Goal: Task Accomplishment & Management: Complete application form

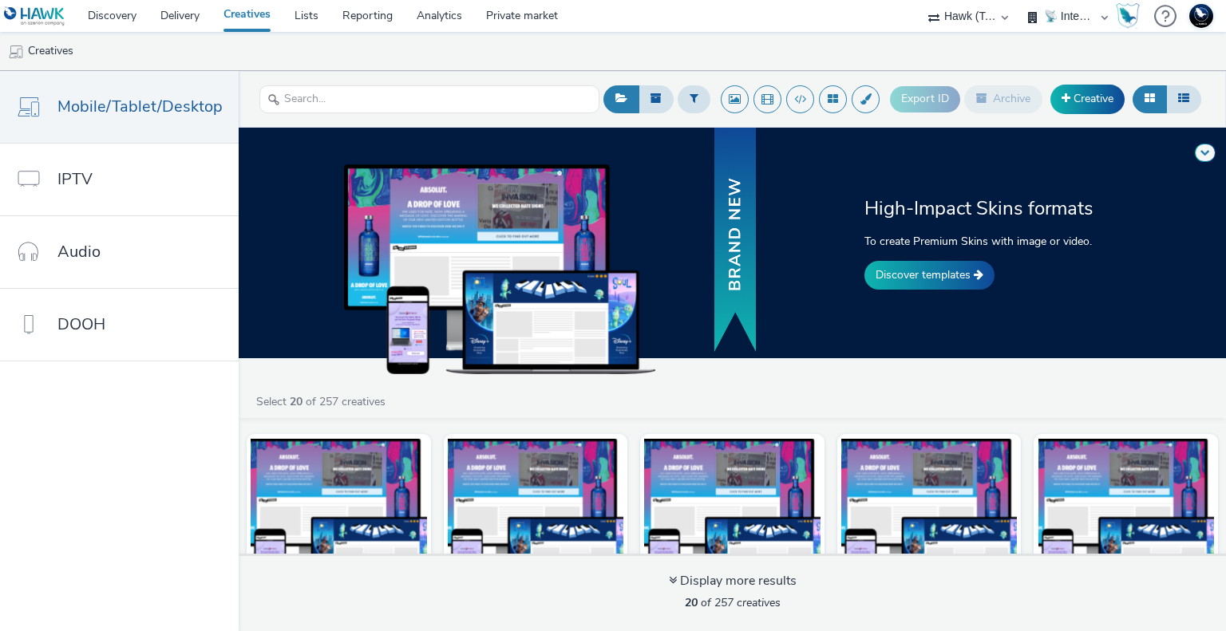
select select "2fc77e36-bb93-4aa3-9dff-dcb08e02eac6"
select select "2405a9d4-3350-4458-8d06-44f78962fa76"
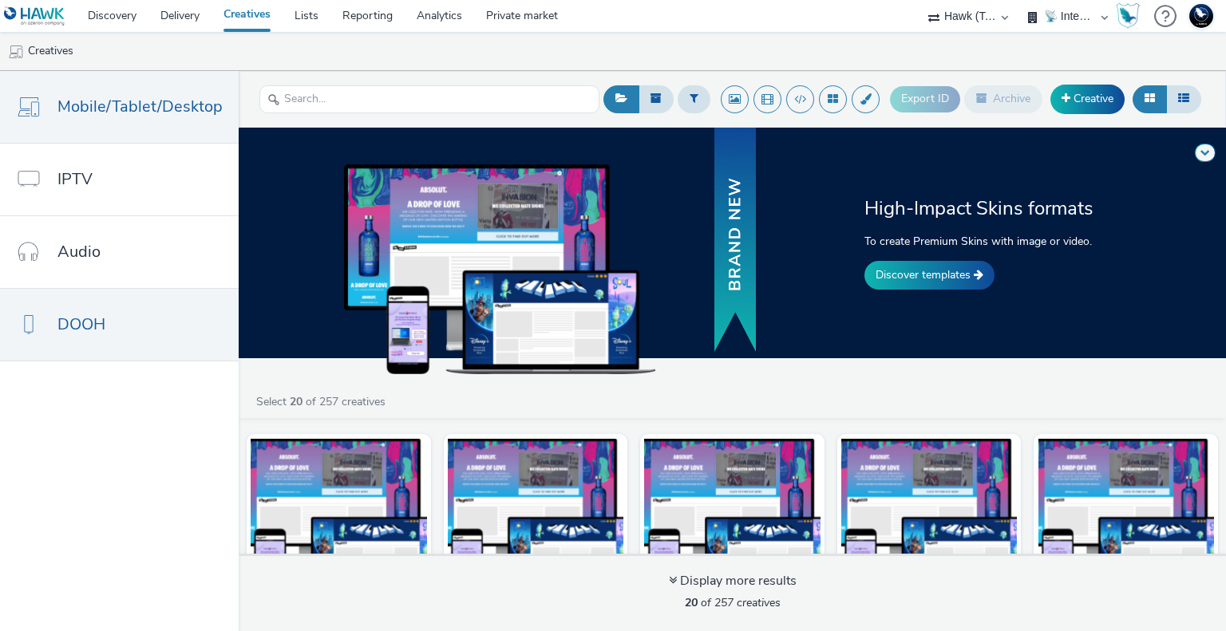
click at [105, 309] on link "DOOH" at bounding box center [119, 325] width 239 height 72
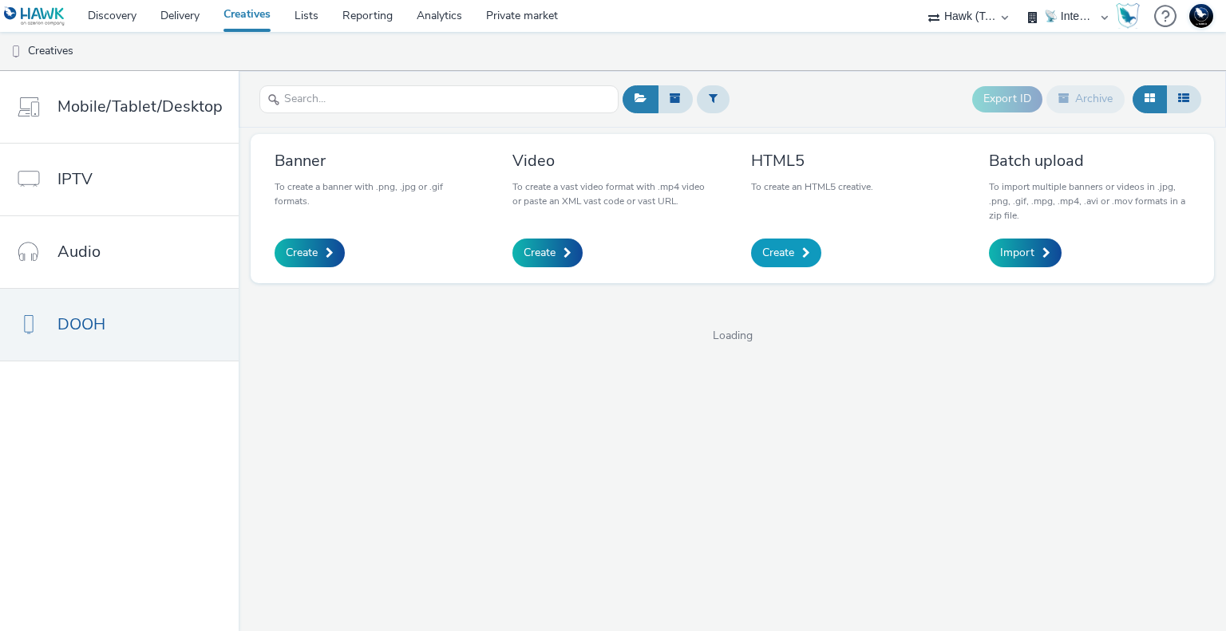
click at [788, 247] on span "Create" at bounding box center [778, 253] width 32 height 16
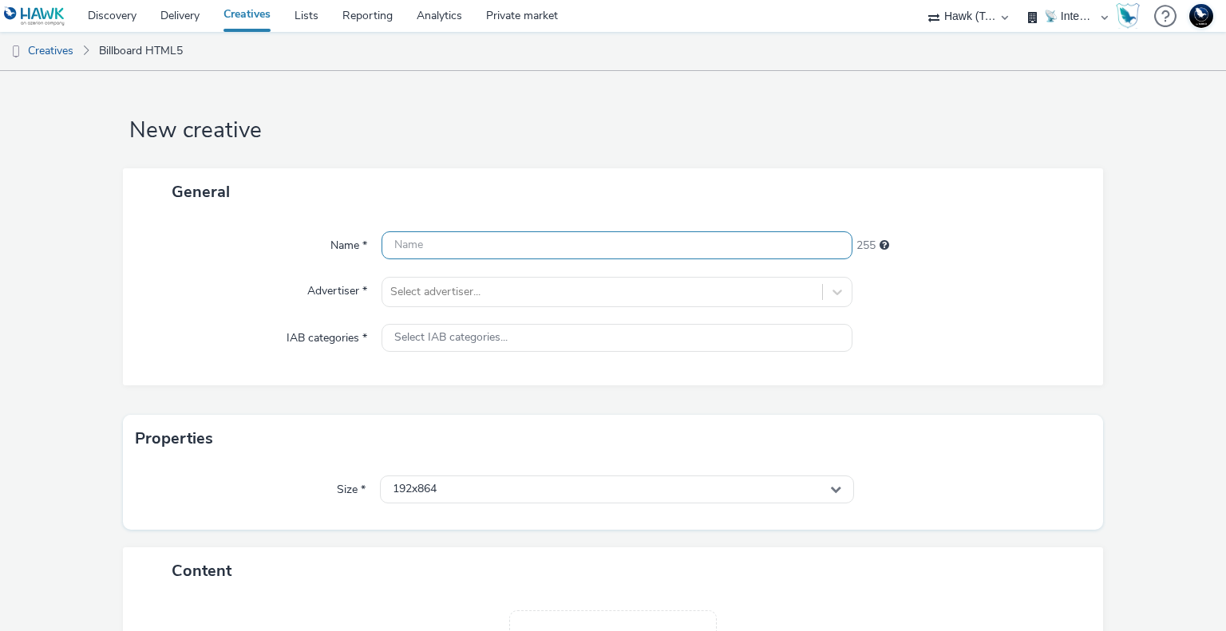
click at [454, 247] on input "text" at bounding box center [616, 245] width 470 height 28
type input "TEST Mediatransports"
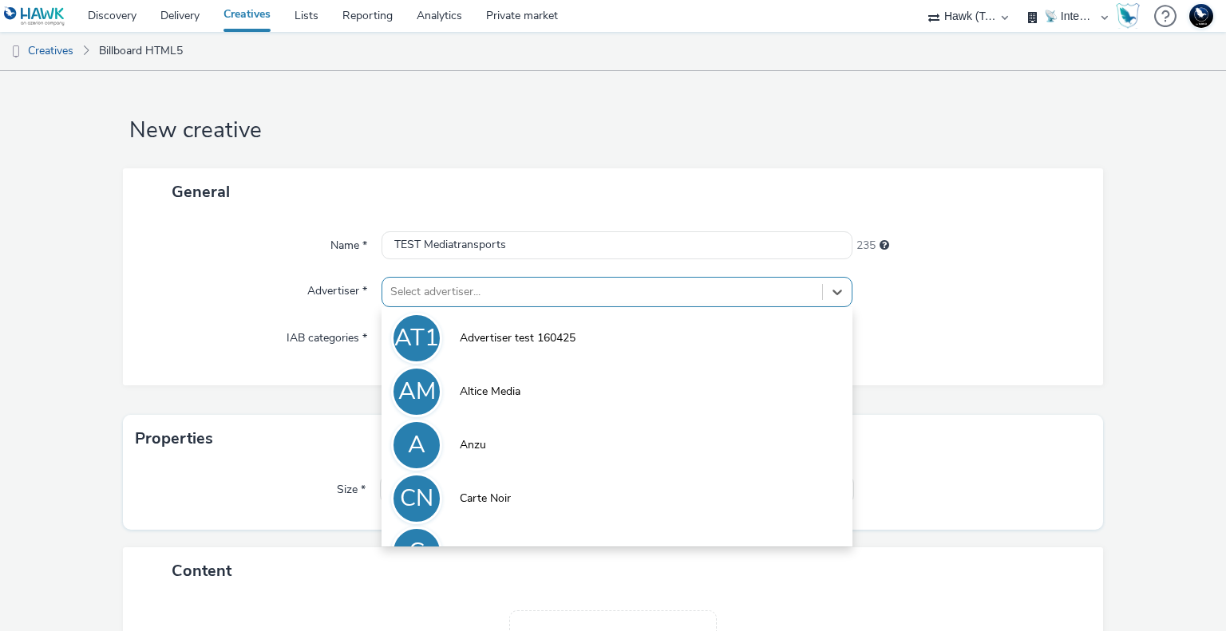
click at [435, 291] on div at bounding box center [601, 291] width 423 height 19
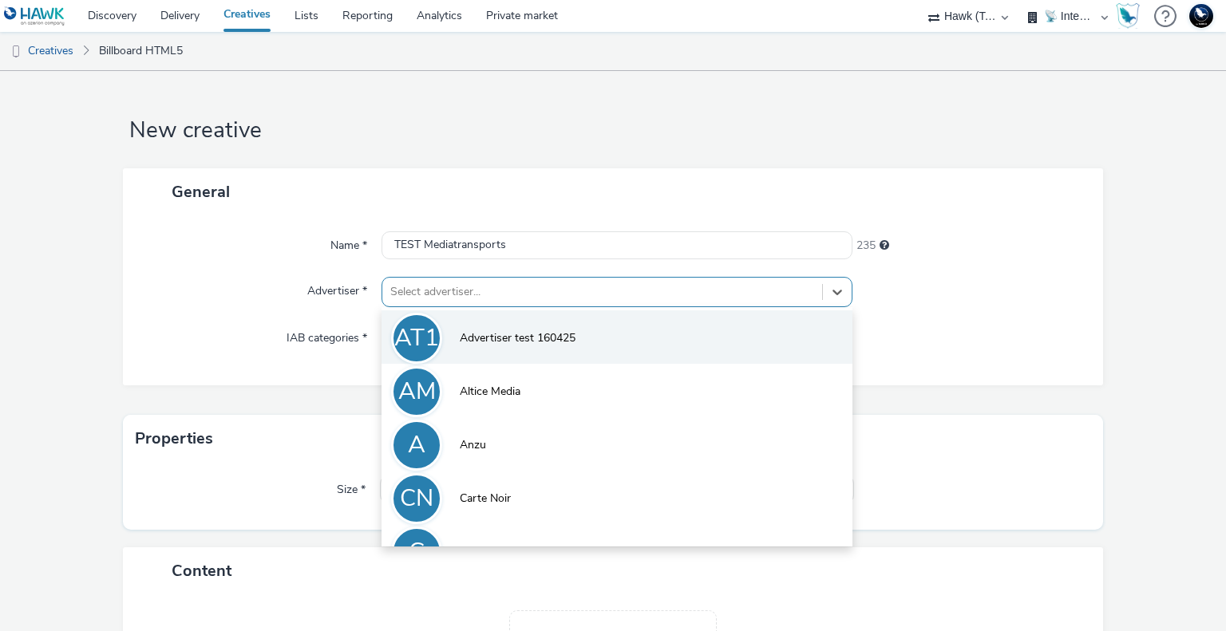
click at [485, 328] on li "AT1 Advertiser test 160425" at bounding box center [616, 336] width 470 height 53
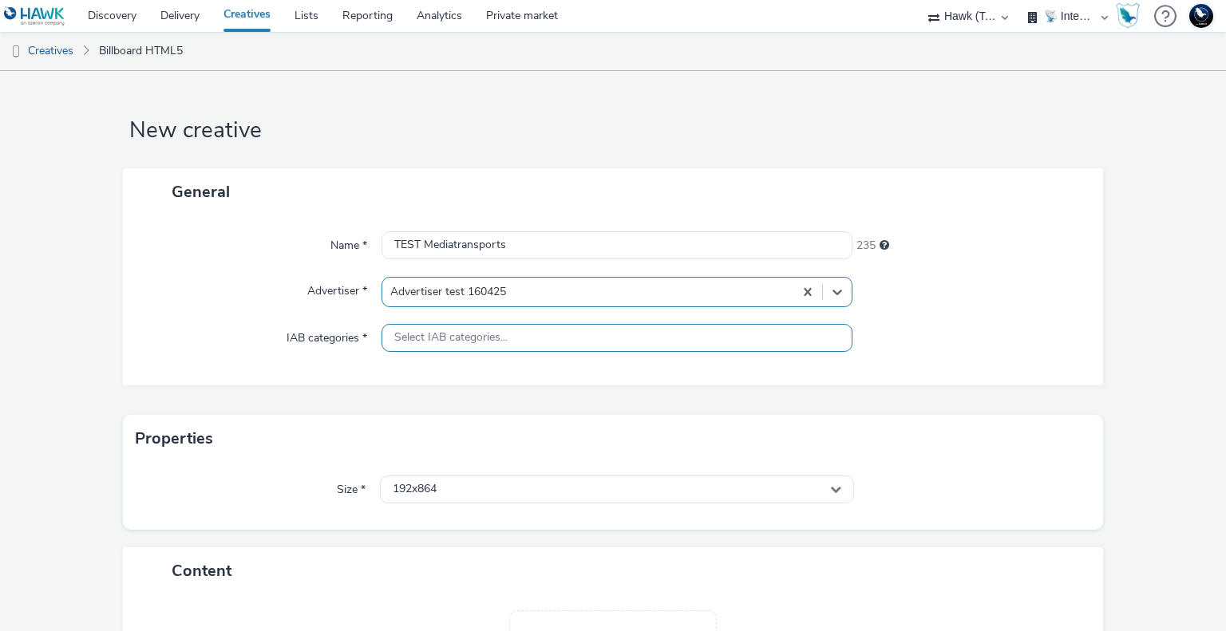
click at [482, 338] on span "Select IAB categories..." at bounding box center [450, 338] width 113 height 14
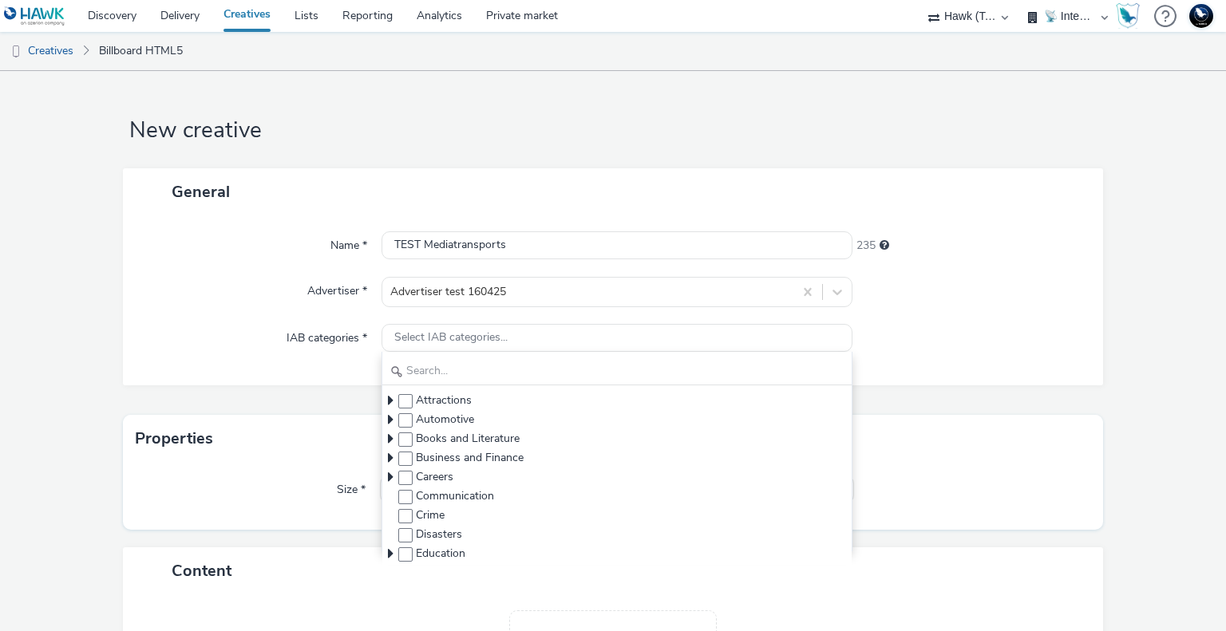
click at [1056, 316] on div "Name * TEST Mediatransports 235 Advertiser * Advertiser test 160425 IAB categor…" at bounding box center [613, 300] width 981 height 170
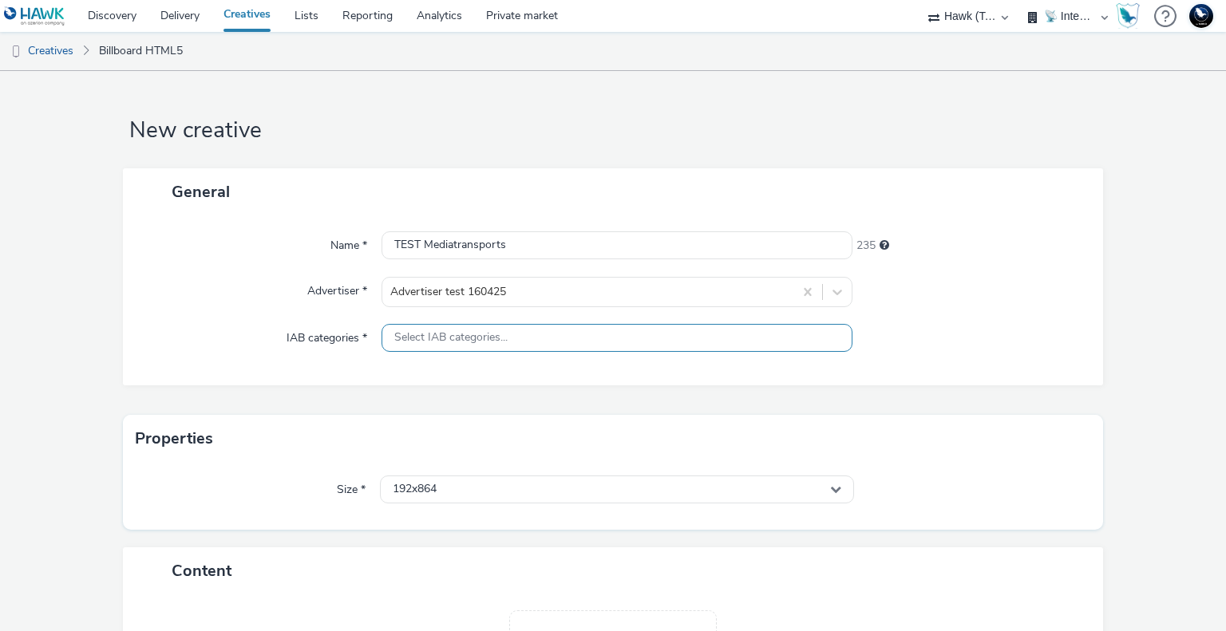
click at [417, 344] on div "Select IAB categories..." at bounding box center [616, 338] width 470 height 28
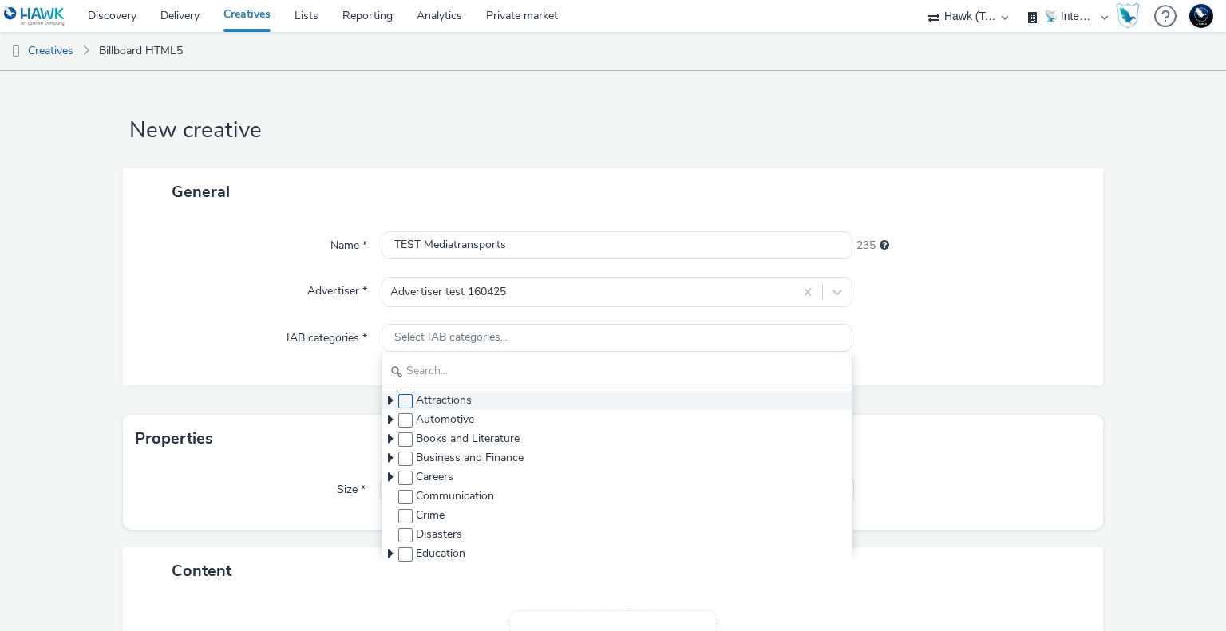
click at [404, 403] on span at bounding box center [405, 401] width 14 height 14
checkbox input "true"
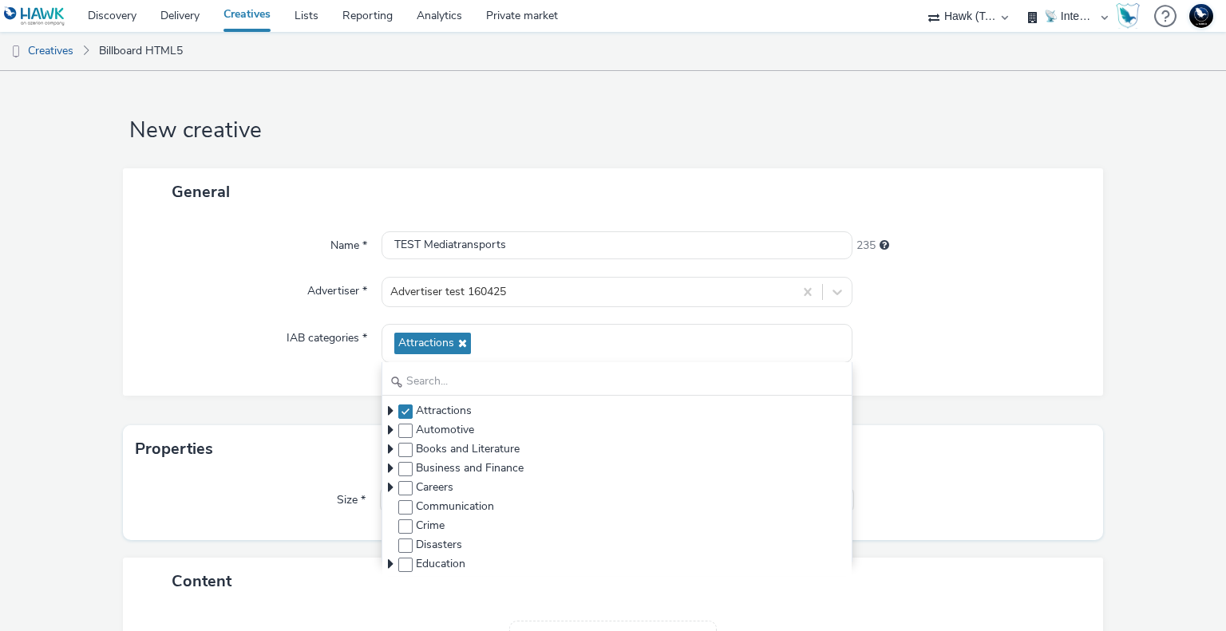
click at [874, 338] on div at bounding box center [969, 343] width 235 height 39
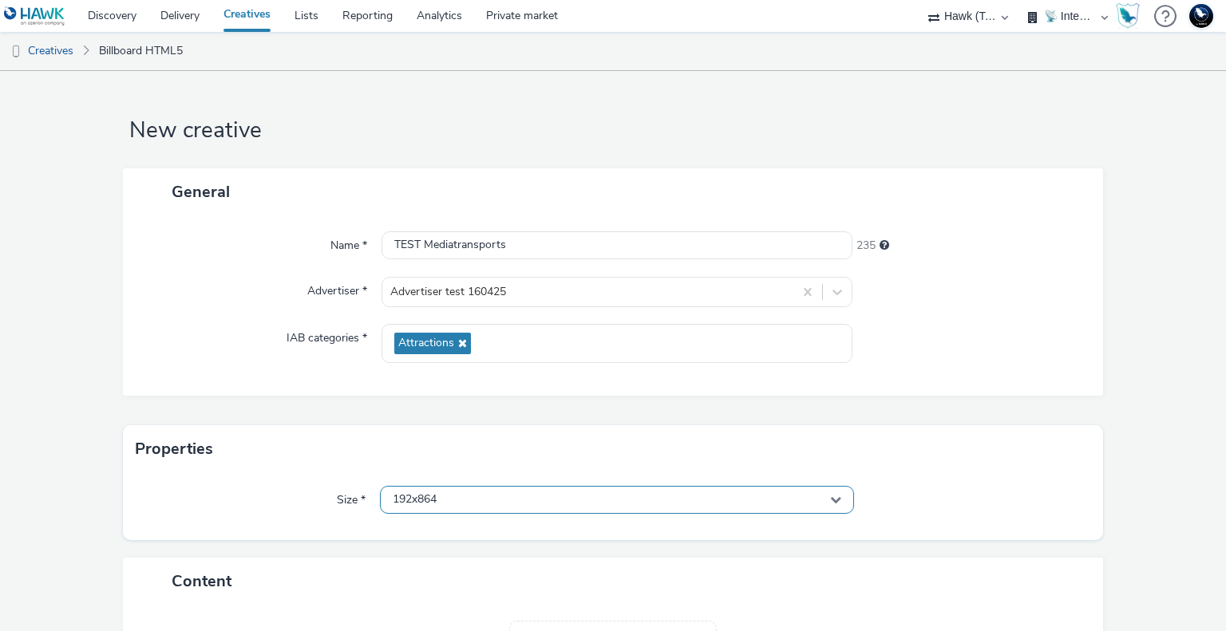
click at [476, 499] on div "192x864" at bounding box center [616, 500] width 473 height 28
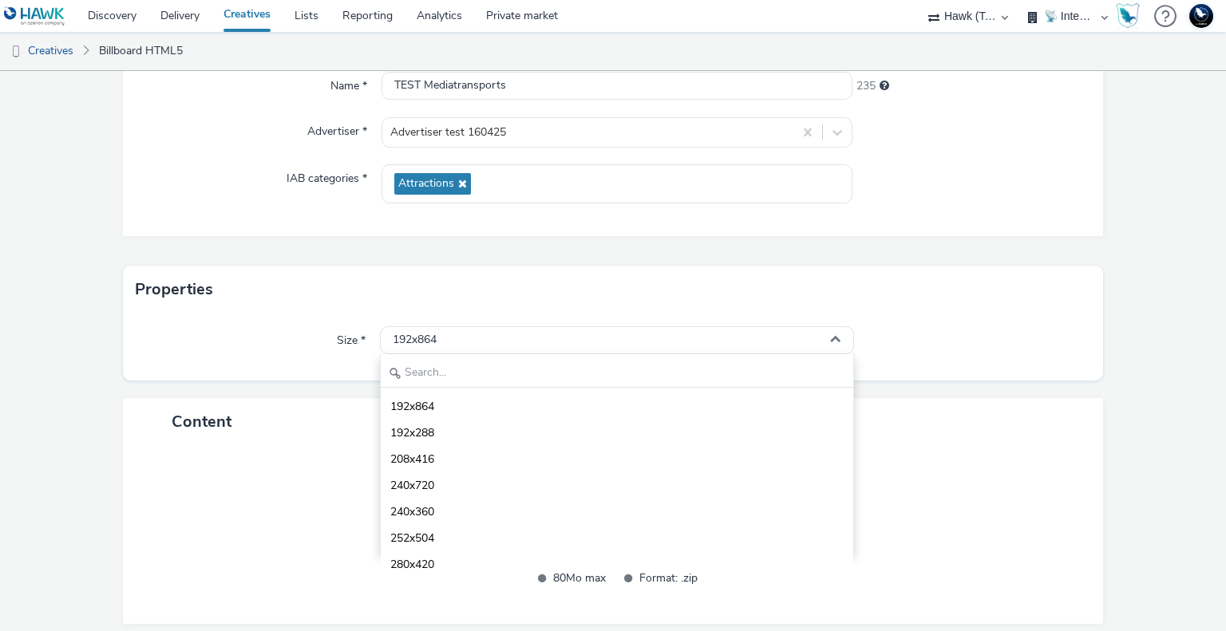
click at [977, 316] on div "Size * 192x864 192x864 192x288 208x416 240x720 240x360 252x504 280x420 288x420 …" at bounding box center [613, 347] width 981 height 67
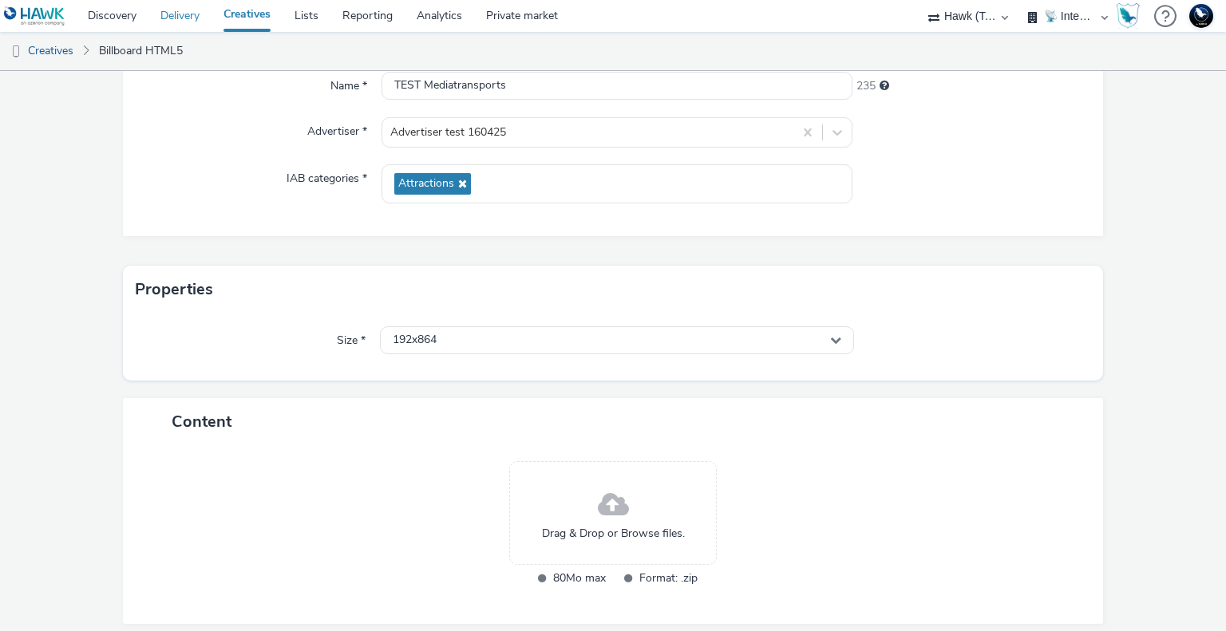
drag, startPoint x: 116, startPoint y: 18, endPoint x: 198, endPoint y: 15, distance: 81.4
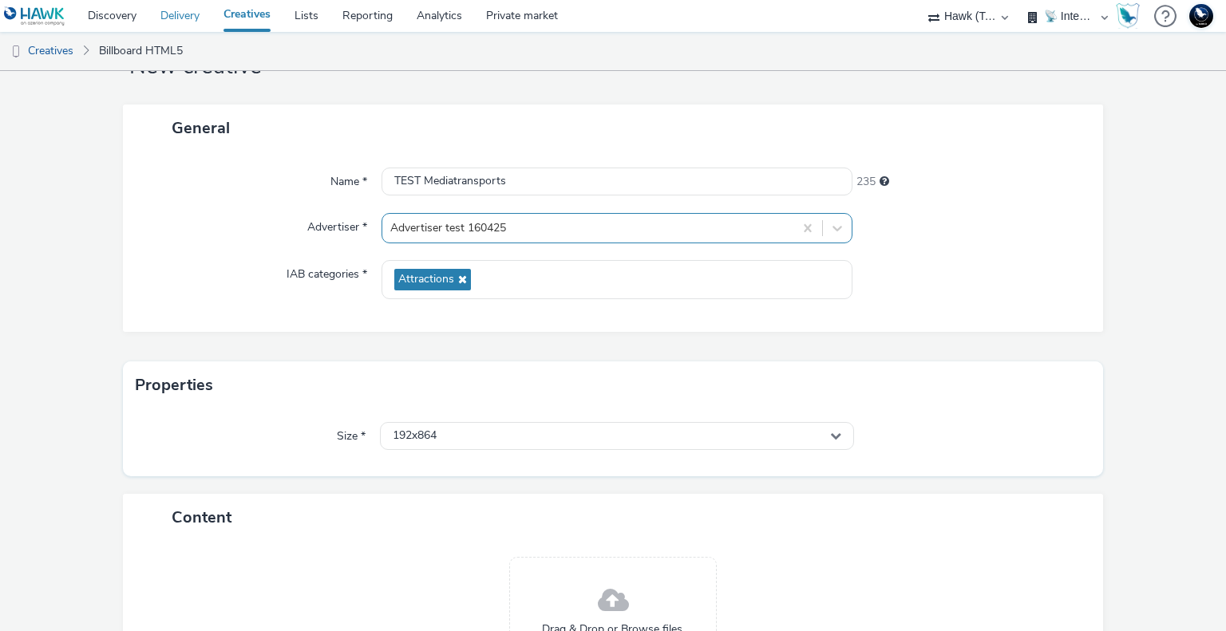
scroll to position [0, 0]
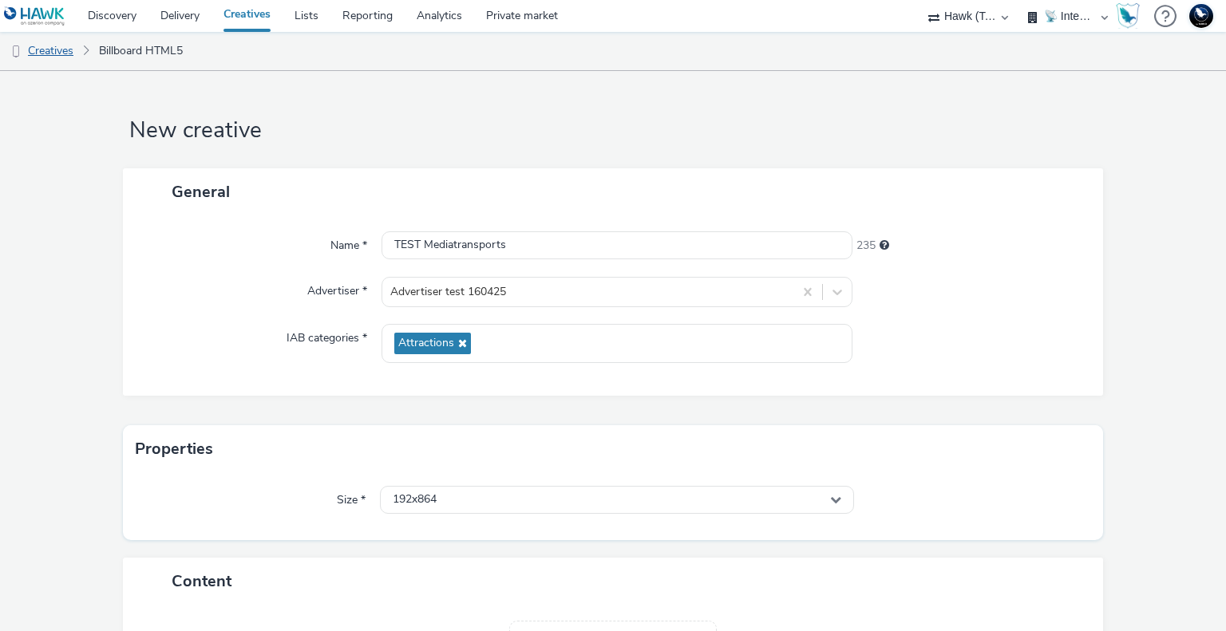
click at [73, 53] on link "Creatives" at bounding box center [40, 51] width 81 height 38
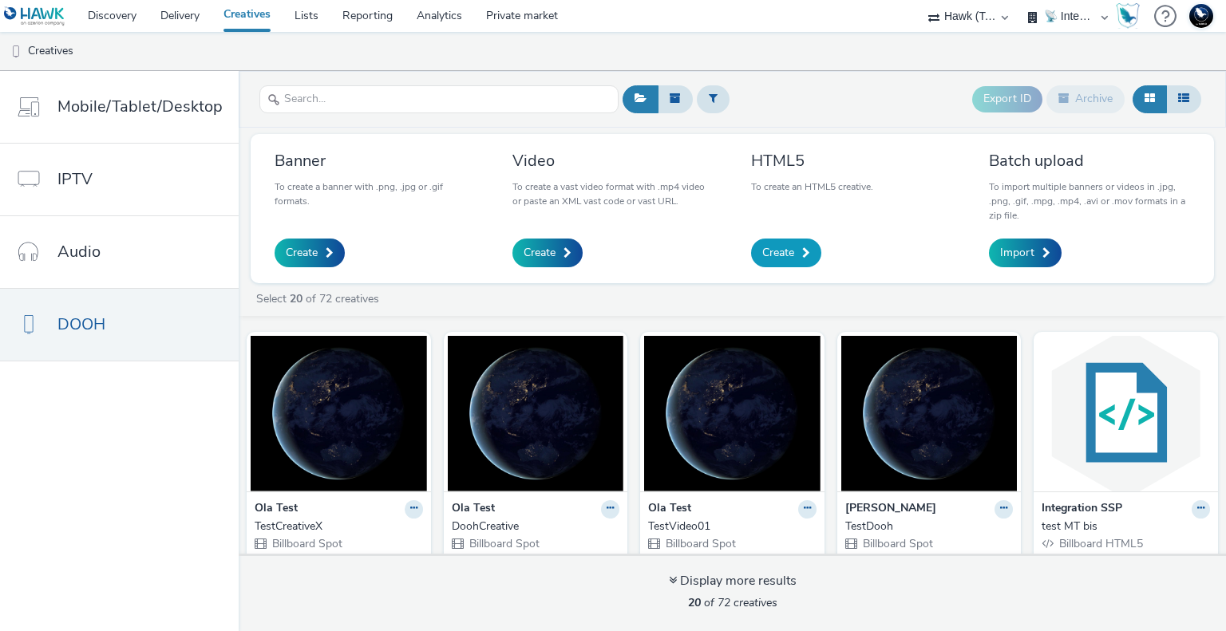
click at [798, 258] on link "Create" at bounding box center [786, 253] width 70 height 29
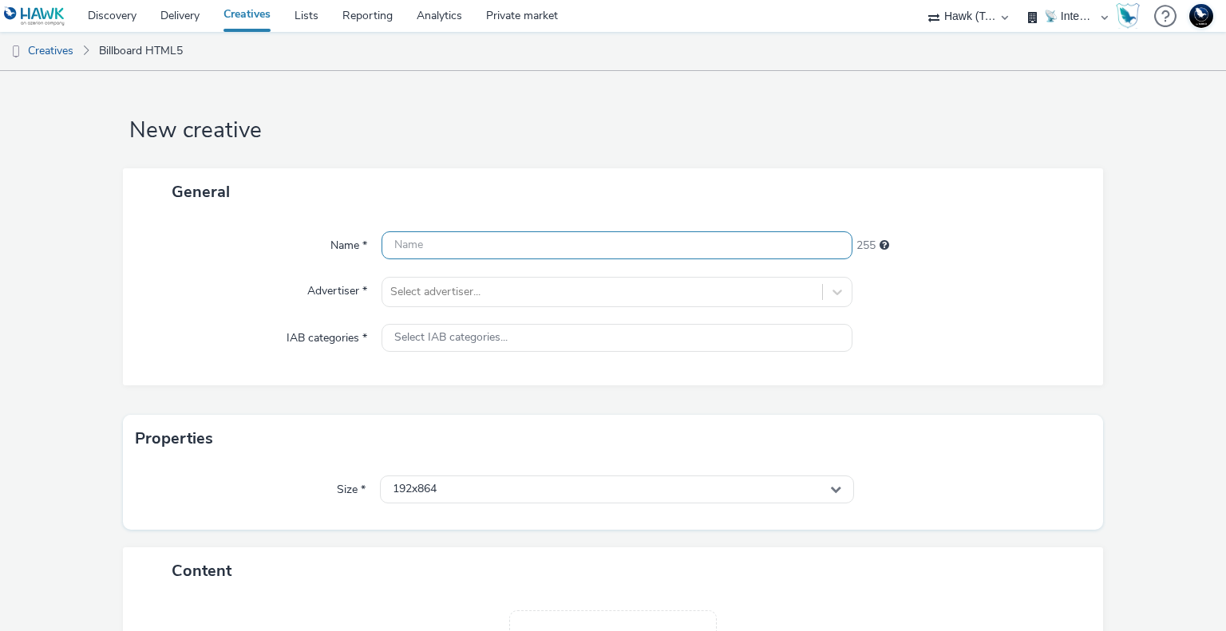
click at [492, 247] on input "text" at bounding box center [616, 245] width 470 height 28
type input "TEST HTML5 DOOH Broadsign"
click at [549, 298] on div at bounding box center [601, 291] width 423 height 19
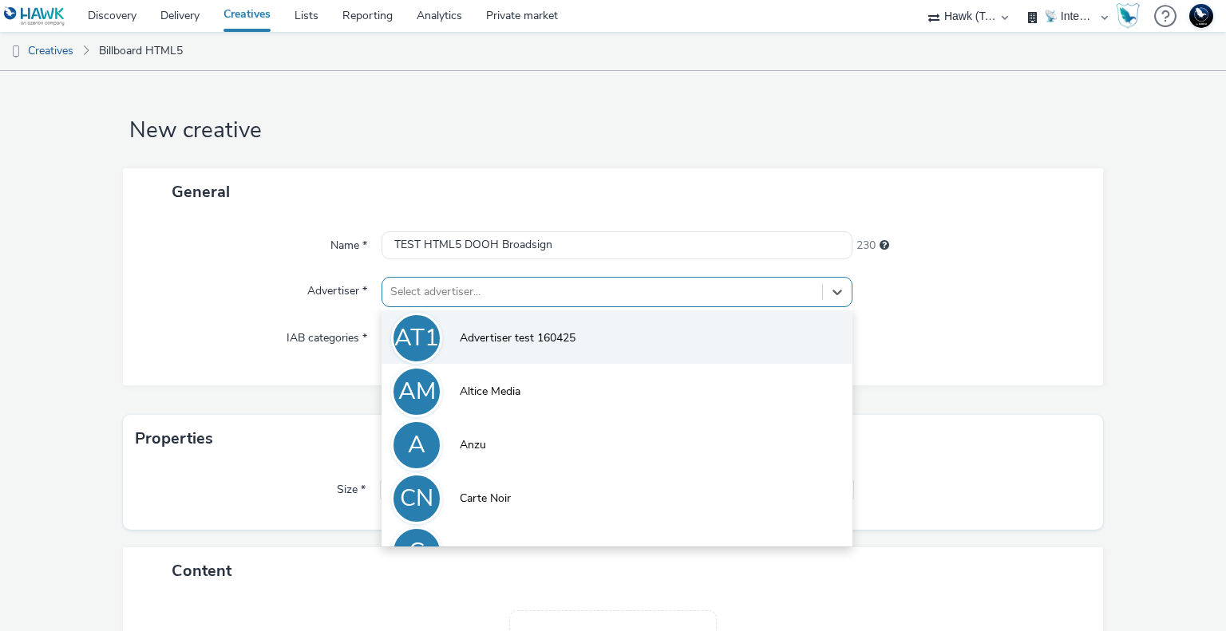
click at [526, 330] on span "Advertiser test 160425" at bounding box center [518, 338] width 116 height 16
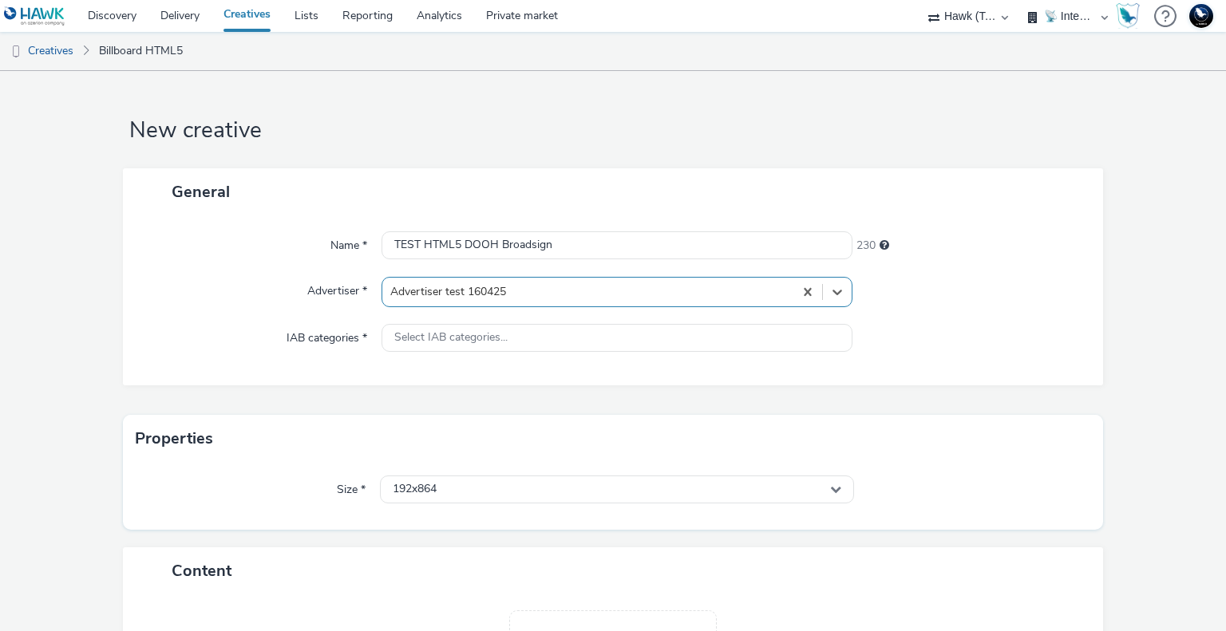
click at [914, 313] on div "Name * TEST HTML5 DOOH Broadsign 230 Advertiser * option Advertiser test 160425…" at bounding box center [613, 300] width 981 height 170
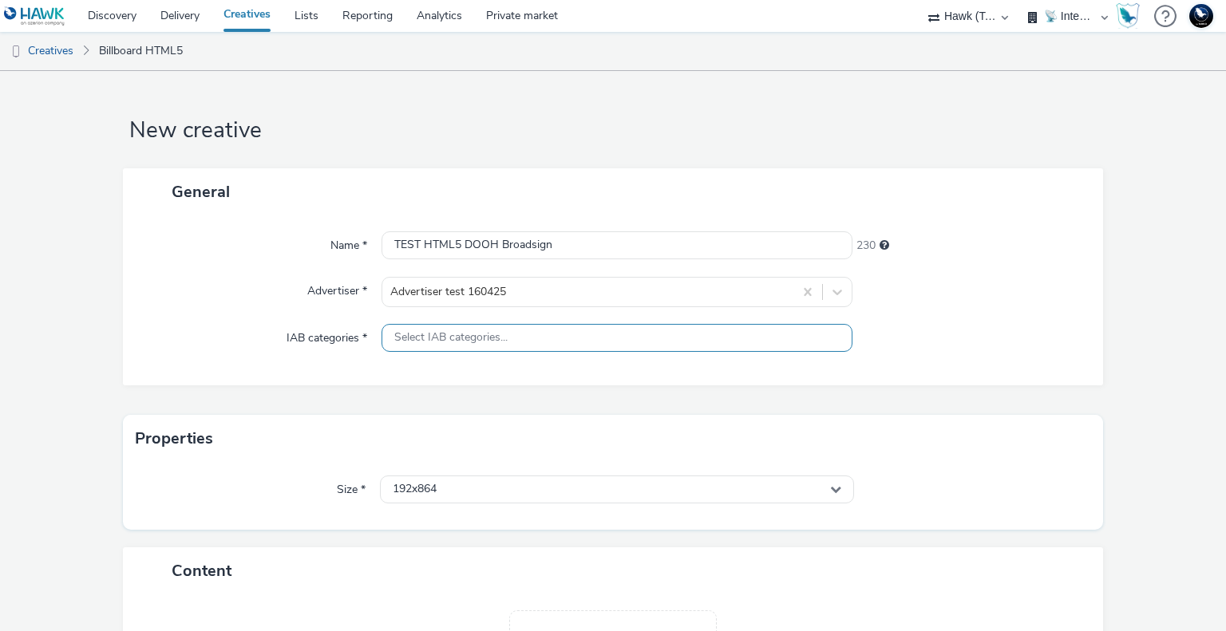
click at [421, 343] on span "Select IAB categories..." at bounding box center [450, 338] width 113 height 14
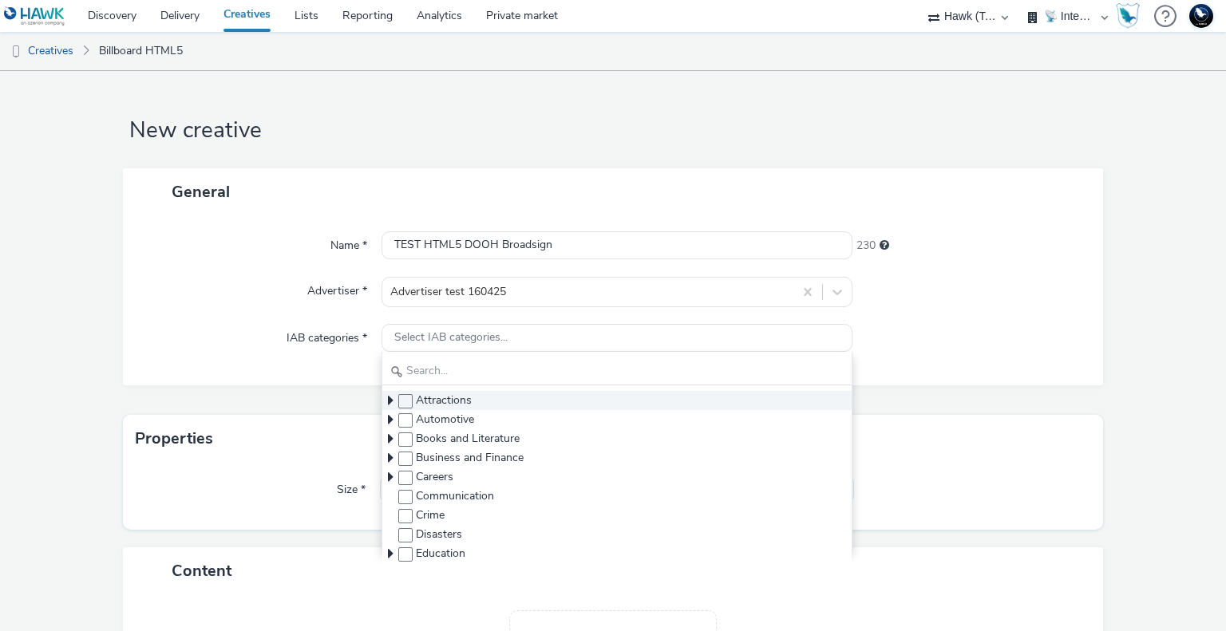
click at [416, 398] on span "Attractions" at bounding box center [444, 401] width 56 height 16
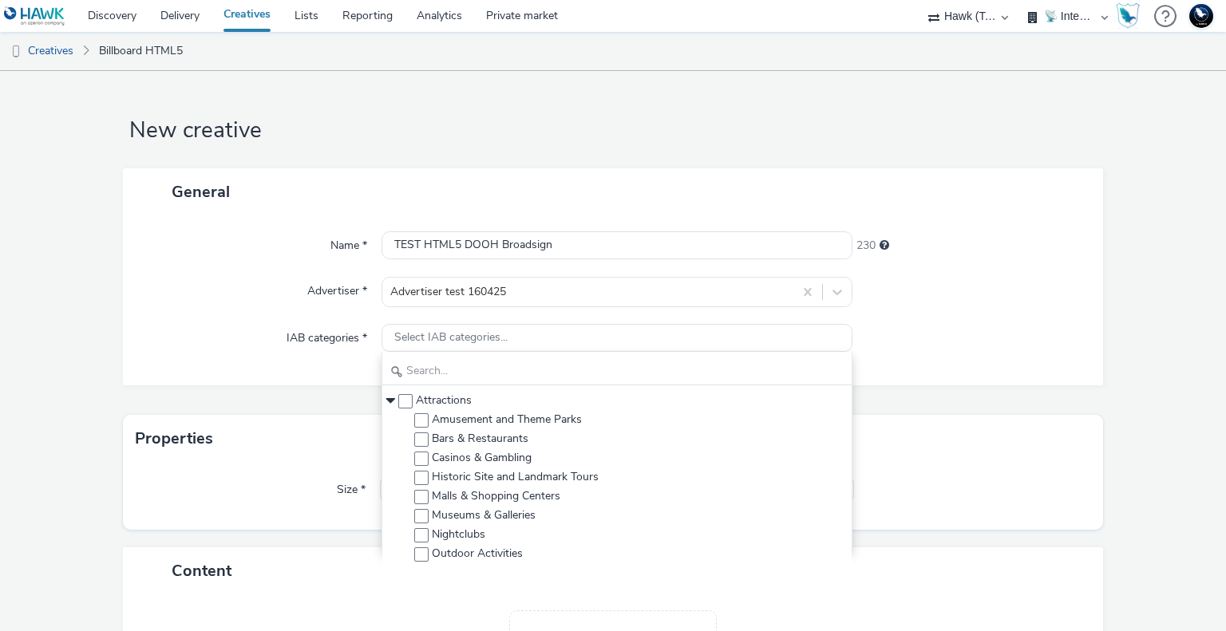
click at [405, 400] on span at bounding box center [405, 401] width 14 height 14
checkbox input "true"
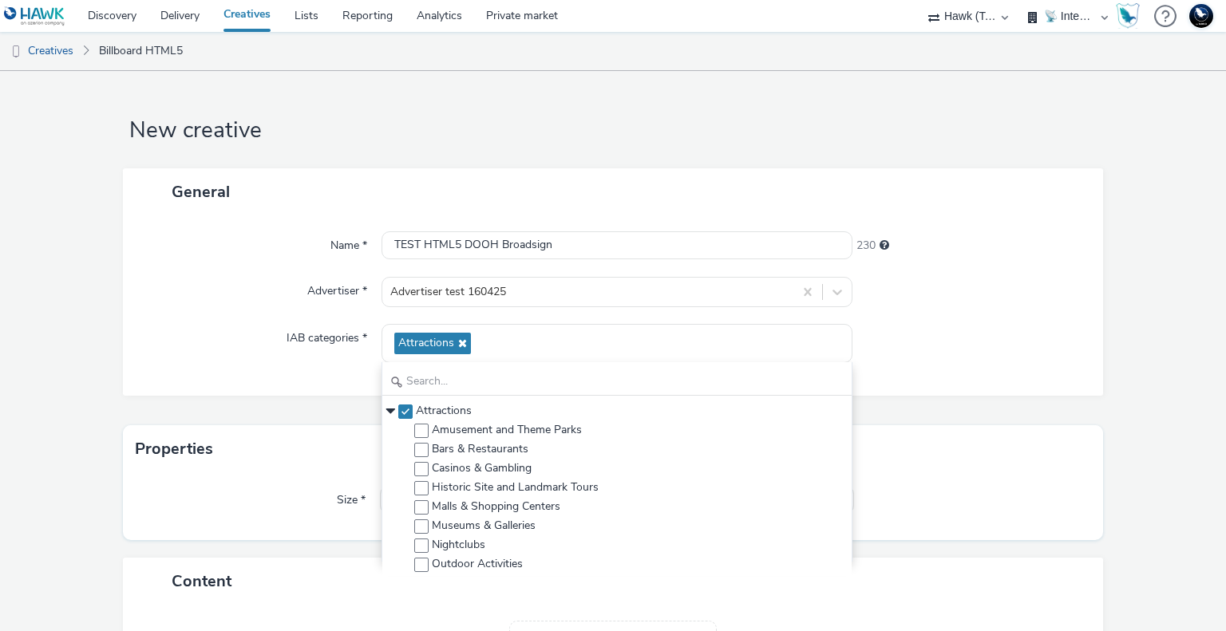
click at [927, 351] on div at bounding box center [969, 343] width 235 height 39
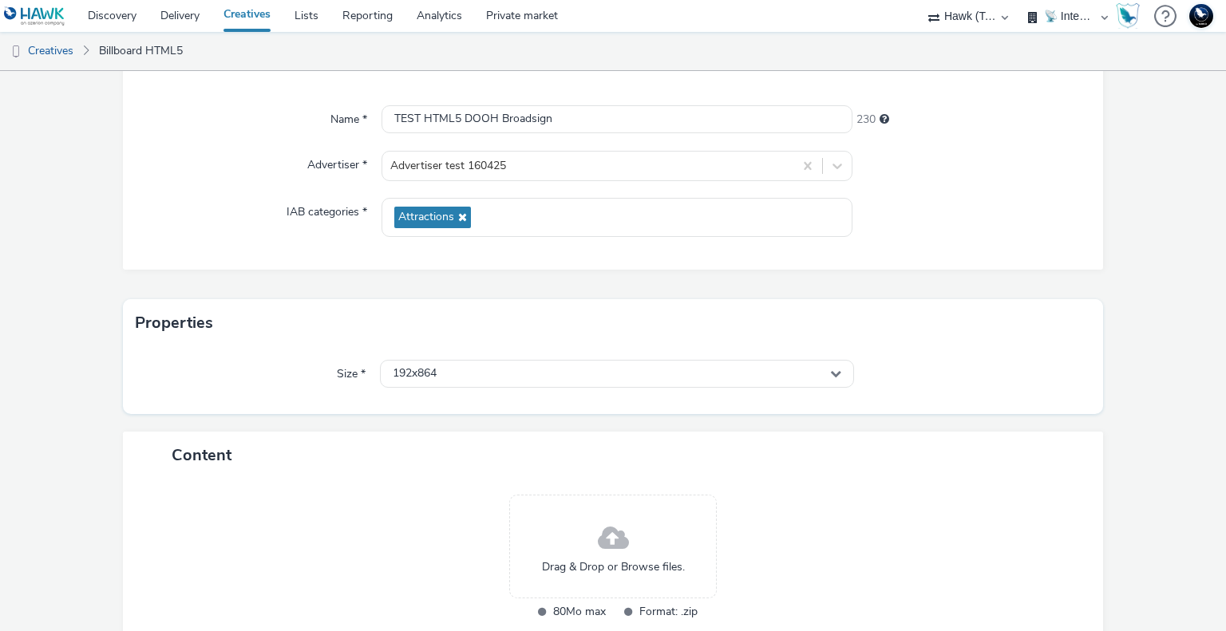
scroll to position [222, 0]
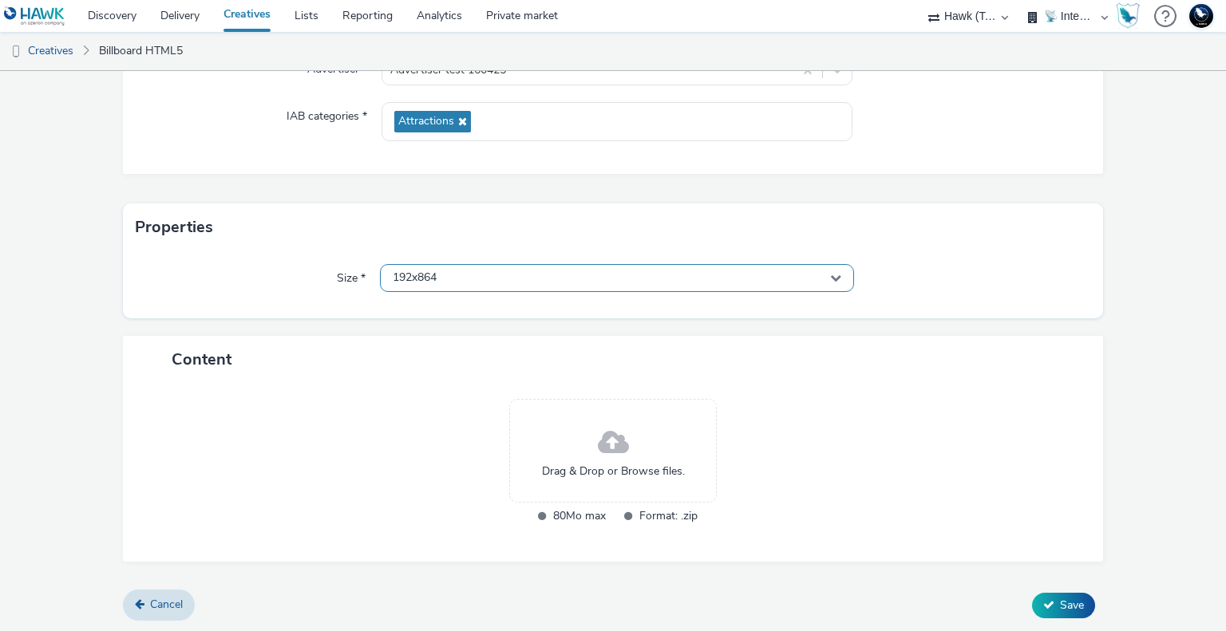
click at [417, 269] on div "192x864" at bounding box center [616, 278] width 473 height 28
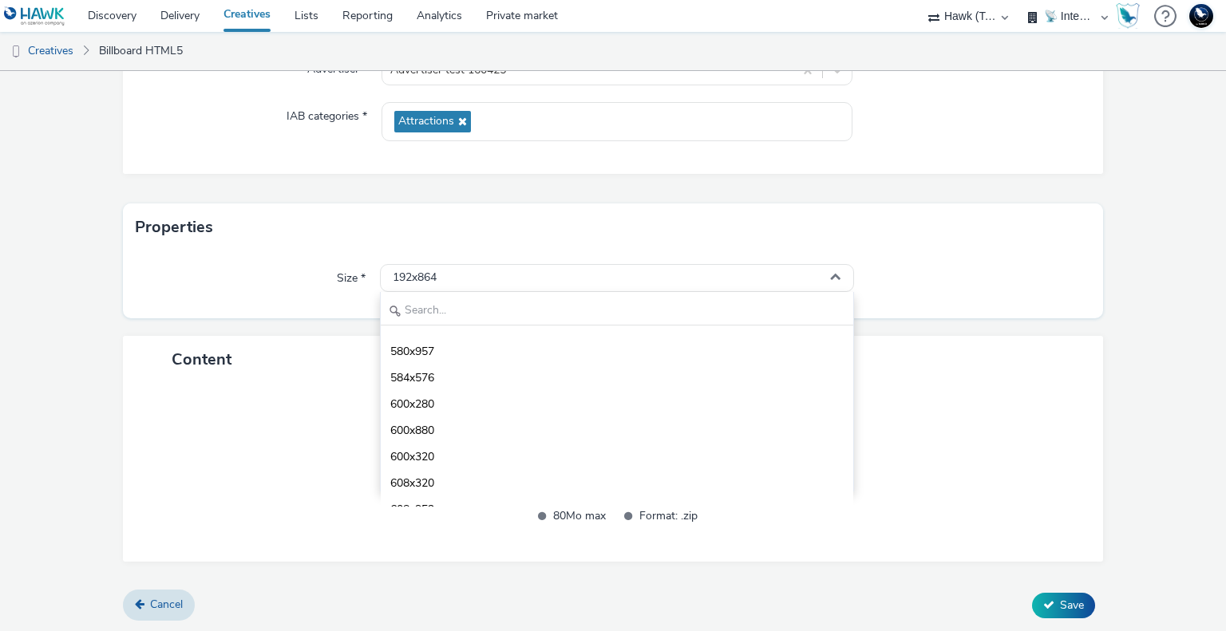
scroll to position [5748, 0]
click at [444, 310] on input "text" at bounding box center [617, 312] width 472 height 28
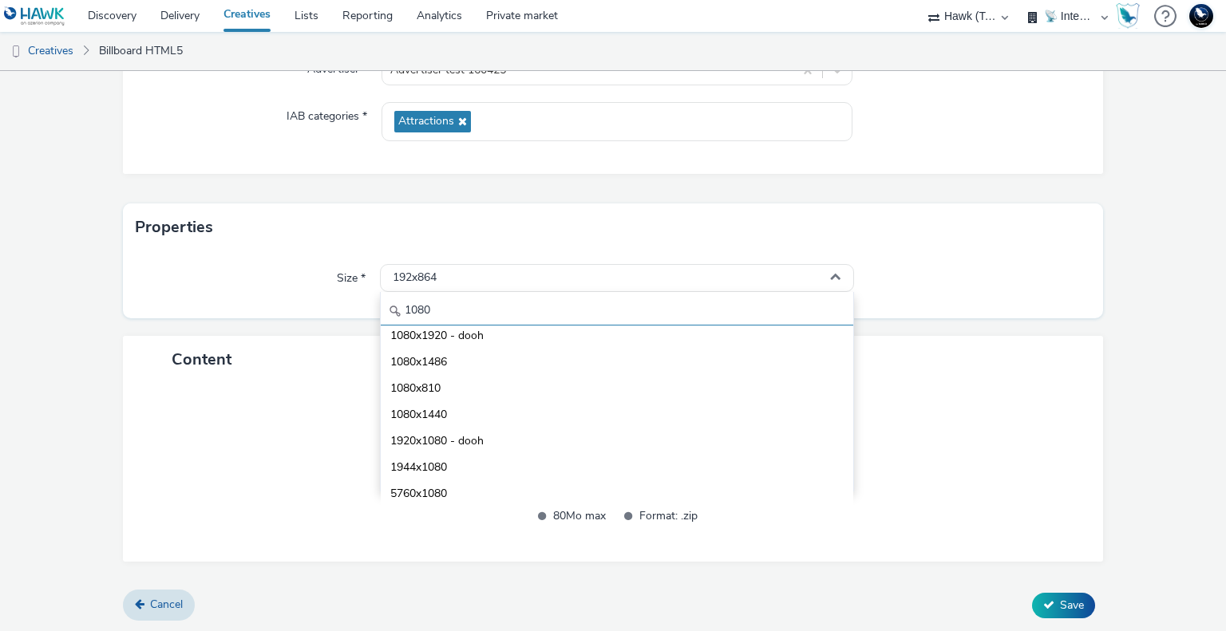
scroll to position [114, 0]
type input "1080"
click at [450, 334] on span "1080x1920 - dooh" at bounding box center [436, 336] width 93 height 16
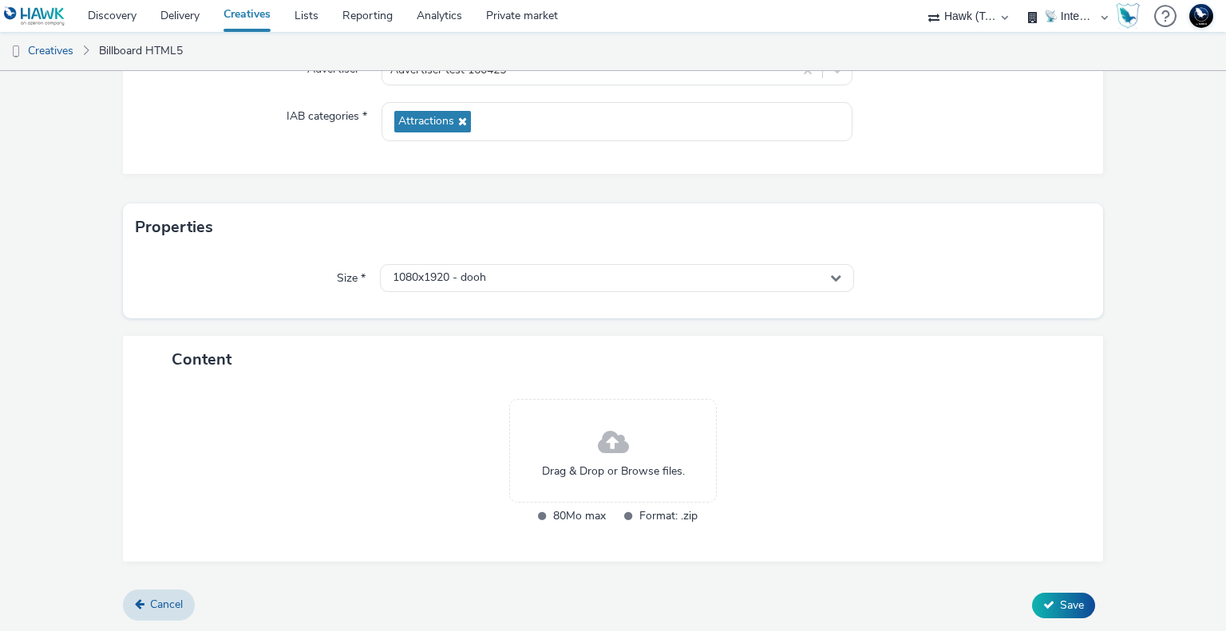
click at [613, 326] on form "New creative General Name * TEST HTML5 DOOH Broadsign 230 Advertiser * Advertis…" at bounding box center [613, 241] width 1226 height 784
click at [603, 462] on span at bounding box center [613, 443] width 31 height 42
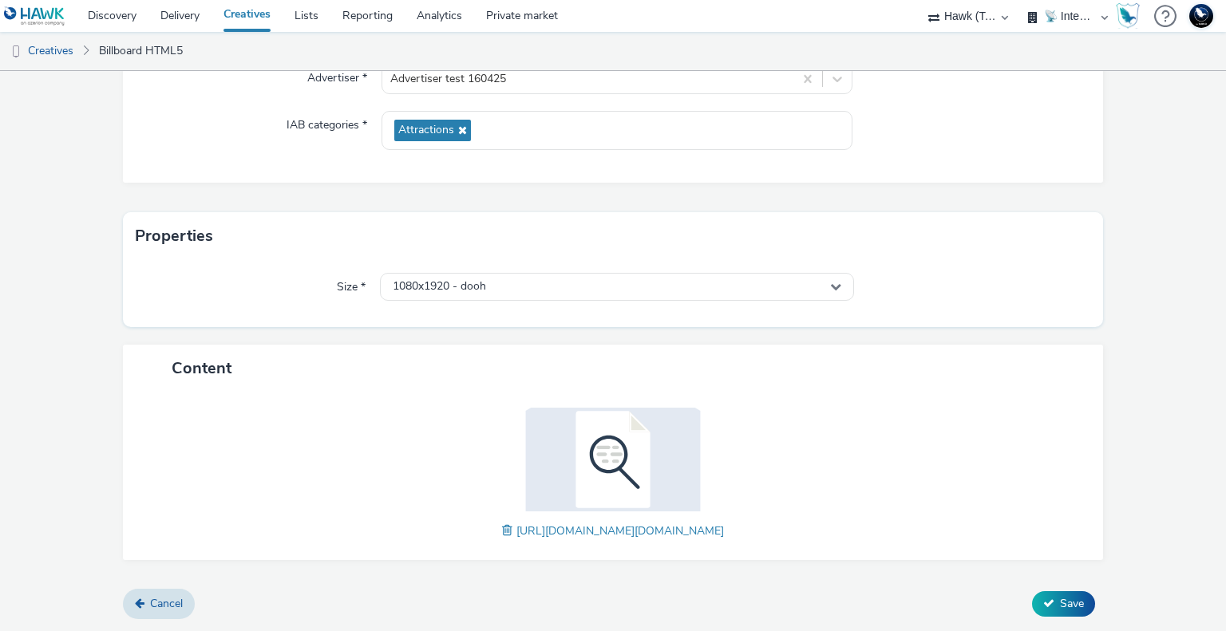
scroll to position [211, 0]
click at [1066, 608] on span "Save" at bounding box center [1072, 605] width 24 height 15
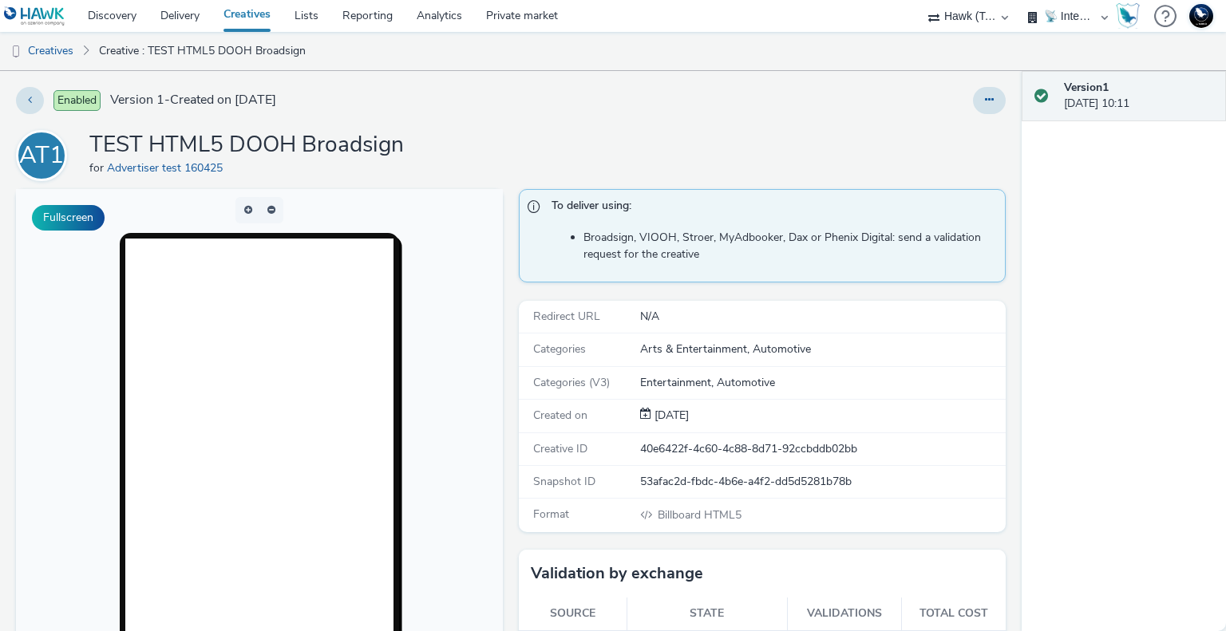
click at [469, 227] on body at bounding box center [259, 516] width 487 height 654
drag, startPoint x: 47, startPoint y: 49, endPoint x: 81, endPoint y: 60, distance: 36.1
click at [47, 49] on link "Creatives" at bounding box center [40, 51] width 81 height 38
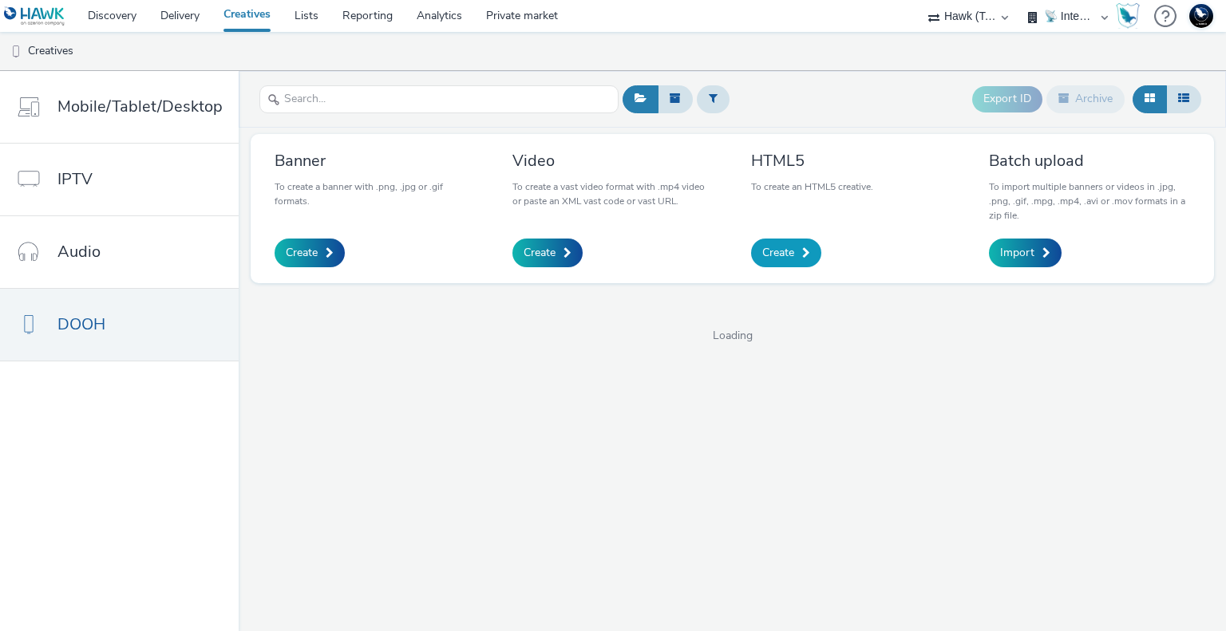
click at [779, 254] on span "Create" at bounding box center [778, 253] width 32 height 16
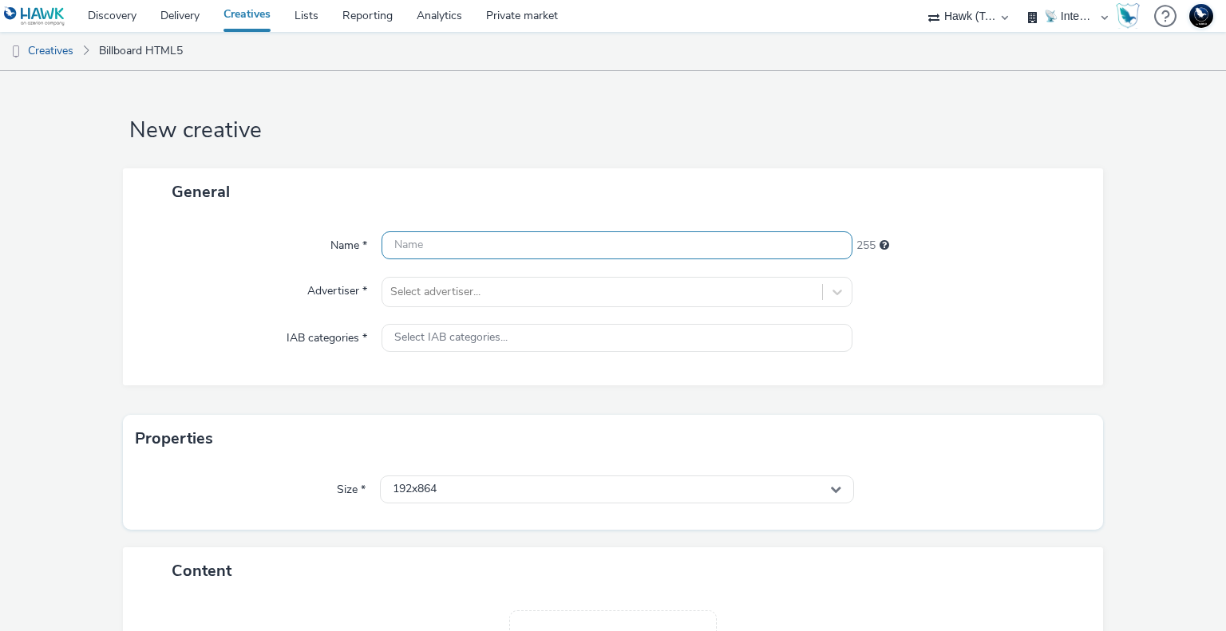
click at [431, 248] on input "text" at bounding box center [616, 245] width 470 height 28
type input "TEST HTML5 DOOH - v2"
click at [463, 302] on div "Select advertiser..." at bounding box center [601, 292] width 439 height 26
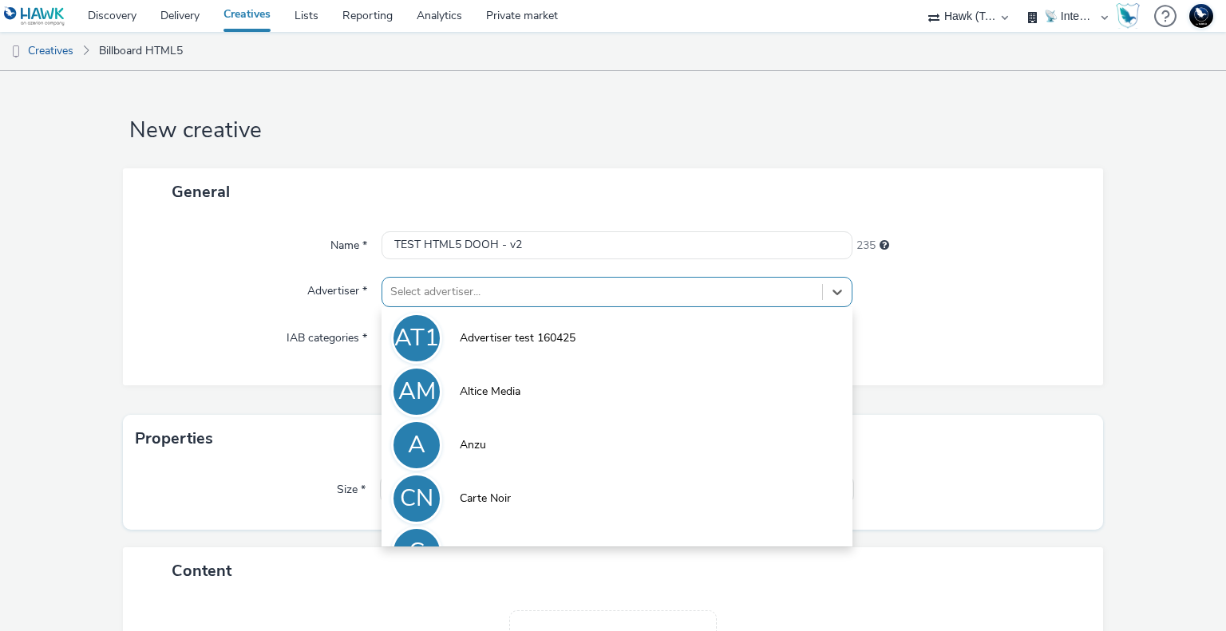
click at [464, 338] on span "Advertiser test 160425" at bounding box center [518, 338] width 116 height 16
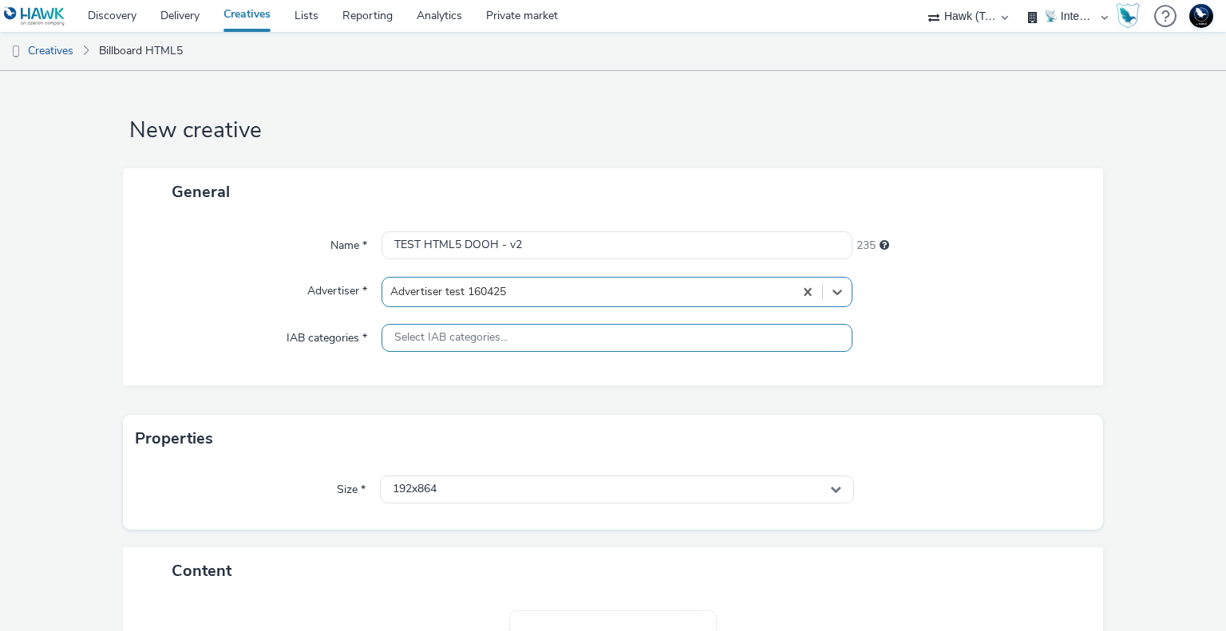
click at [451, 338] on span "Select IAB categories..." at bounding box center [450, 338] width 113 height 14
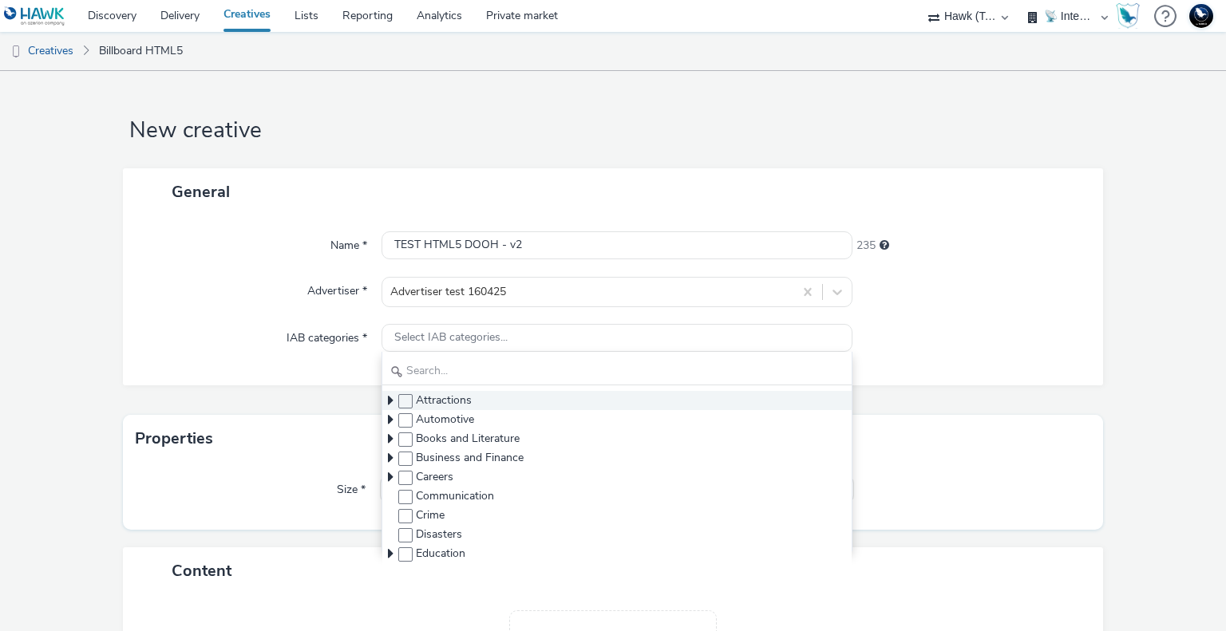
click at [453, 402] on span "Attractions" at bounding box center [444, 401] width 56 height 16
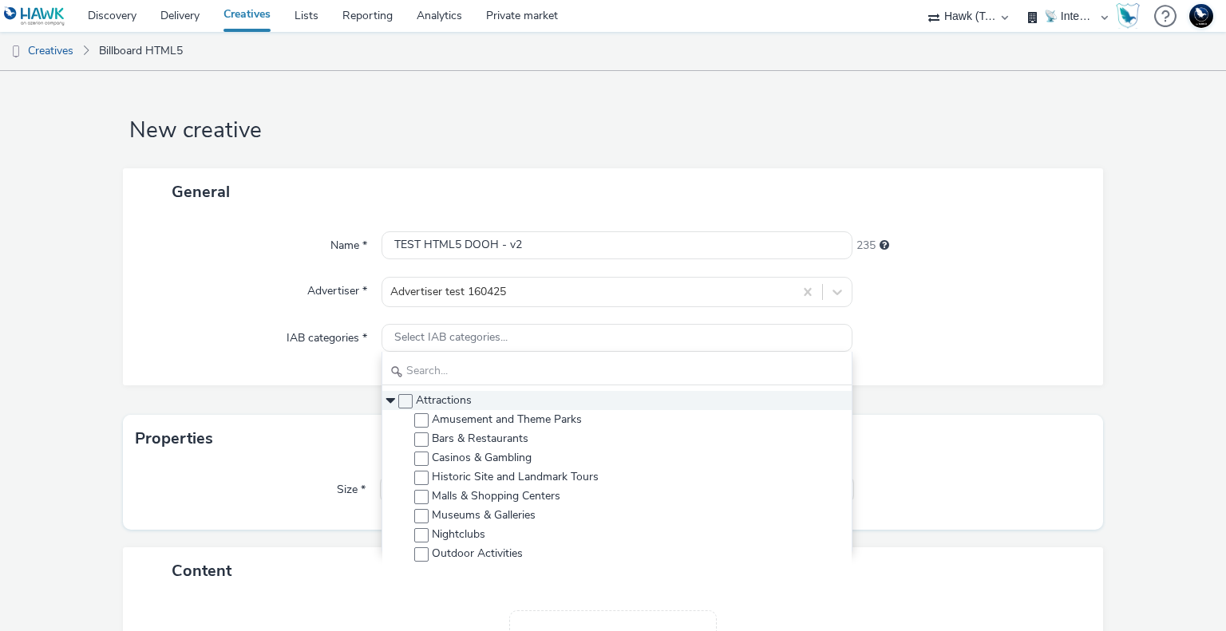
click at [409, 401] on div "Attractions" at bounding box center [616, 400] width 468 height 19
click at [401, 406] on span at bounding box center [405, 401] width 14 height 14
checkbox input "true"
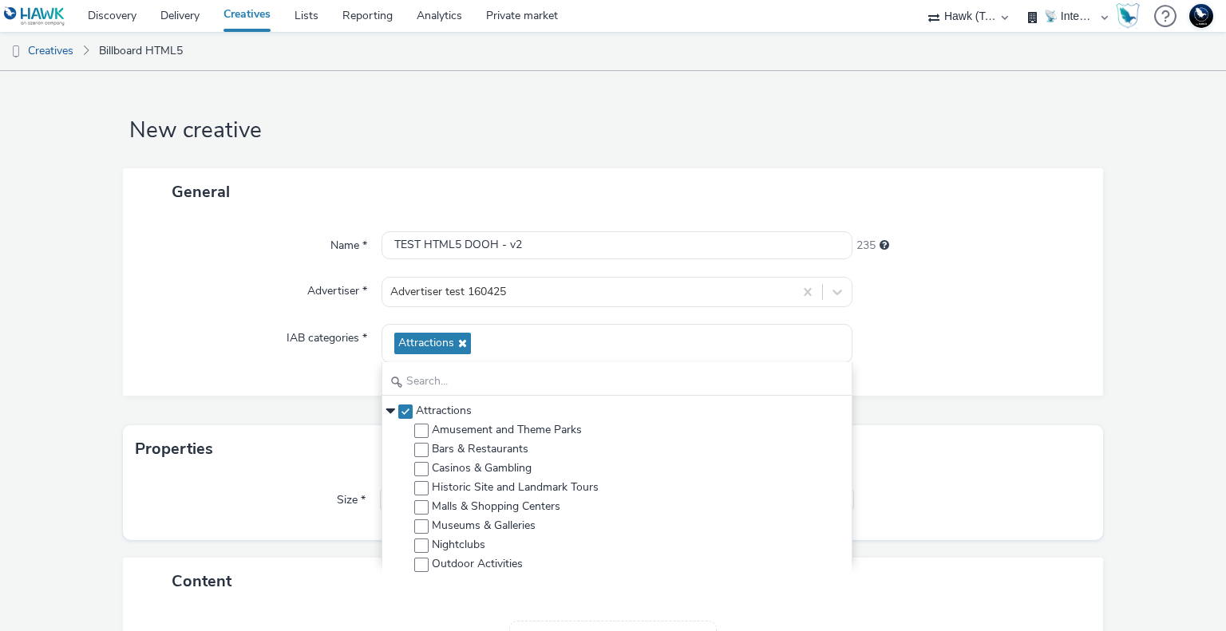
click at [330, 482] on div "Size * 192x864" at bounding box center [613, 506] width 981 height 67
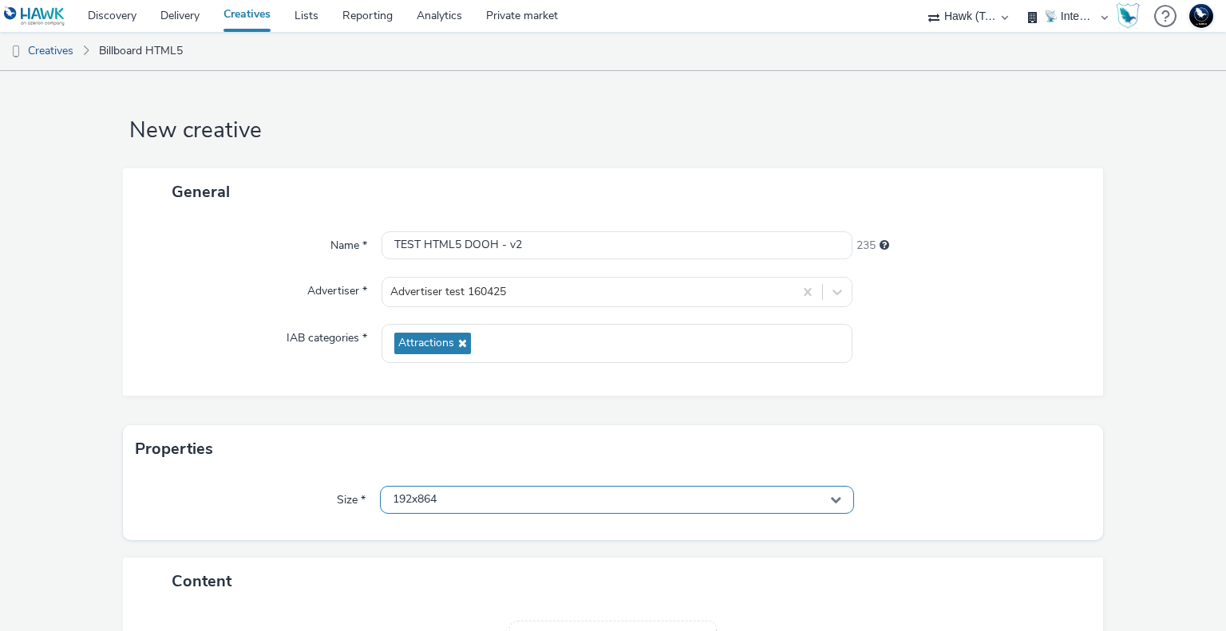
click at [464, 502] on div "192x864" at bounding box center [616, 500] width 473 height 28
click at [446, 524] on input "text" at bounding box center [617, 533] width 472 height 28
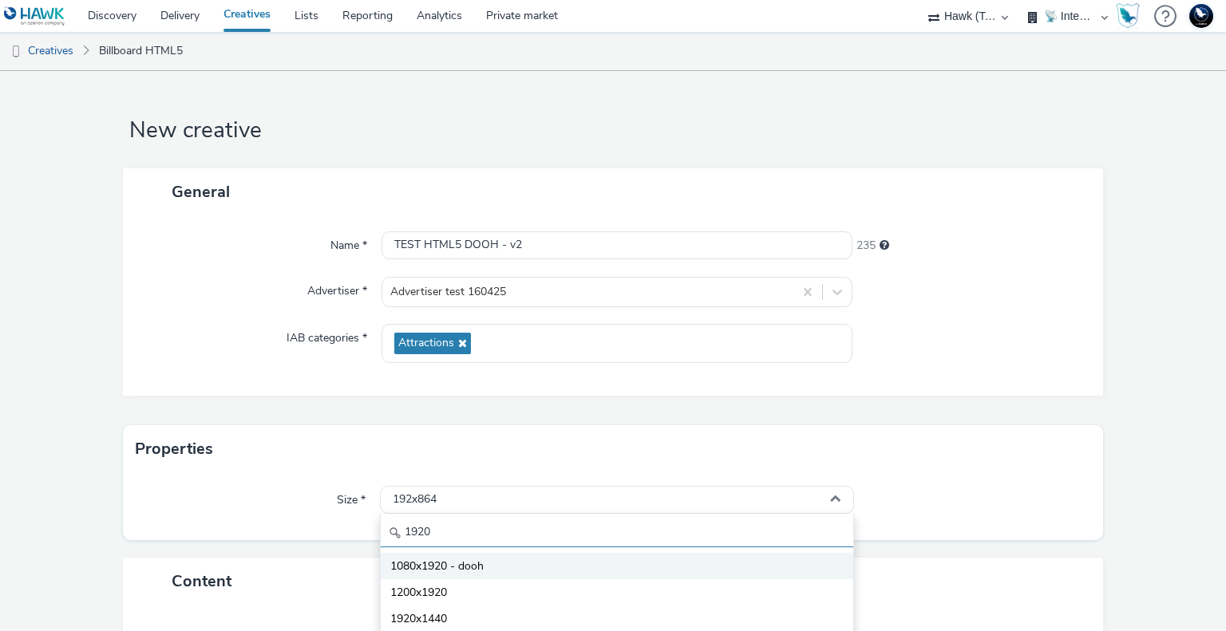
type input "1920"
click at [455, 577] on li "1080x1920 - dooh" at bounding box center [617, 566] width 472 height 26
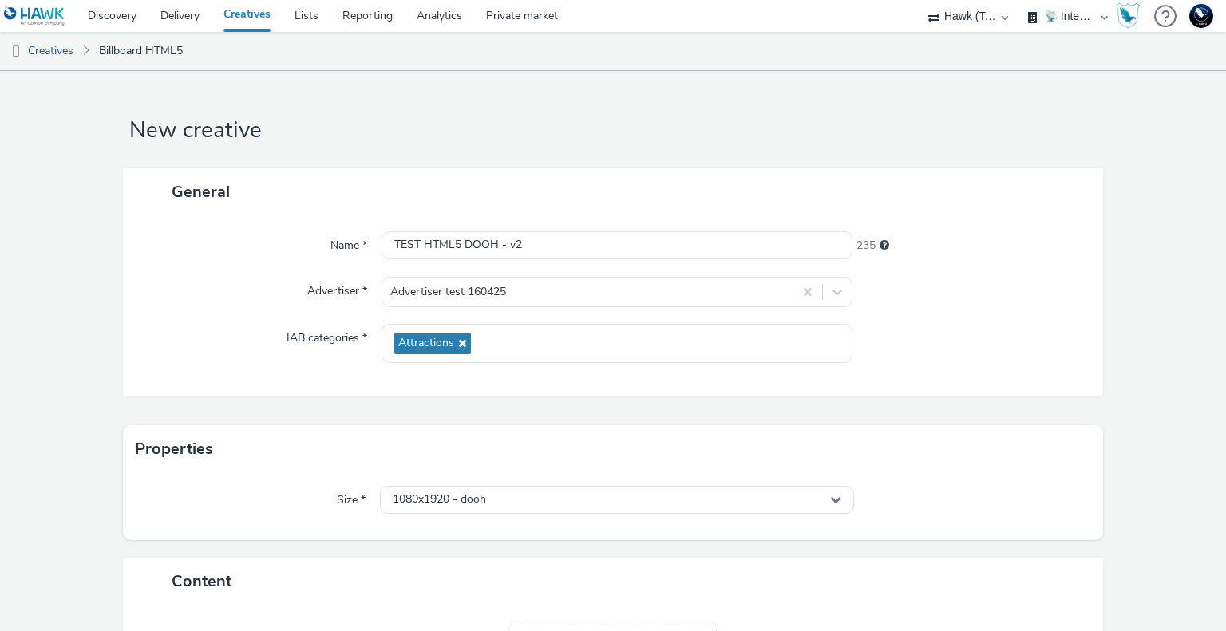
click at [909, 515] on div "Size * 1080x1920 - dooh" at bounding box center [613, 506] width 981 height 67
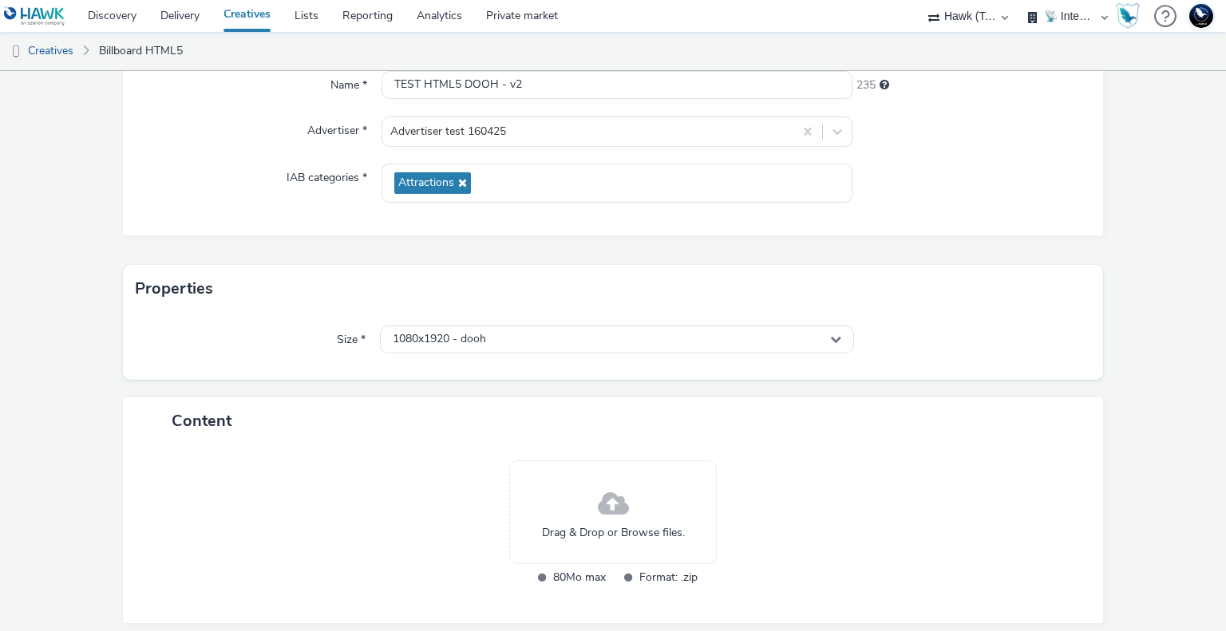
scroll to position [222, 0]
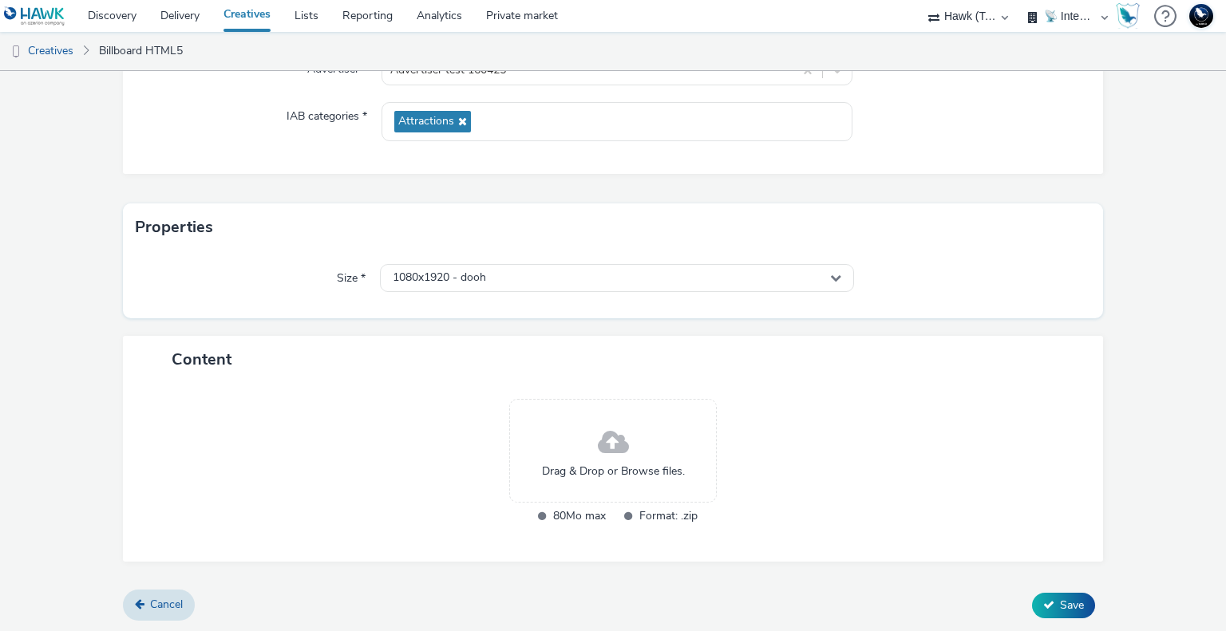
click at [610, 464] on span "Drag & Drop or Browse files." at bounding box center [613, 472] width 143 height 16
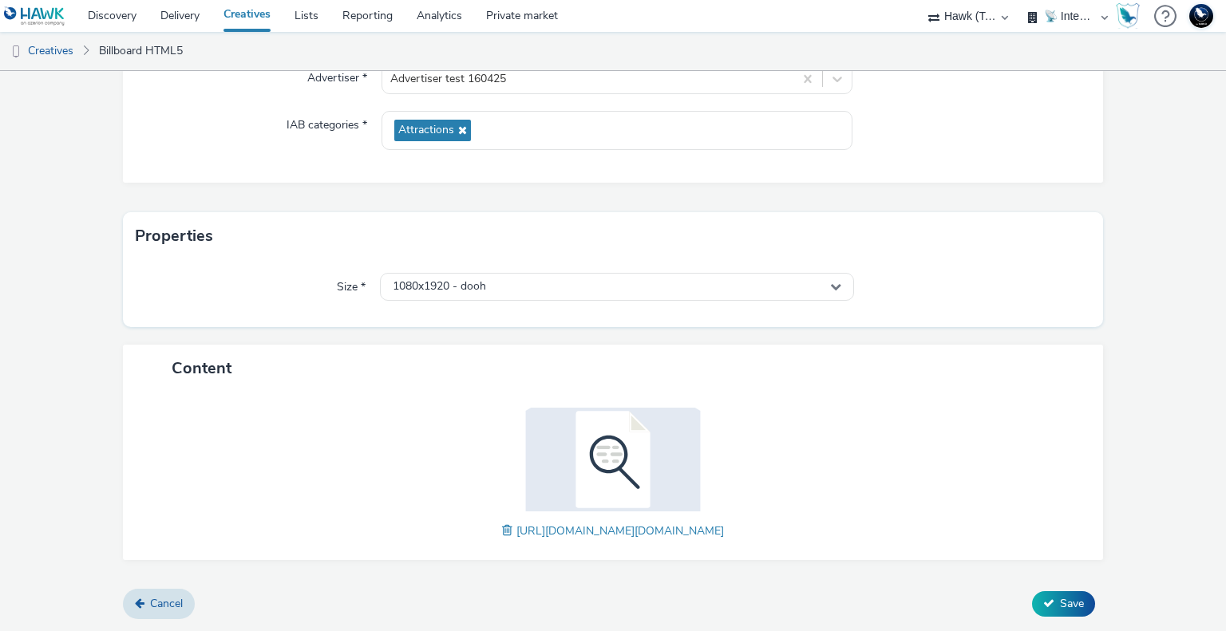
scroll to position [211, 0]
click at [1060, 602] on span "Save" at bounding box center [1072, 605] width 24 height 15
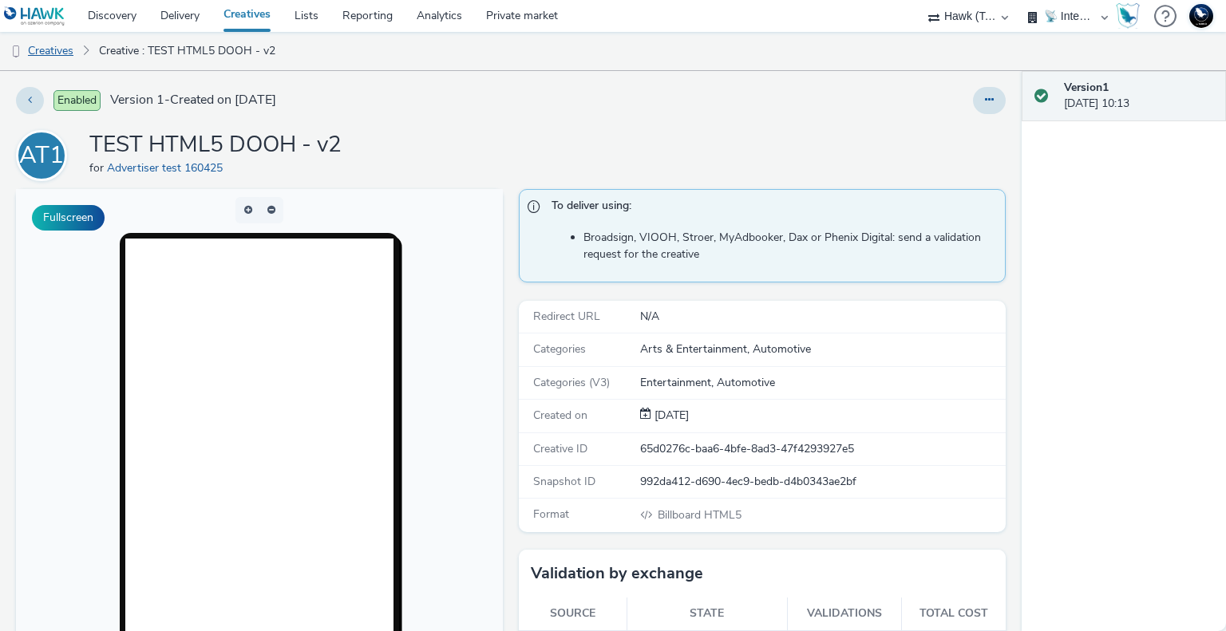
click at [51, 50] on link "Creatives" at bounding box center [40, 51] width 81 height 38
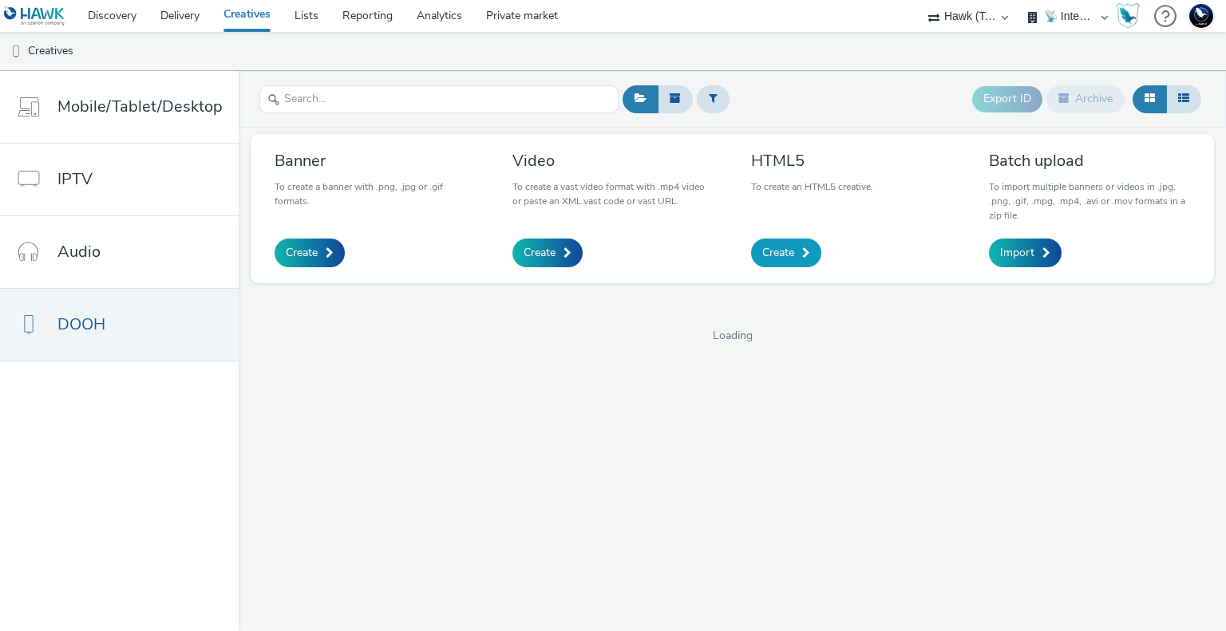
click at [799, 257] on link "Create" at bounding box center [786, 253] width 70 height 29
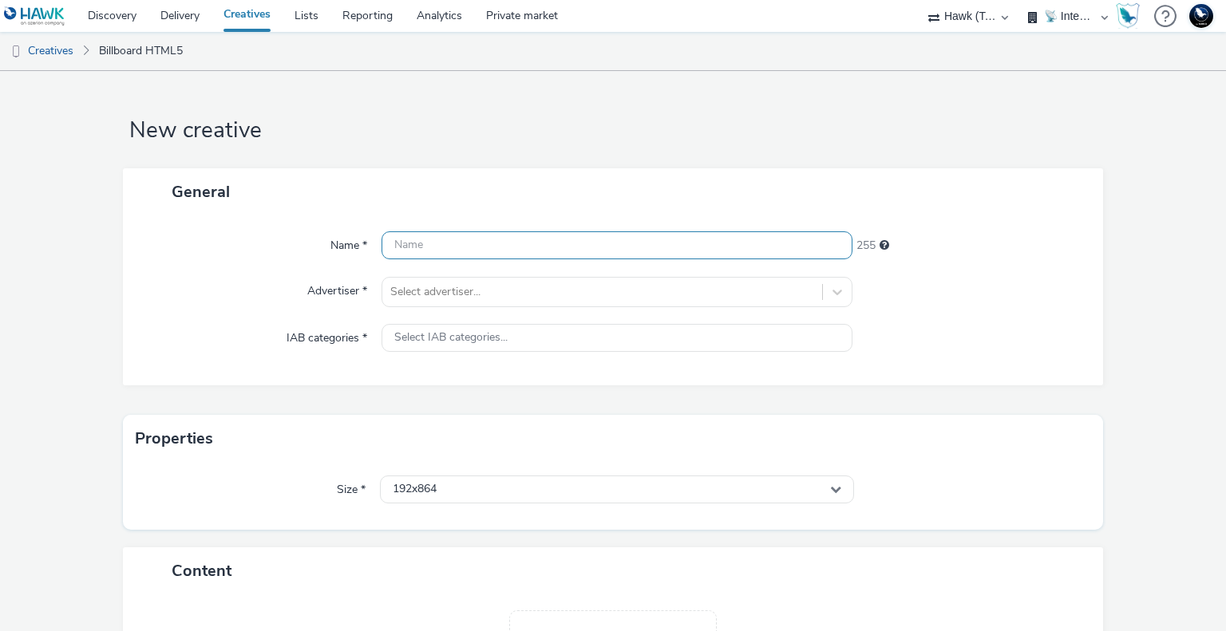
click at [552, 248] on input "text" at bounding box center [616, 245] width 470 height 28
type input "E"
click at [563, 290] on div at bounding box center [601, 291] width 423 height 19
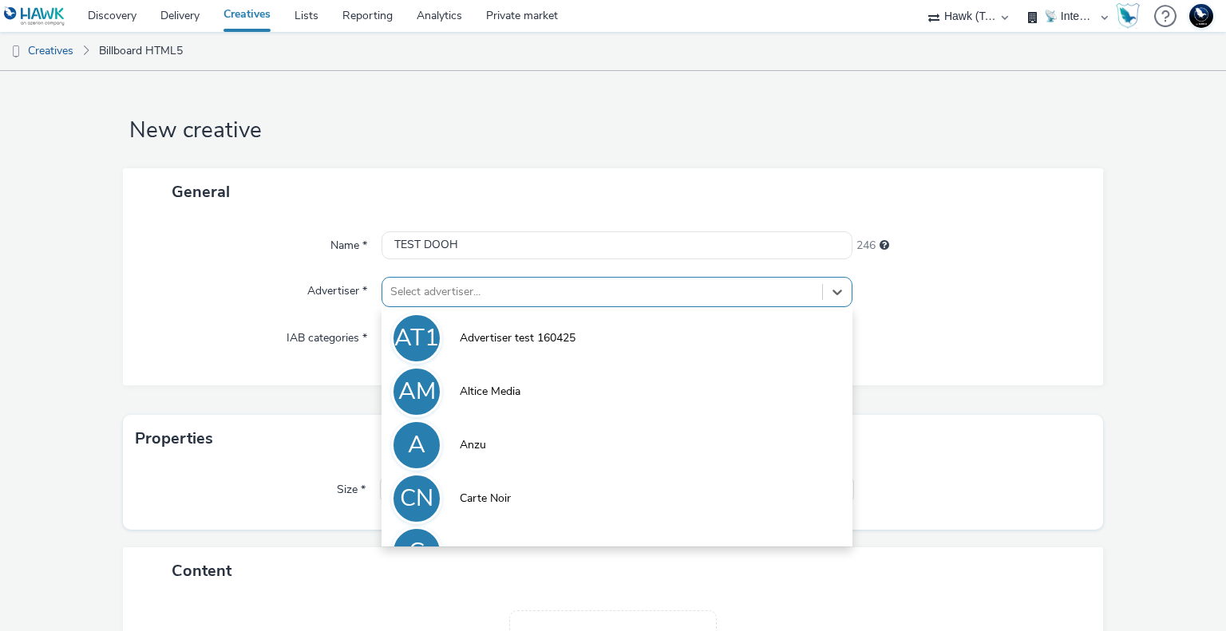
click at [924, 313] on div "Name * TEST DOOH 246 Advertiser * option Advertiser test 160425 focused, 1 of 1…" at bounding box center [613, 300] width 981 height 170
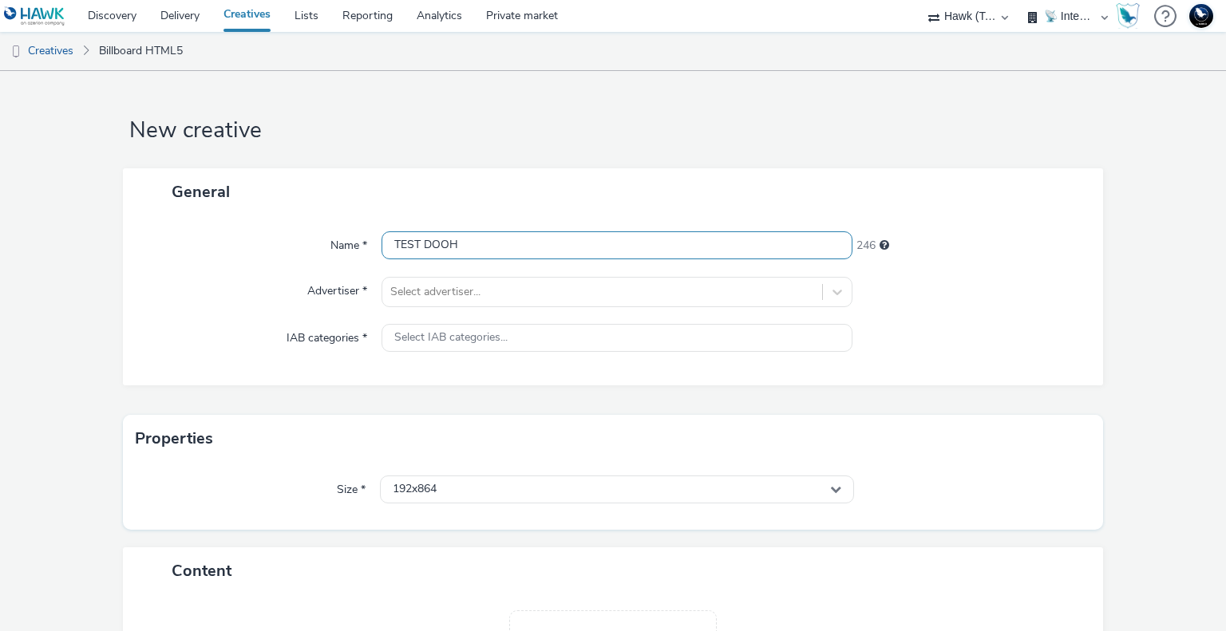
click at [491, 242] on input "TEST DOOH" at bounding box center [616, 245] width 470 height 28
click at [521, 247] on input "TEST HTML5 DOOH" at bounding box center [616, 245] width 470 height 28
type input "TEST HTML5 DOOH v3"
click at [523, 290] on div at bounding box center [601, 291] width 423 height 19
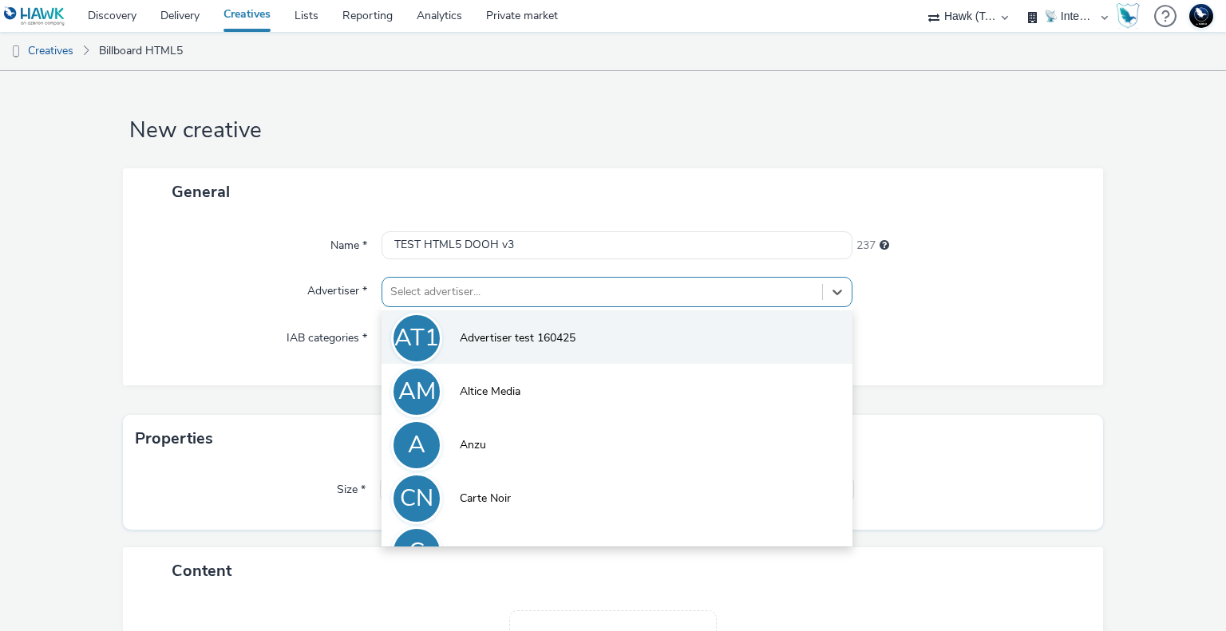
click at [508, 341] on span "Advertiser test 160425" at bounding box center [518, 338] width 116 height 16
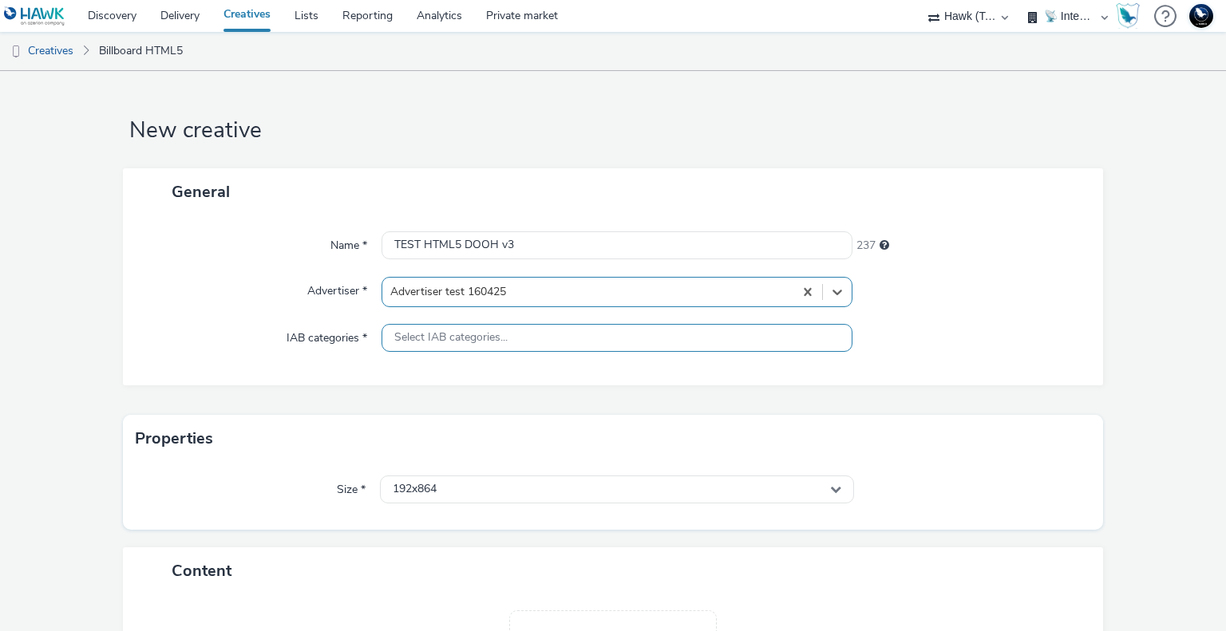
click at [501, 344] on span "Select IAB categories..." at bounding box center [450, 338] width 113 height 14
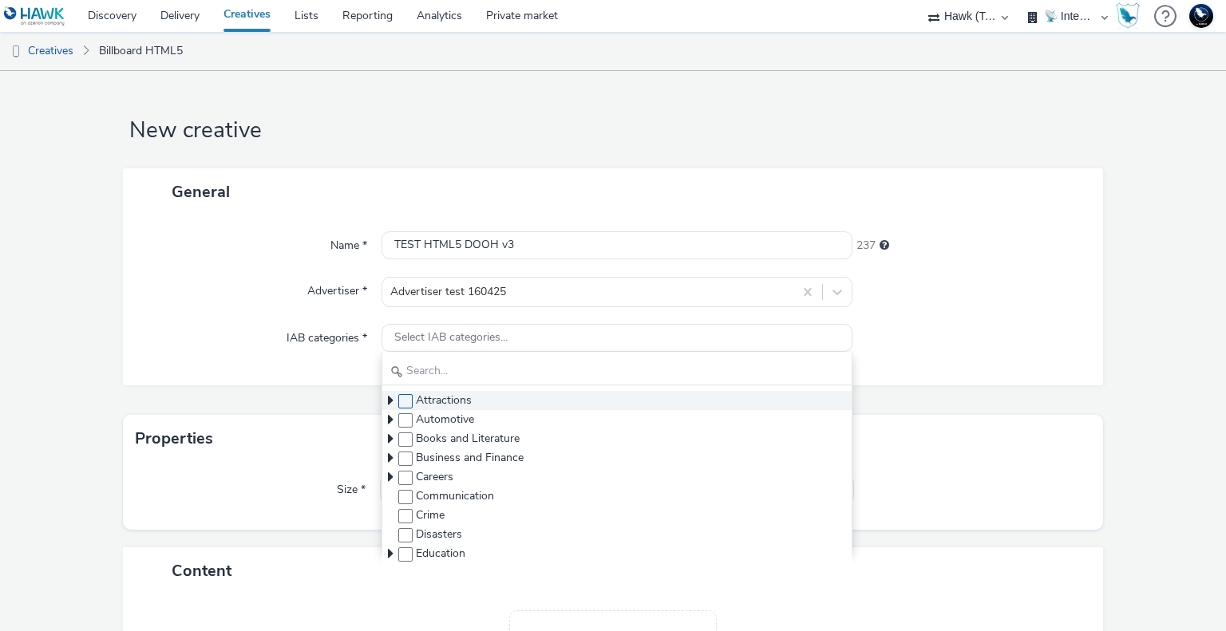
click at [402, 405] on span at bounding box center [405, 401] width 14 height 14
checkbox input "true"
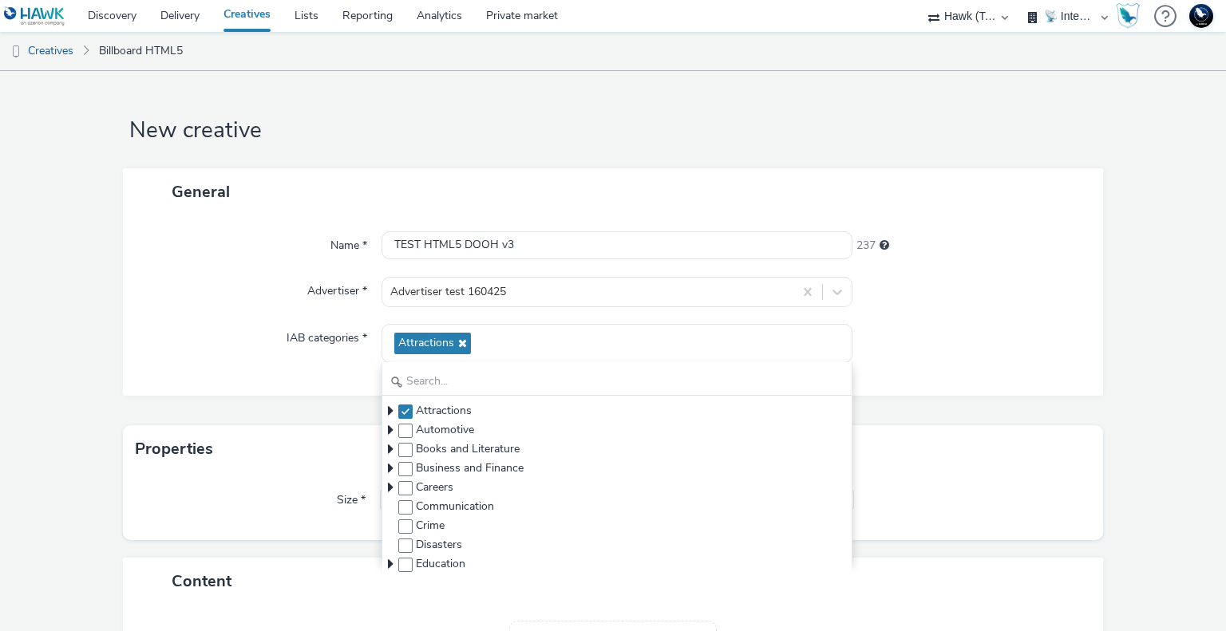
click at [929, 404] on div "General Name * TEST HTML5 DOOH v3 237 Advertiser * Advertiser test 160425 IAB c…" at bounding box center [613, 296] width 981 height 257
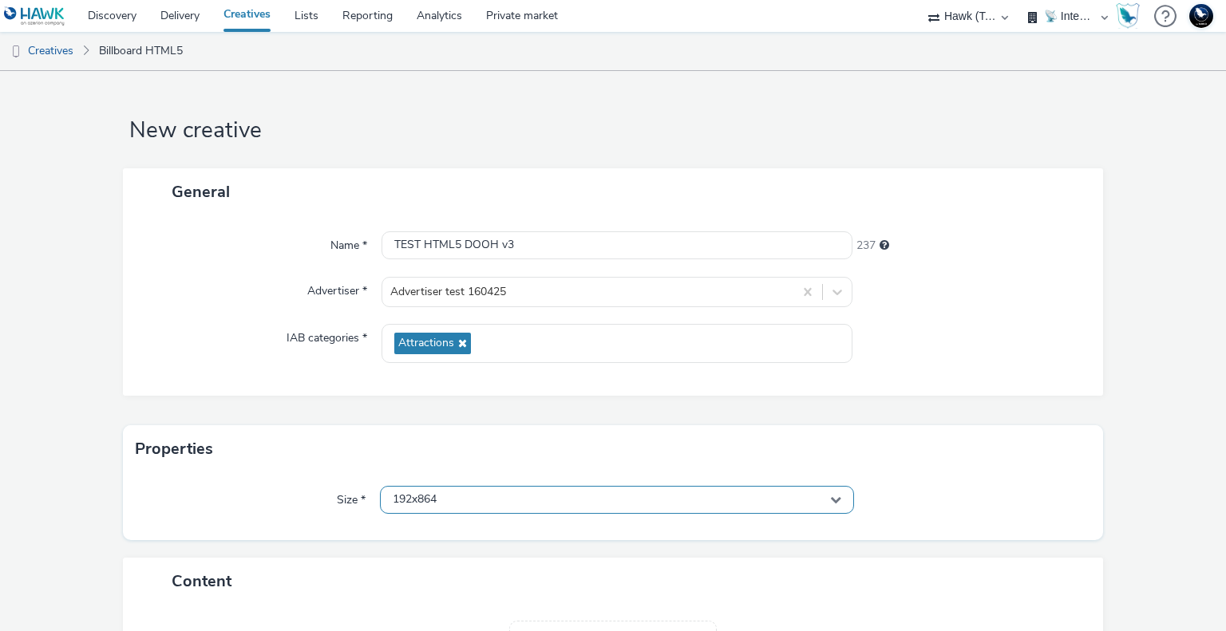
click at [419, 496] on span "192x864" at bounding box center [415, 500] width 44 height 14
click at [423, 522] on input "text" at bounding box center [617, 533] width 472 height 28
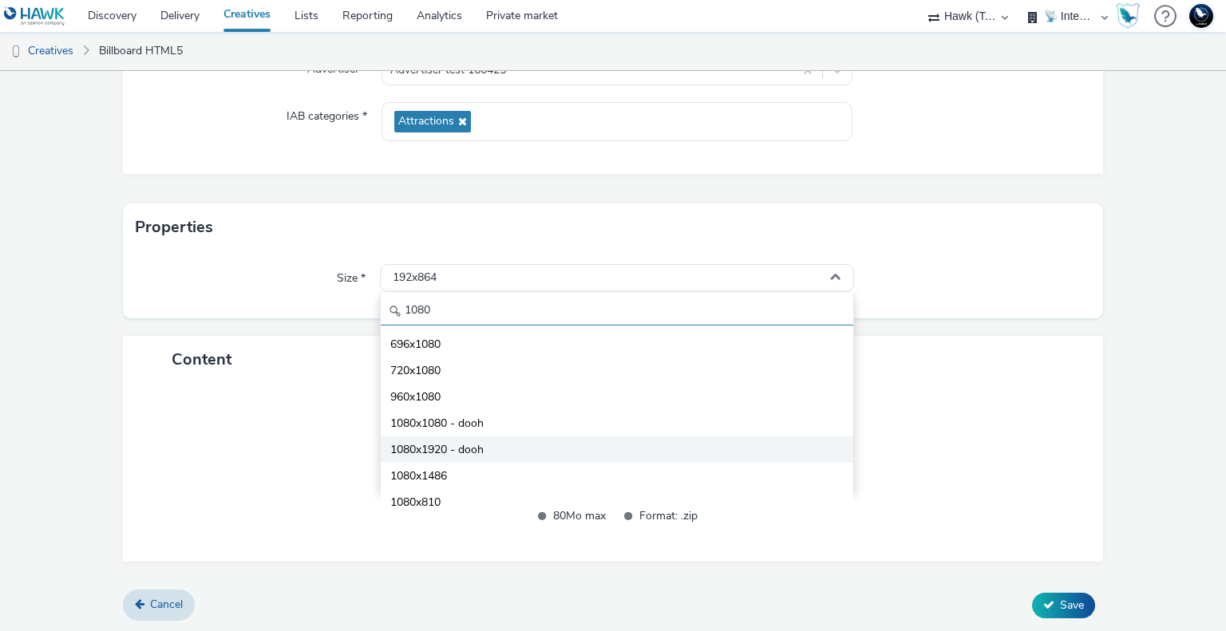
type input "1080"
click at [509, 447] on li "1080x1920 - dooh" at bounding box center [617, 449] width 472 height 26
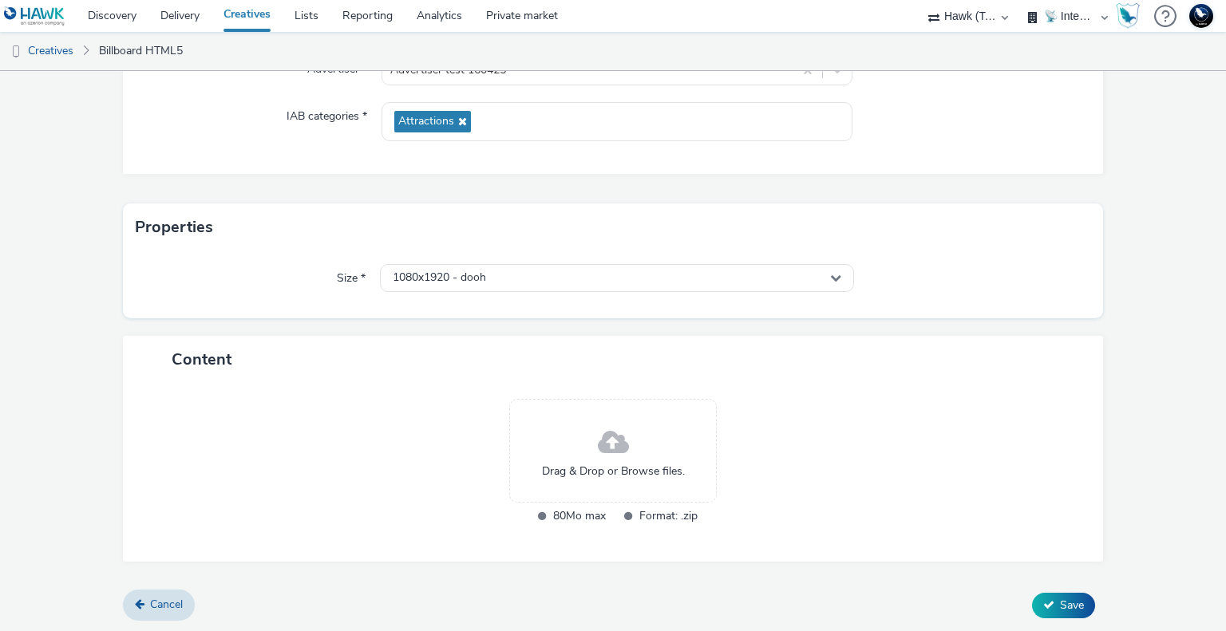
click at [534, 319] on form "New creative General Name * TEST HTML5 DOOH v3 237 Advertiser * Advertiser test…" at bounding box center [613, 241] width 1226 height 784
click at [605, 464] on span "Drag & Drop or Browse files." at bounding box center [613, 472] width 143 height 16
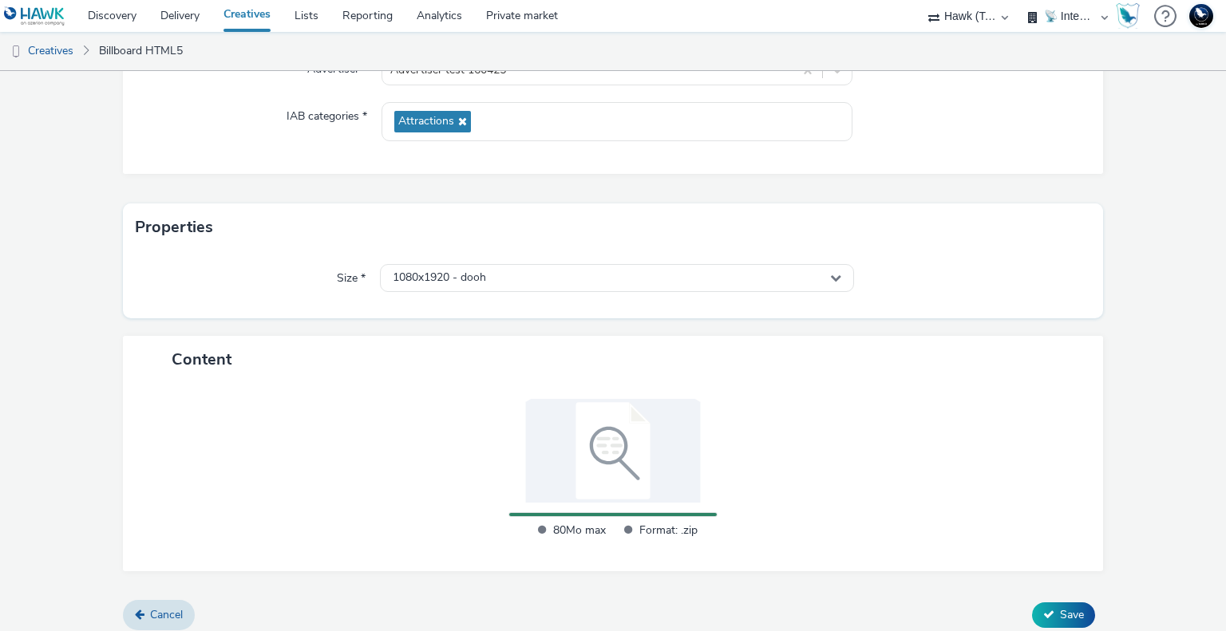
scroll to position [211, 0]
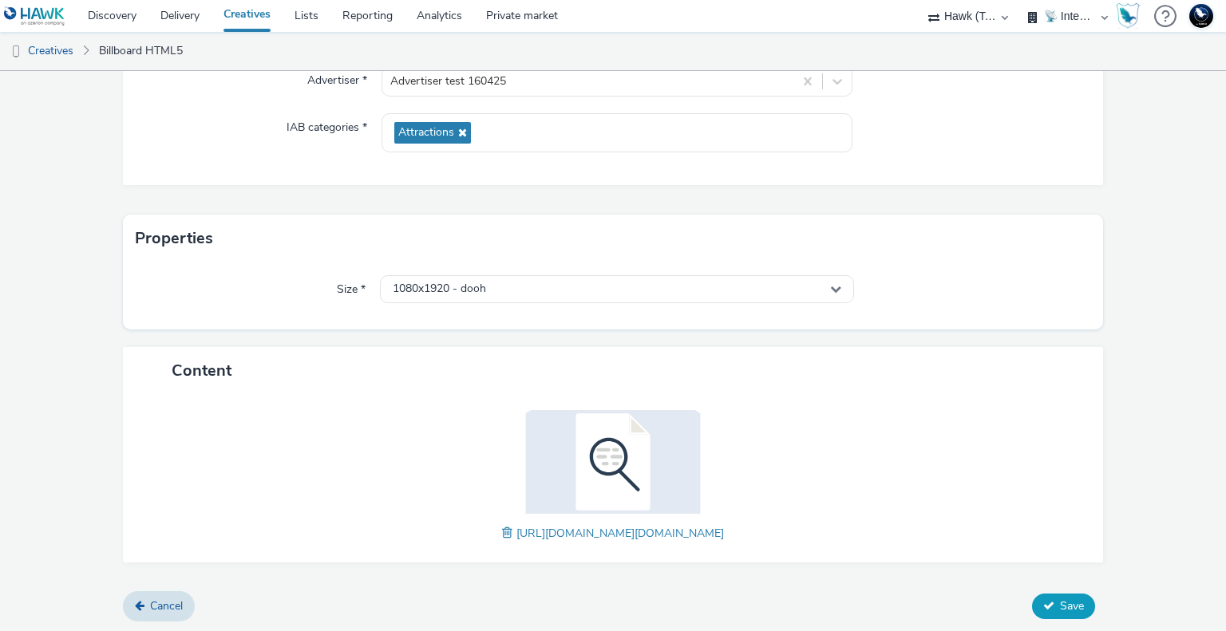
click at [1047, 606] on button "Save" at bounding box center [1063, 607] width 63 height 26
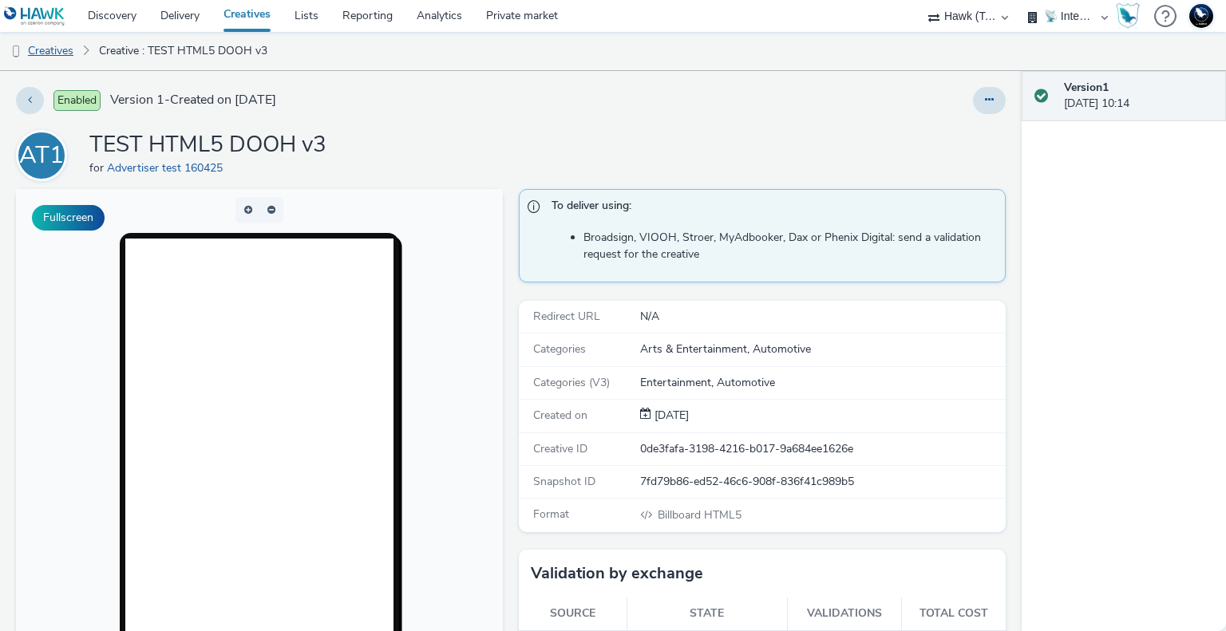
click at [61, 57] on link "Creatives" at bounding box center [40, 51] width 81 height 38
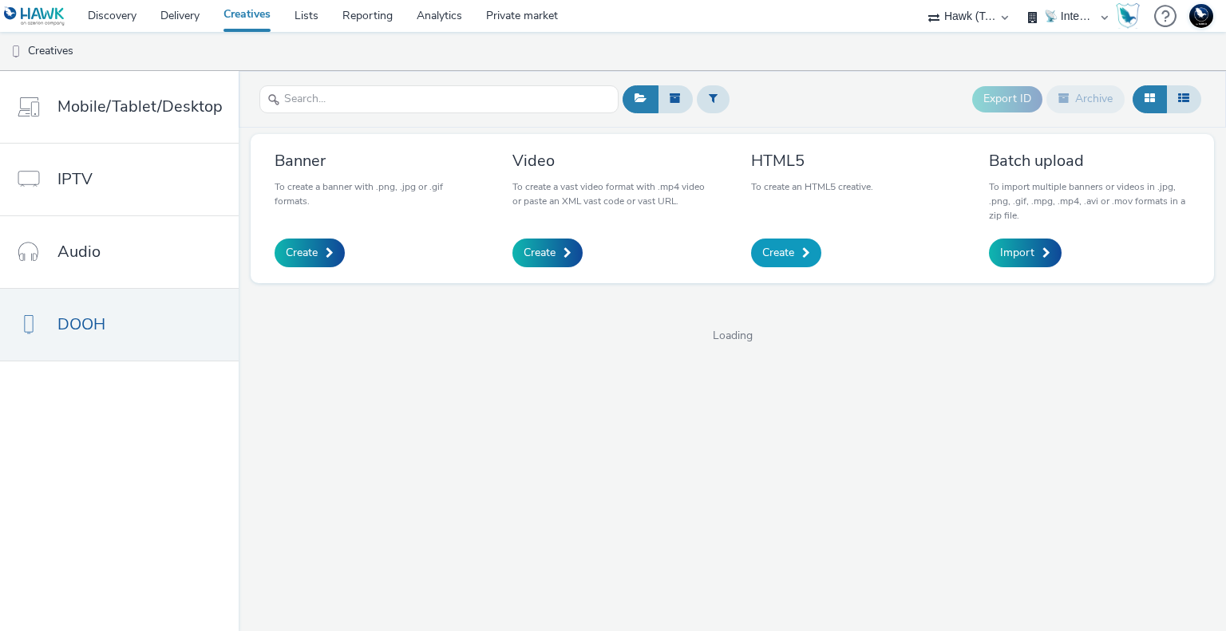
click at [795, 258] on link "Create" at bounding box center [786, 253] width 70 height 29
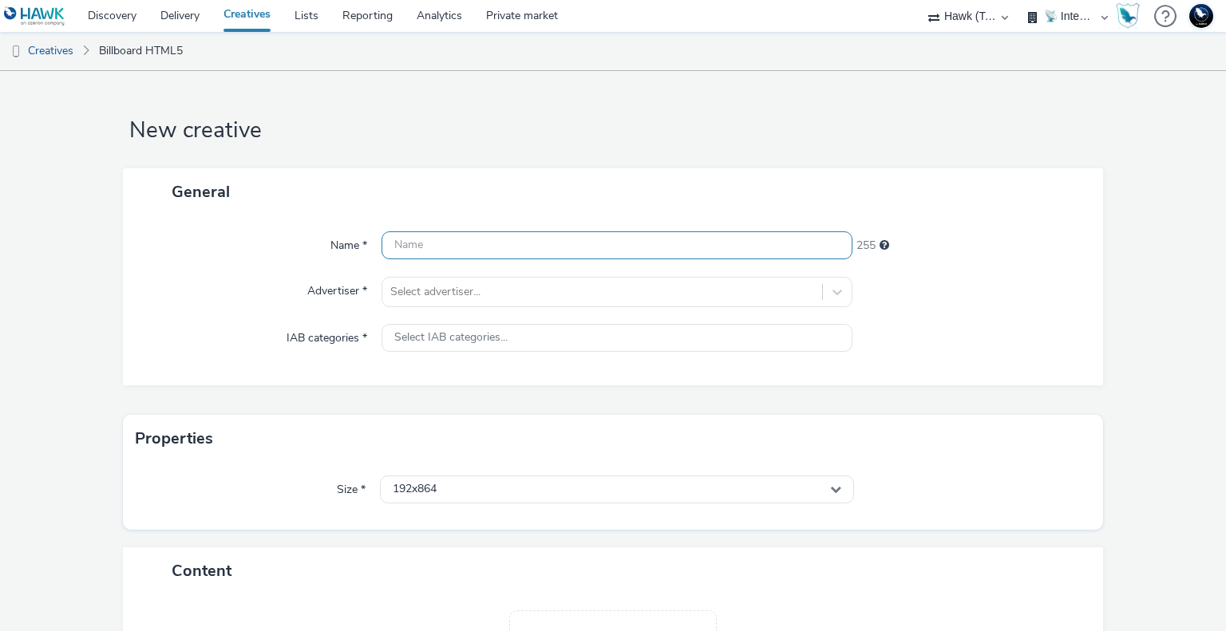
click at [412, 249] on input "text" at bounding box center [616, 245] width 470 height 28
type input "TEST HTML5 DOOH v4"
click at [439, 300] on div at bounding box center [601, 291] width 423 height 19
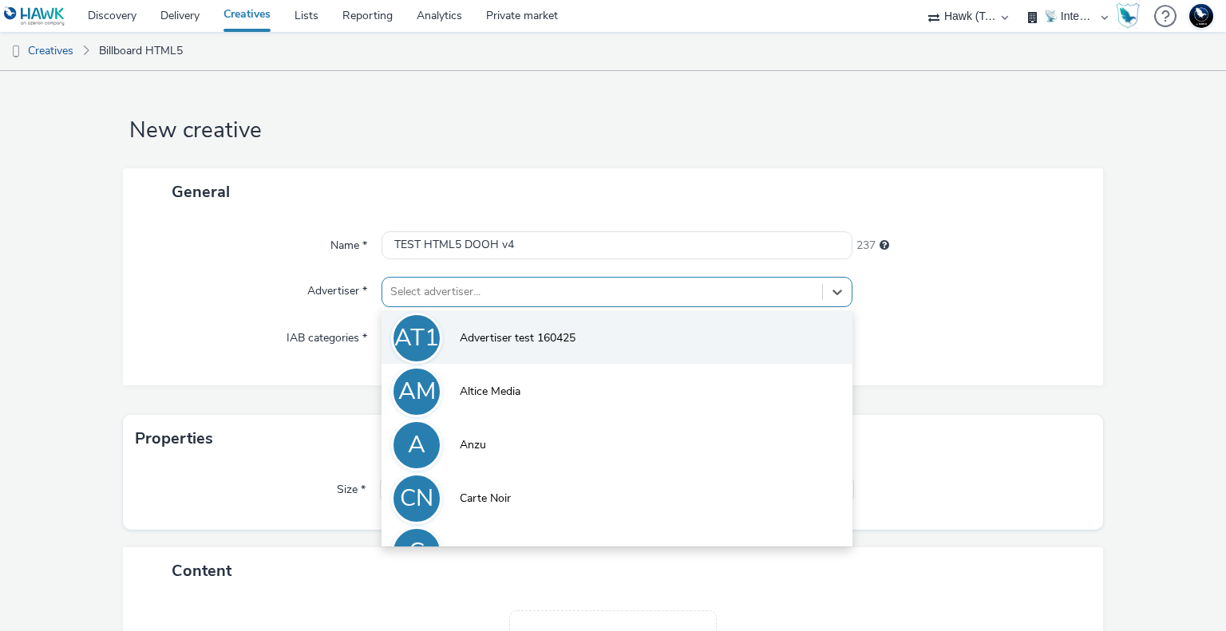
click at [456, 353] on li "AT1 Advertiser test 160425" at bounding box center [616, 336] width 470 height 53
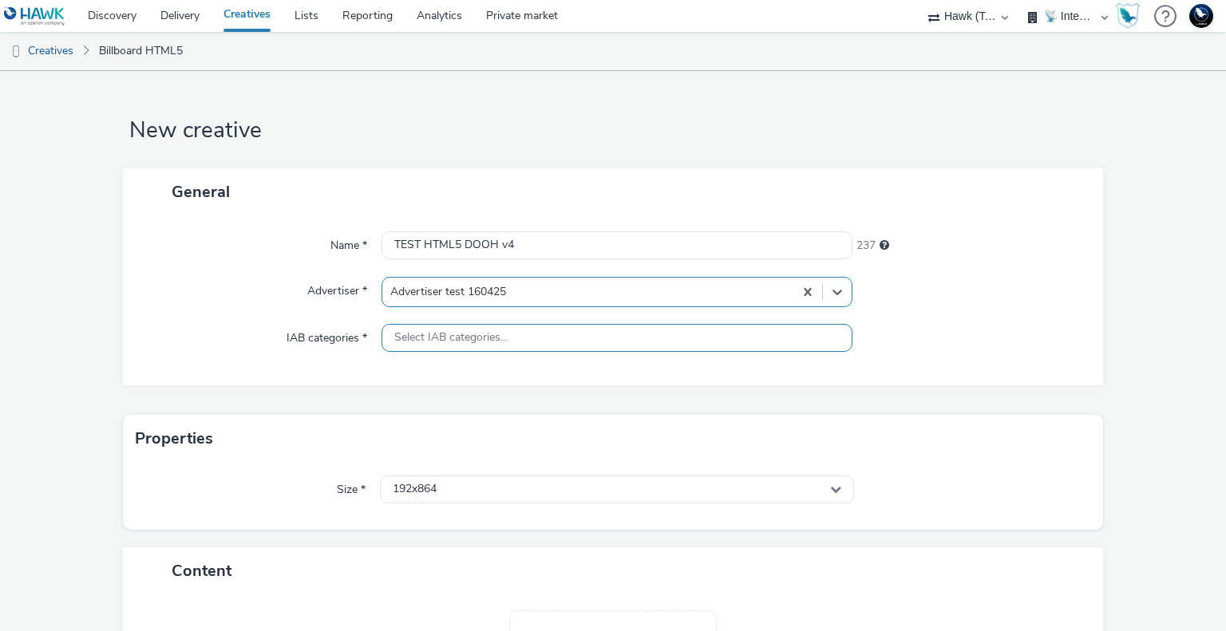
click at [414, 341] on span "Select IAB categories..." at bounding box center [450, 338] width 113 height 14
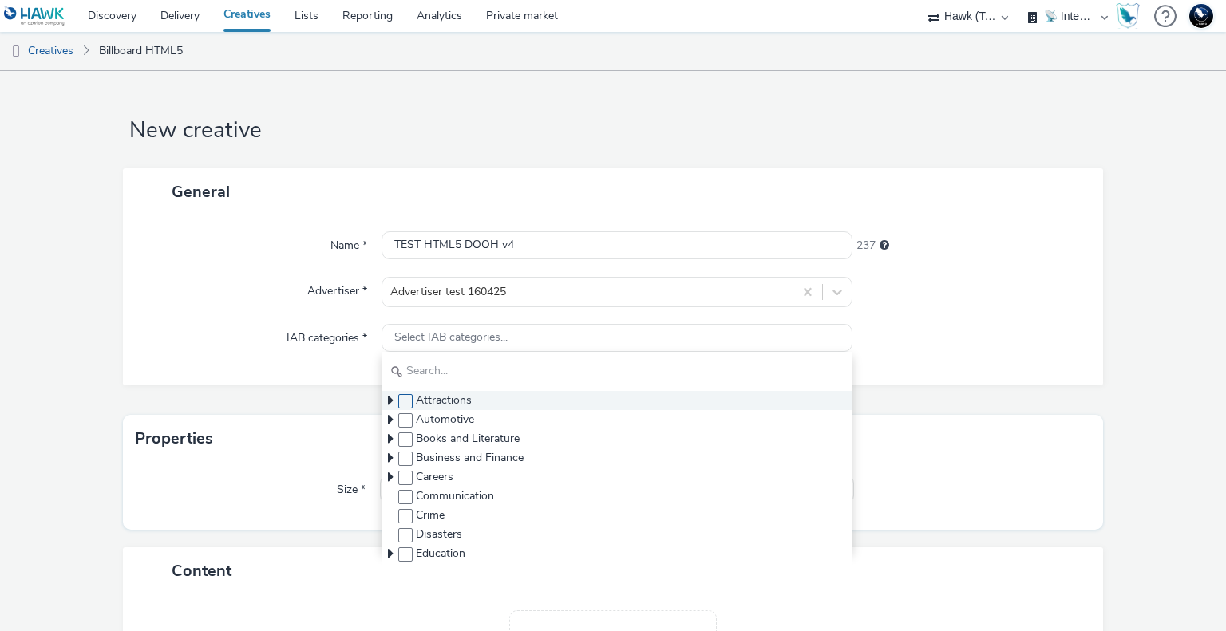
click at [399, 401] on span at bounding box center [405, 401] width 14 height 14
checkbox input "true"
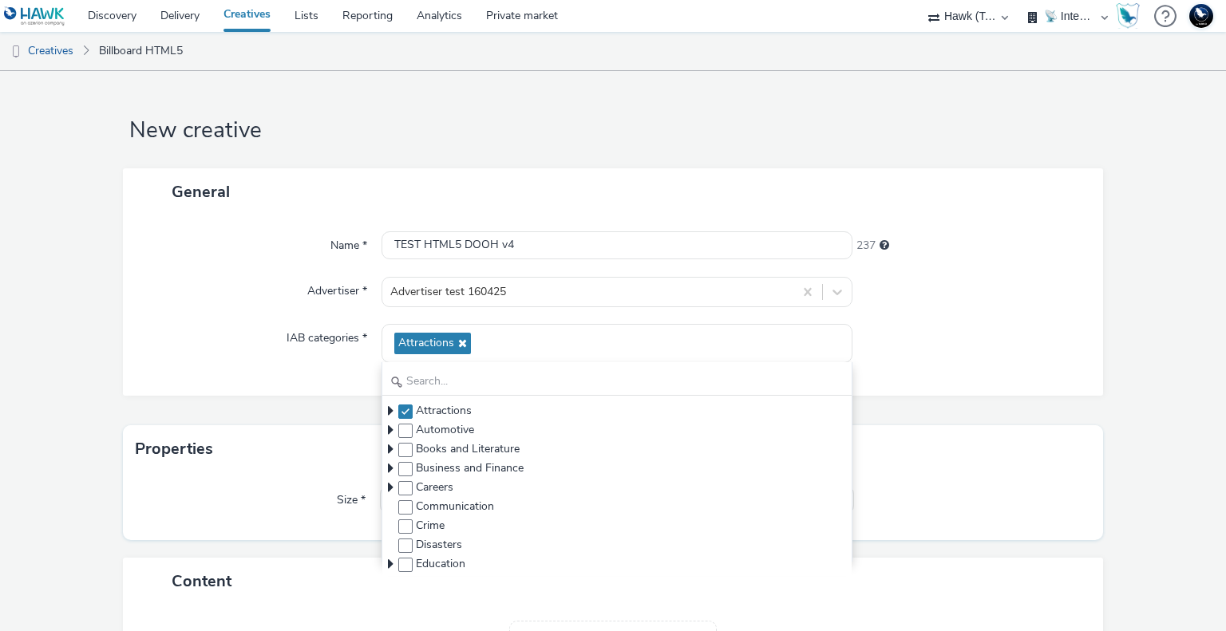
click at [330, 486] on label "Size *" at bounding box center [350, 497] width 41 height 22
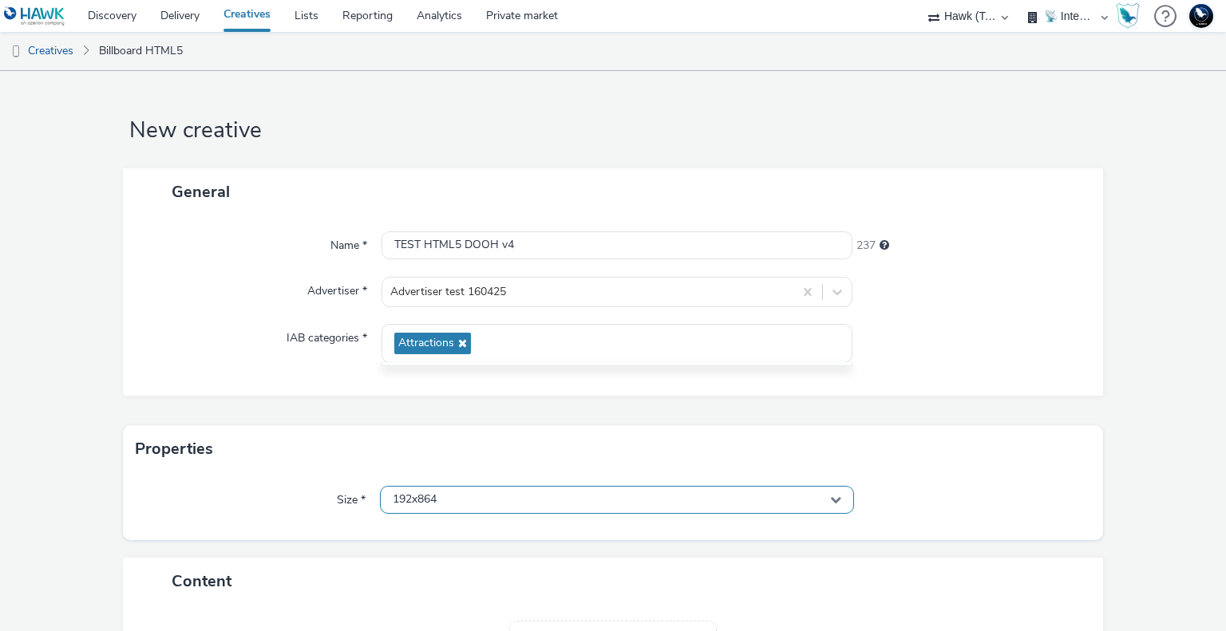
click at [436, 486] on div "192x864" at bounding box center [616, 500] width 473 height 28
click at [446, 532] on input "text" at bounding box center [617, 533] width 472 height 28
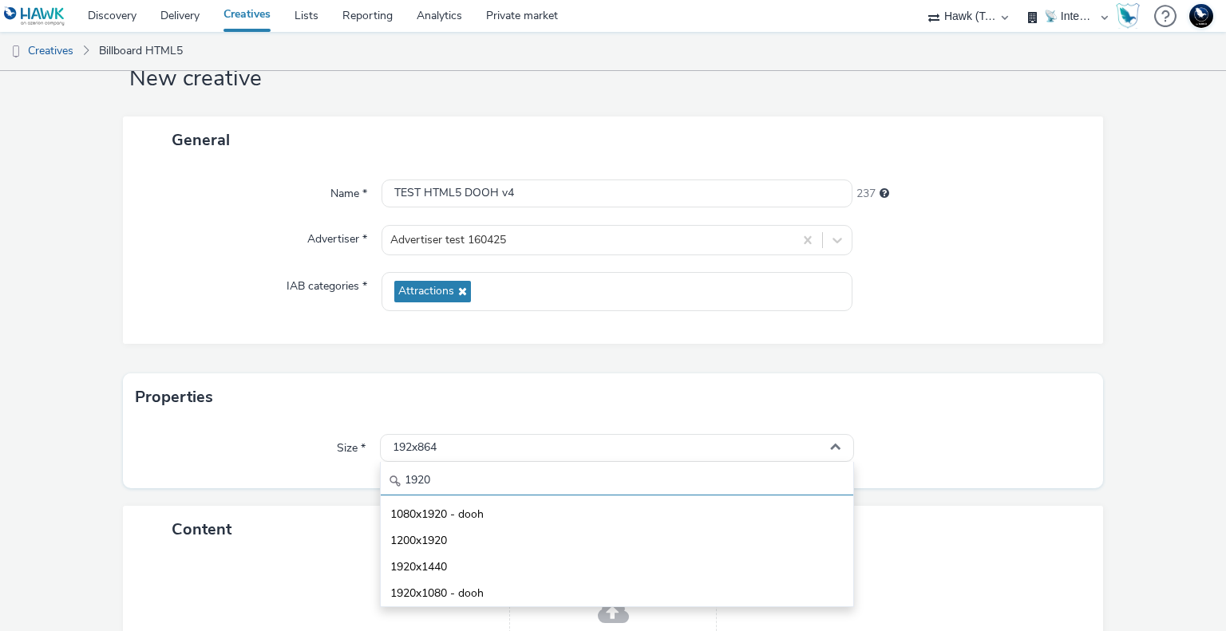
scroll to position [80, 0]
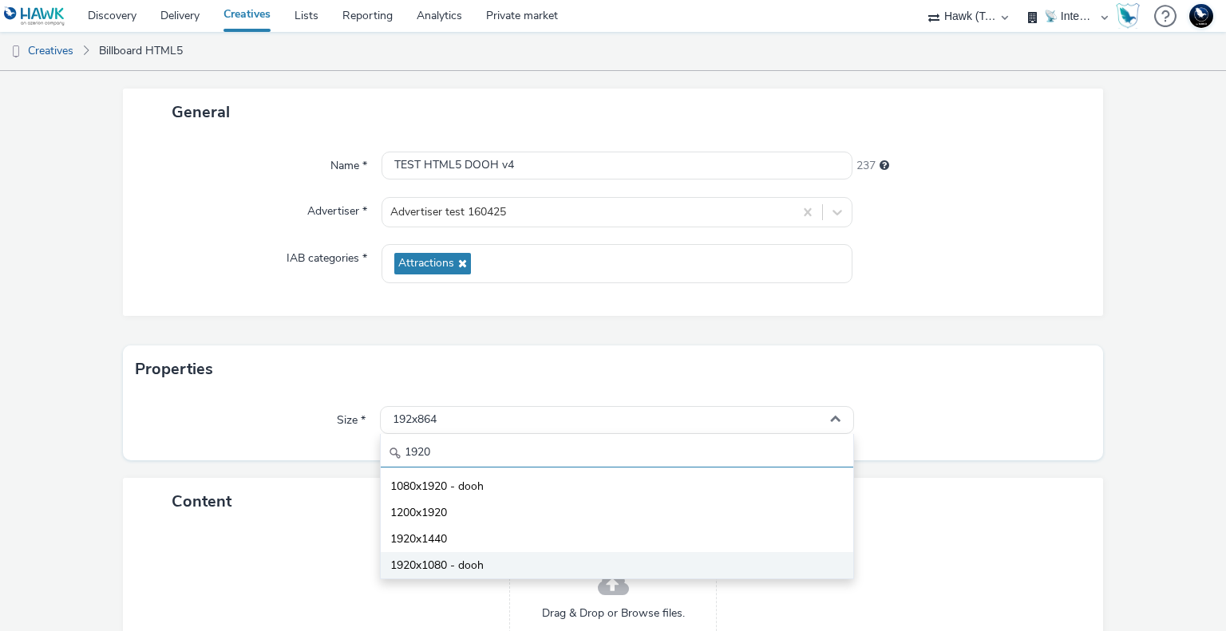
type input "1920"
click at [482, 561] on li "1920x1080 - dooh" at bounding box center [617, 565] width 472 height 26
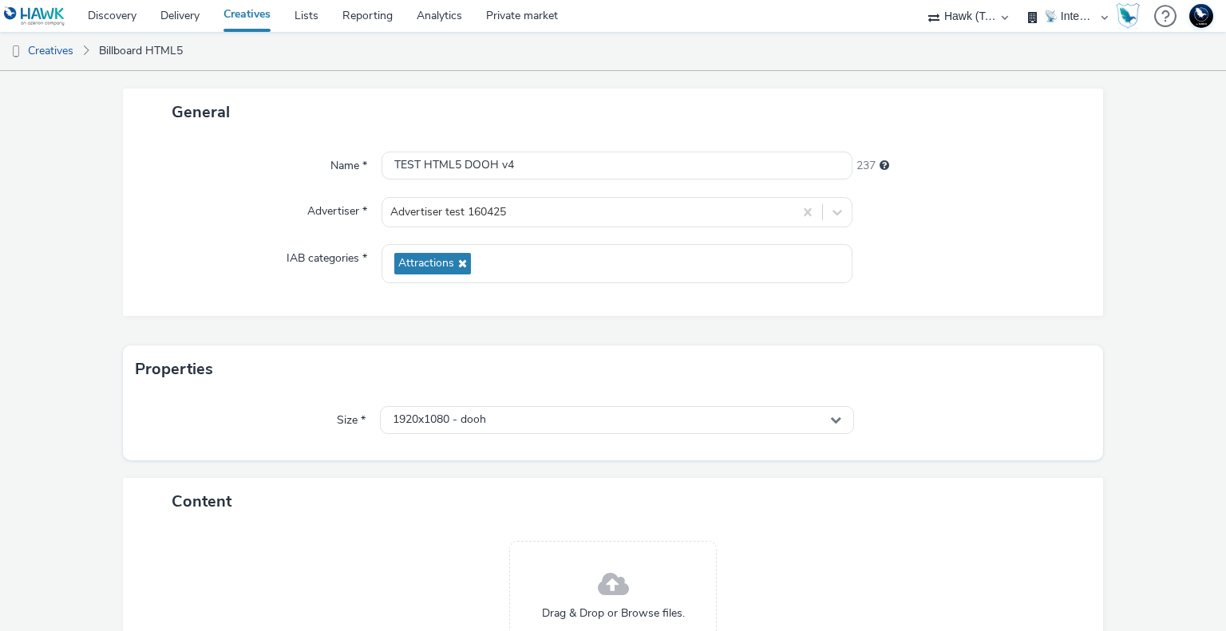
click at [633, 580] on div "Drag & Drop or Browse files." at bounding box center [612, 593] width 207 height 104
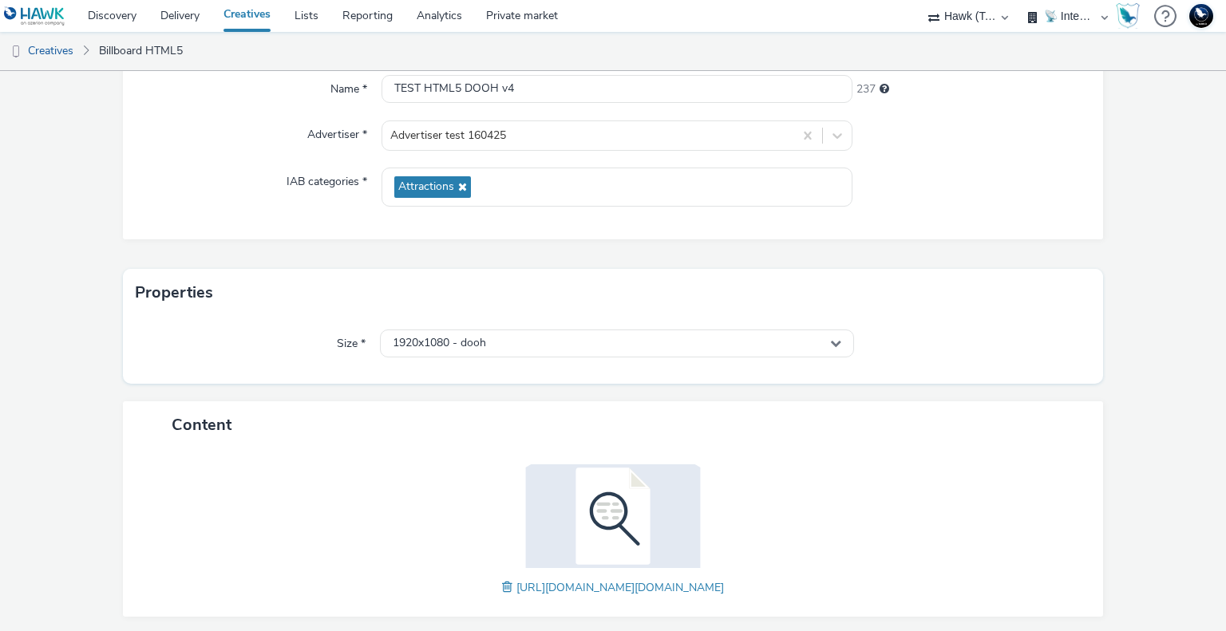
scroll to position [211, 0]
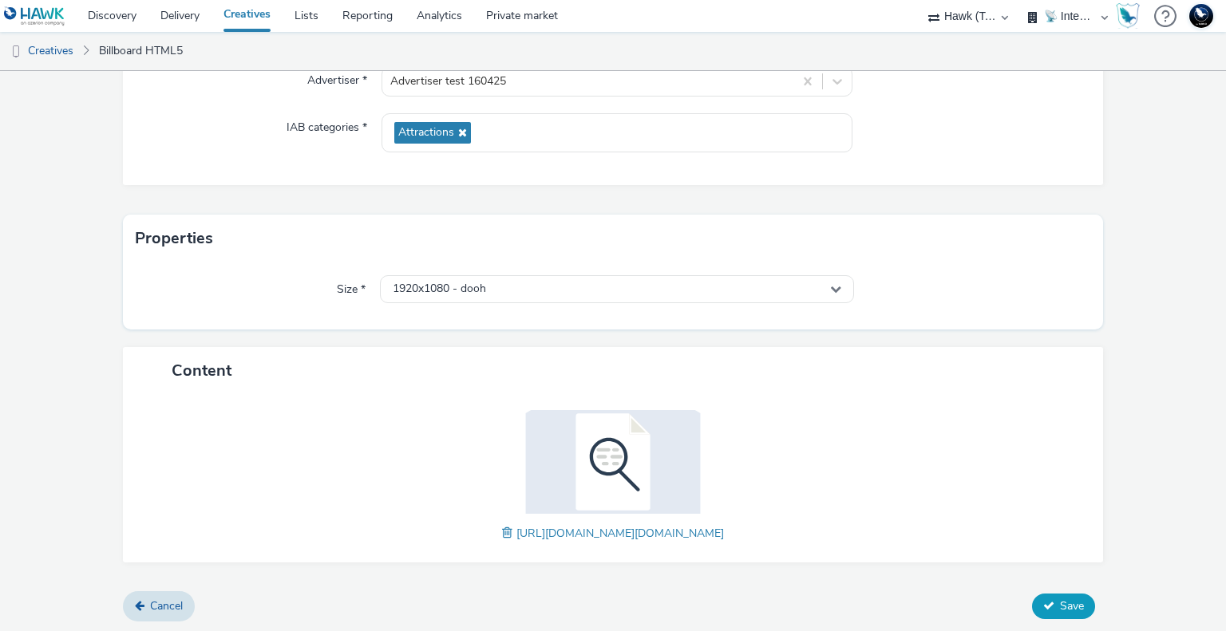
click at [1053, 614] on button "Save" at bounding box center [1063, 607] width 63 height 26
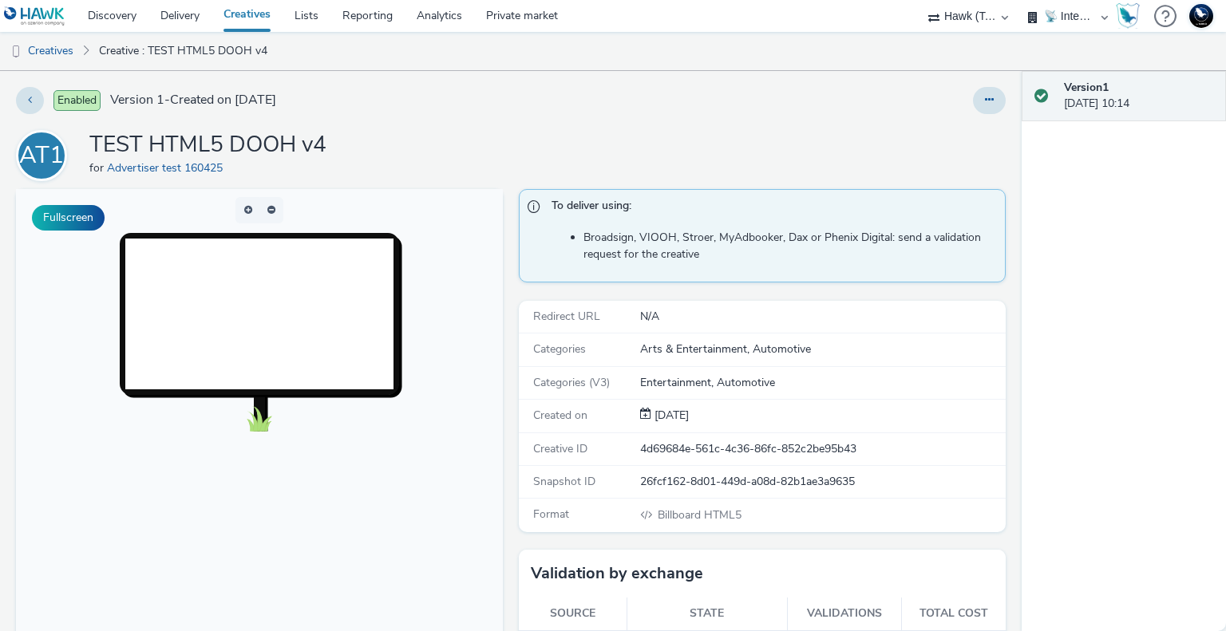
click at [810, 128] on div "Enabled Version 1 - Created on 05 September 2025 AT1 TEST HTML5 DOOH v4 for Adv…" at bounding box center [510, 351] width 1021 height 560
click at [715, 128] on div "Enabled Version 1 - Created on 05 September 2025 AT1 TEST HTML5 DOOH v4 for Adv…" at bounding box center [510, 351] width 1021 height 560
click at [567, 105] on div "Enabled Version 1 - Created on 05 September 2025" at bounding box center [313, 100] width 594 height 27
click at [629, 117] on div "Enabled Version 1 - Created on 05 September 2025 AT1 TEST HTML5 DOOH v4 for Adv…" at bounding box center [510, 351] width 1021 height 560
click at [657, 98] on div at bounding box center [808, 100] width 396 height 27
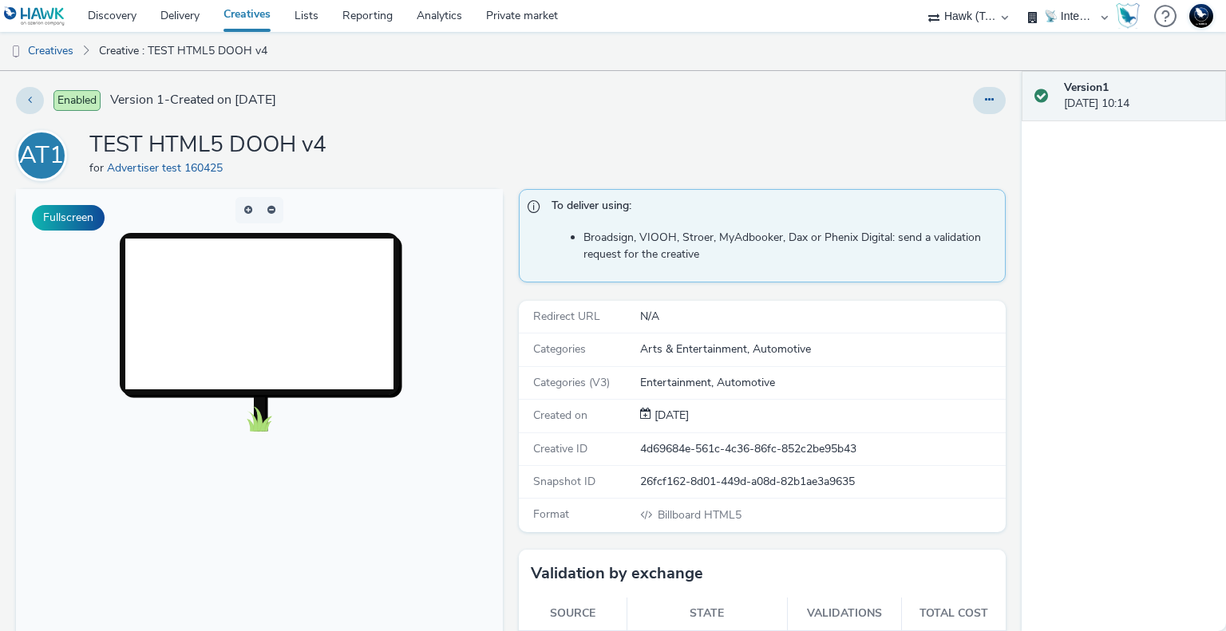
click at [723, 97] on div at bounding box center [808, 100] width 396 height 27
click at [70, 46] on link "Creatives" at bounding box center [40, 51] width 81 height 38
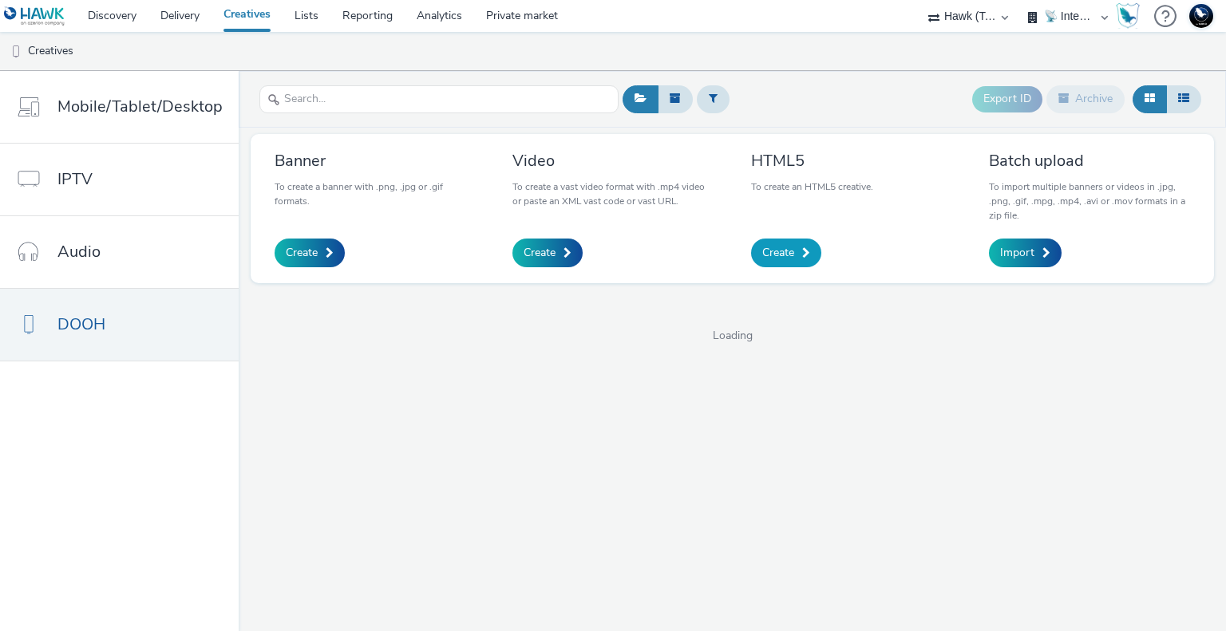
click at [785, 247] on span "Create" at bounding box center [778, 253] width 32 height 16
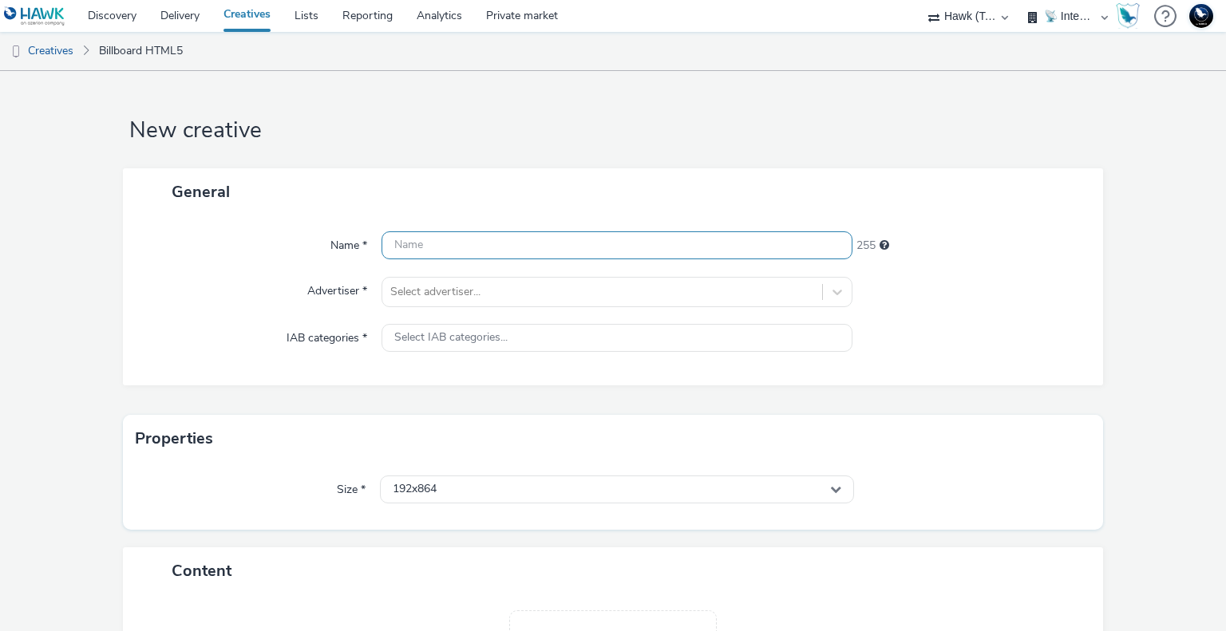
click at [440, 251] on input "text" at bounding box center [616, 245] width 470 height 28
type input "TEST HTML5 DOOH Video KFC"
click at [446, 279] on div "Select advertiser..." at bounding box center [601, 292] width 439 height 26
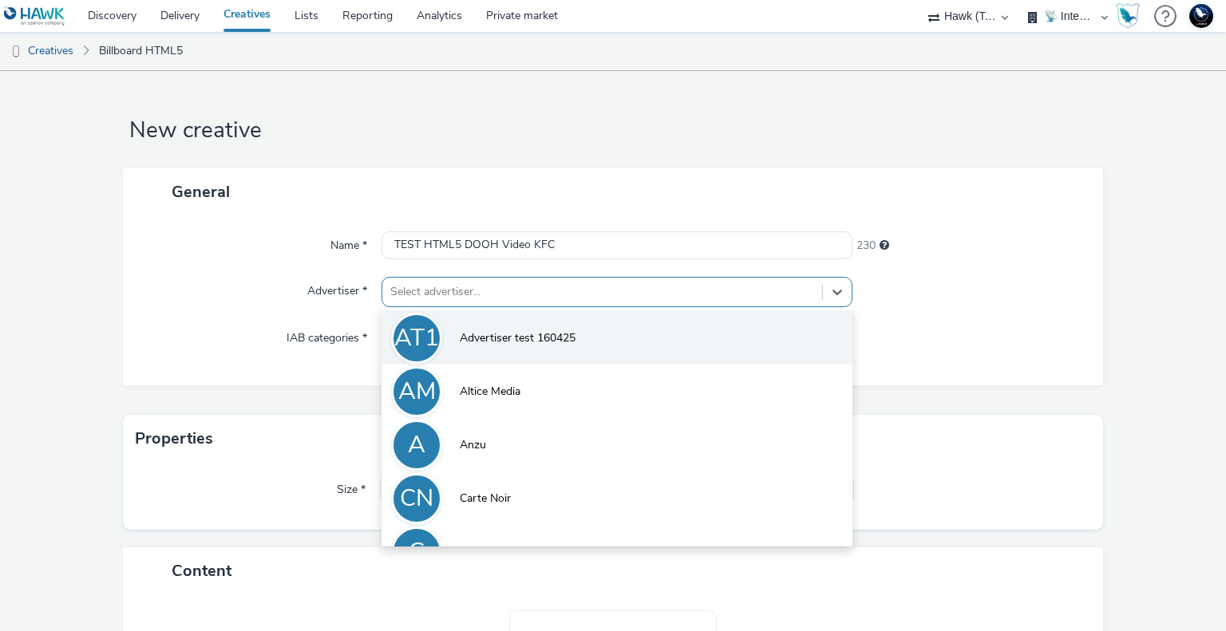
click at [464, 329] on li "AT1 Advertiser test 160425" at bounding box center [616, 336] width 470 height 53
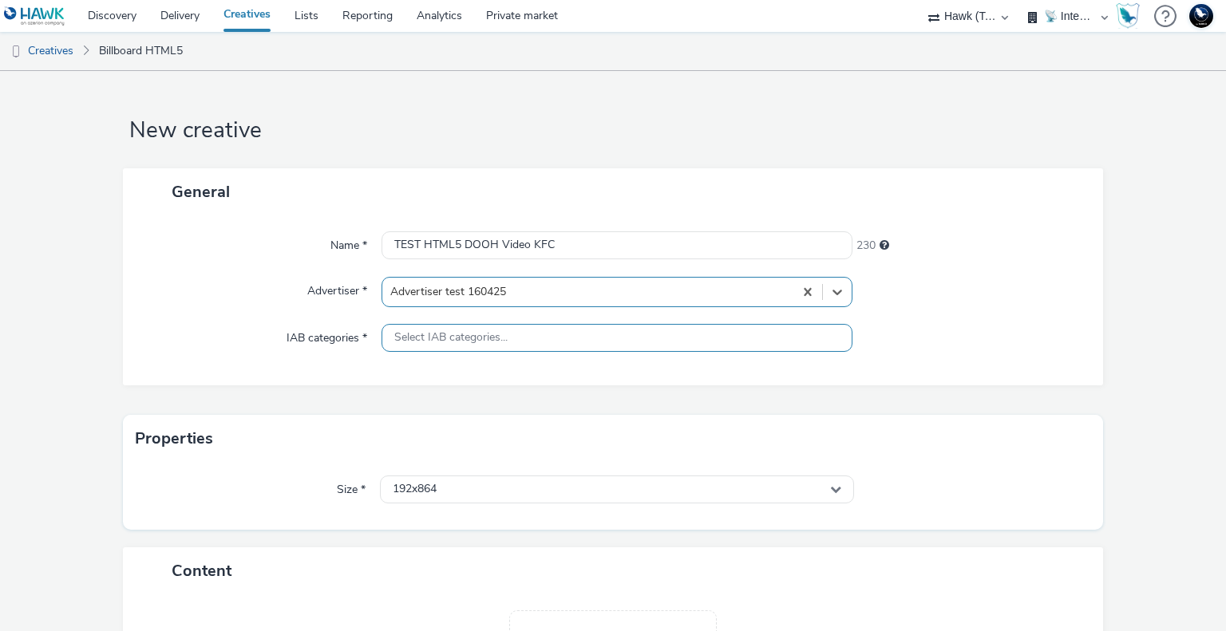
click at [483, 350] on div "Select IAB categories..." at bounding box center [616, 338] width 470 height 28
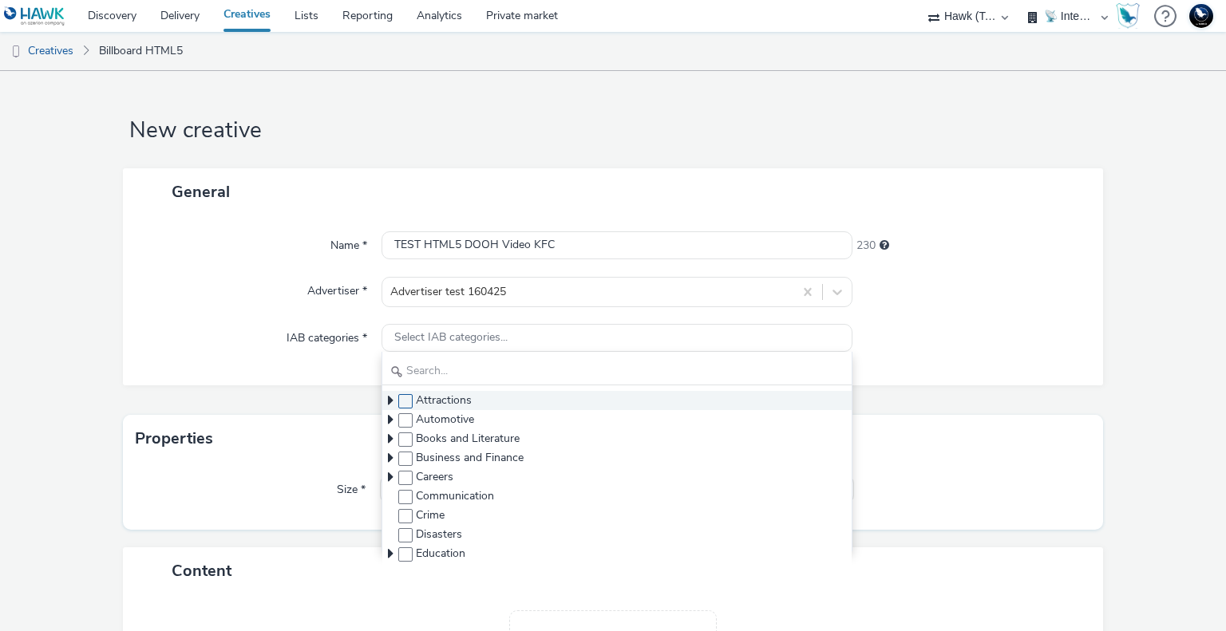
click at [400, 401] on span at bounding box center [405, 401] width 14 height 14
checkbox input "true"
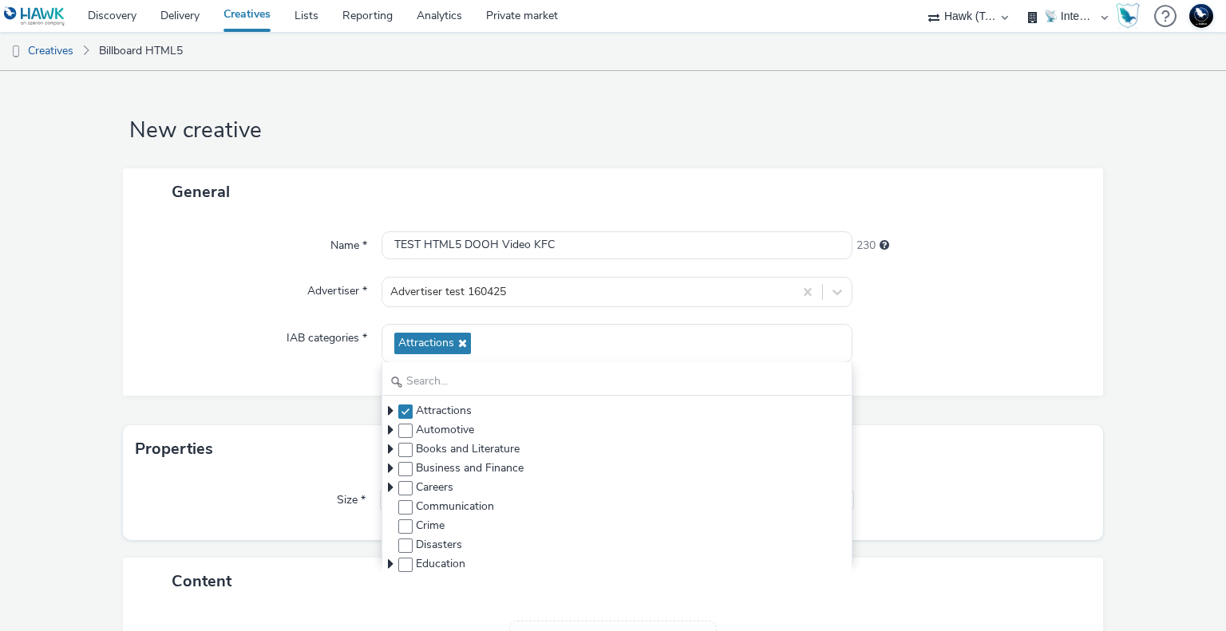
click at [310, 374] on div "Name * TEST HTML5 DOOH Video KFC 230 Advertiser * Advertiser test 160425 IAB ca…" at bounding box center [613, 305] width 981 height 180
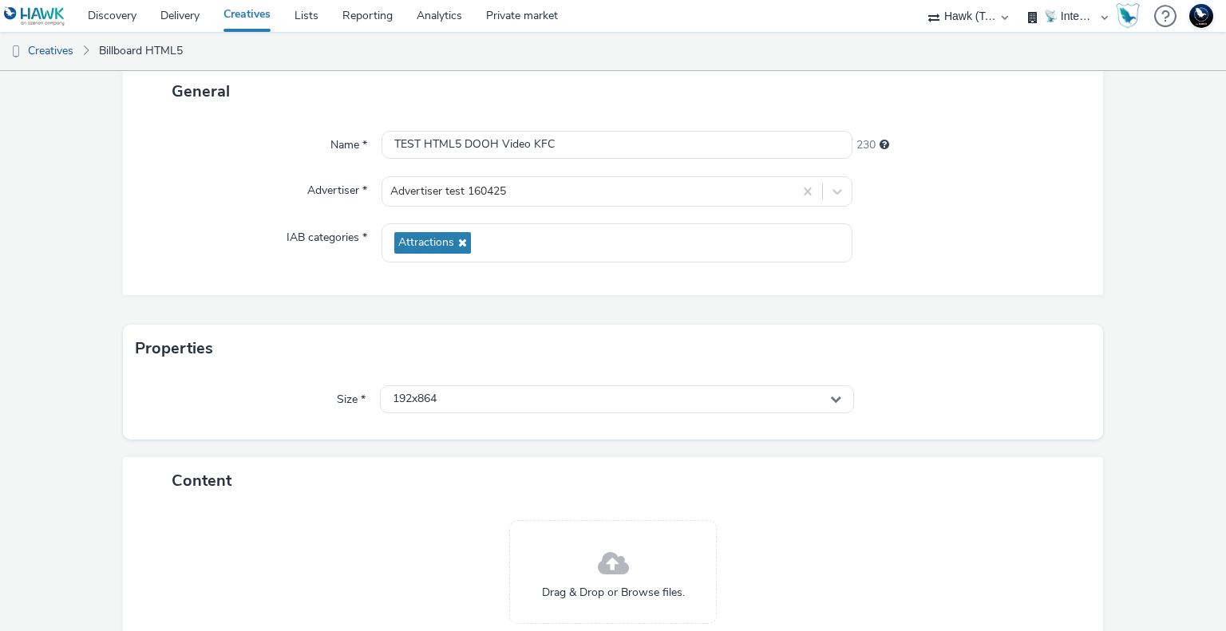
scroll to position [222, 0]
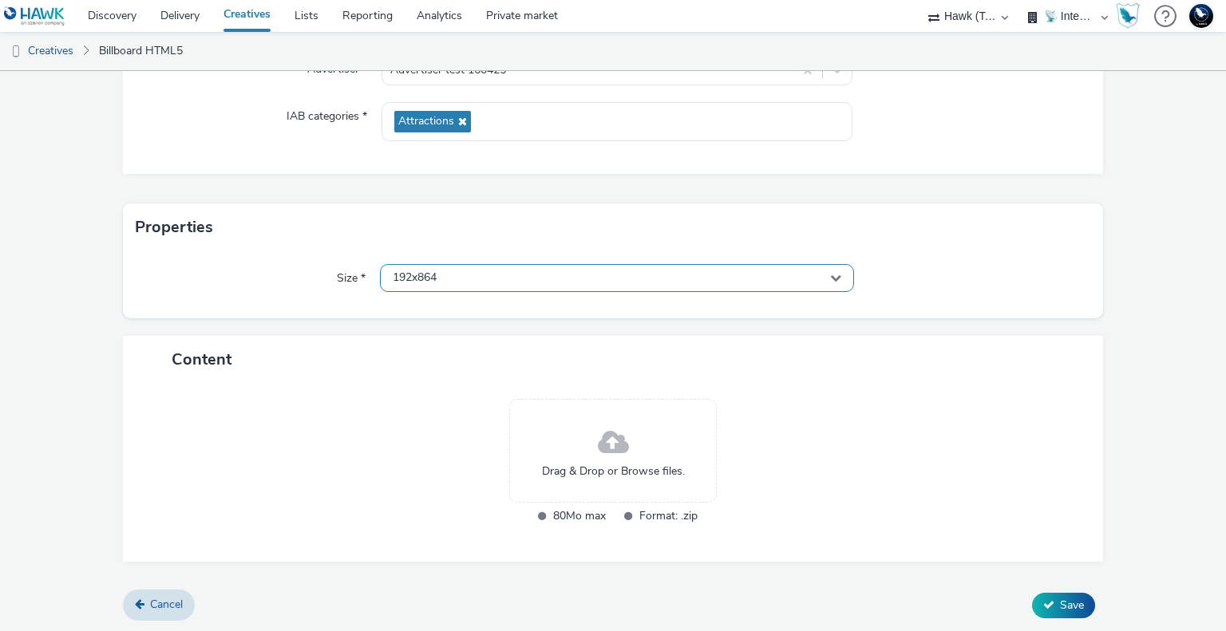
click at [434, 272] on span "192x864" at bounding box center [415, 278] width 44 height 14
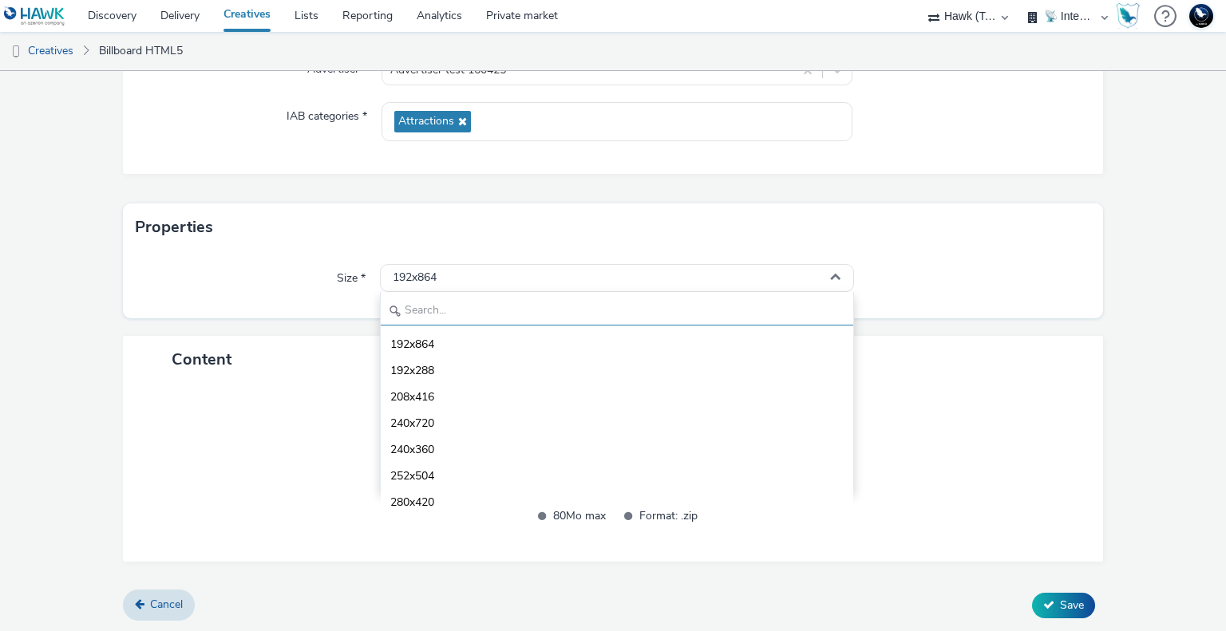
click at [477, 318] on input "text" at bounding box center [617, 312] width 472 height 28
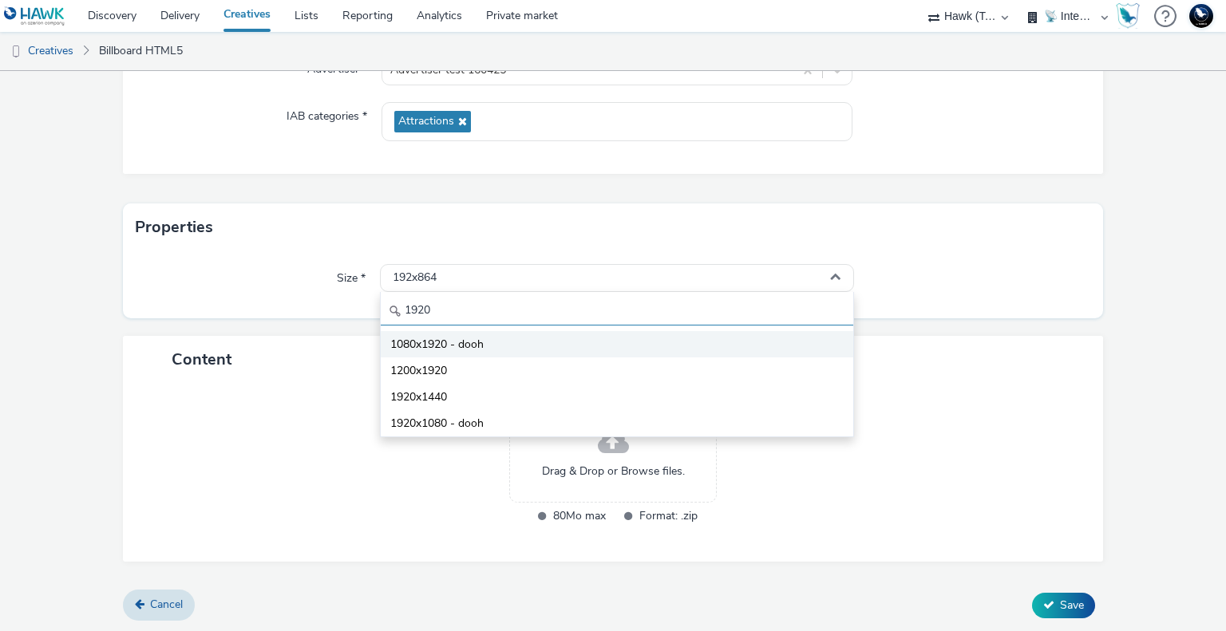
type input "1920"
click at [464, 343] on span "1080x1920 - dooh" at bounding box center [436, 345] width 93 height 16
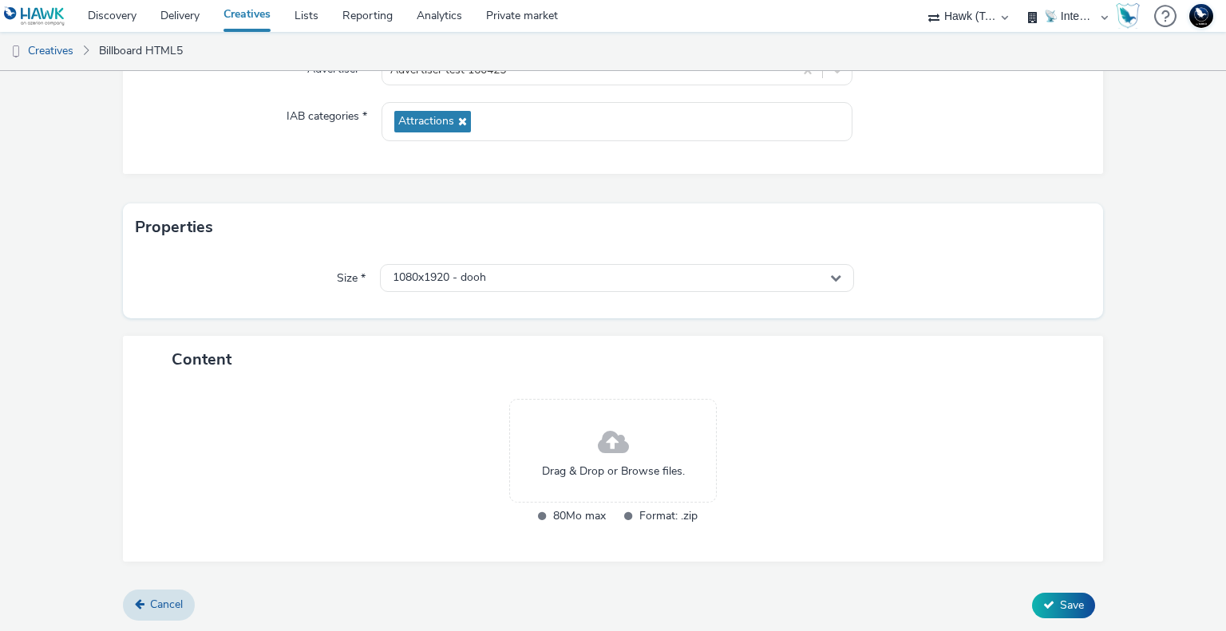
click at [626, 477] on span "Drag & Drop or Browse files." at bounding box center [613, 472] width 143 height 16
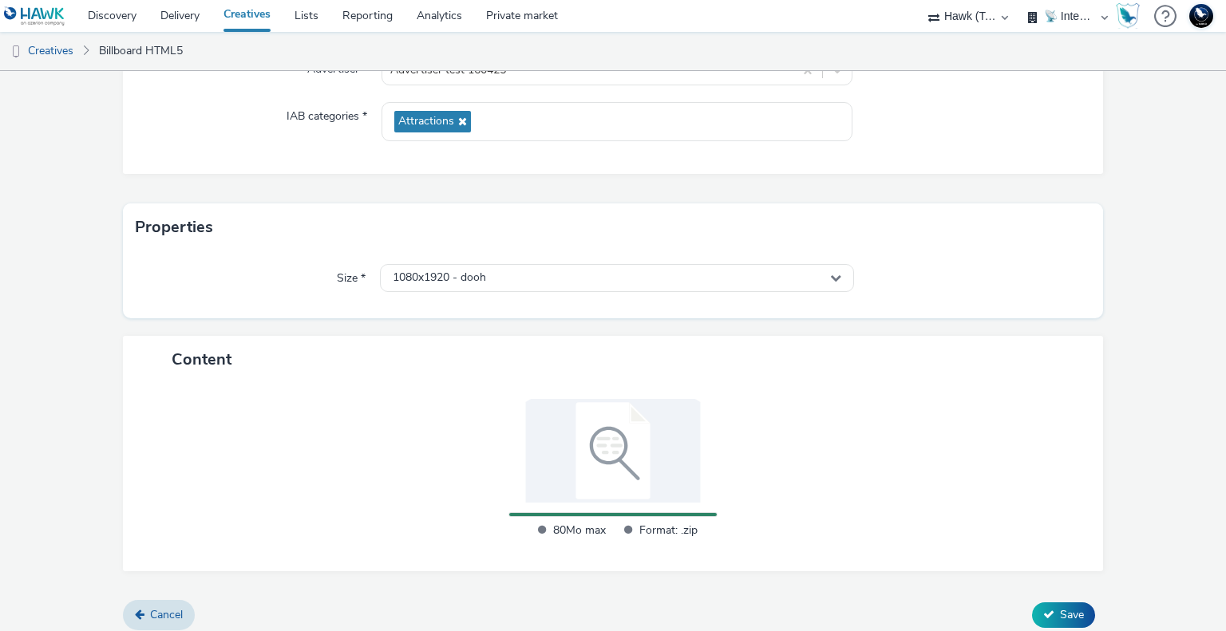
scroll to position [211, 0]
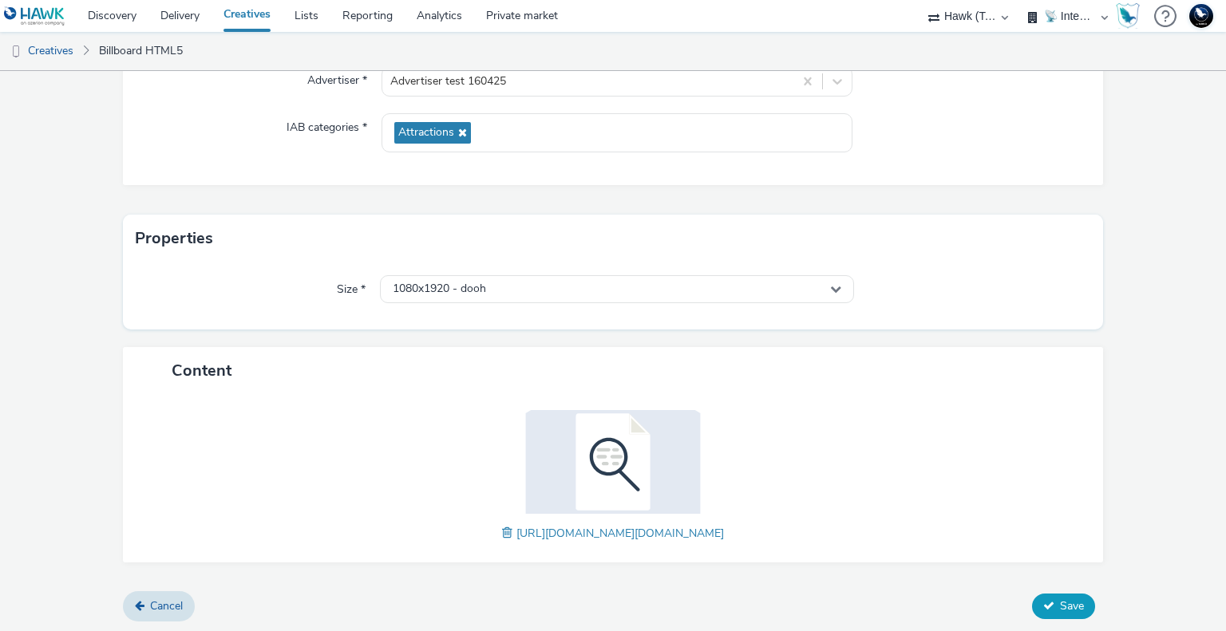
click at [1060, 606] on span "Save" at bounding box center [1072, 605] width 24 height 15
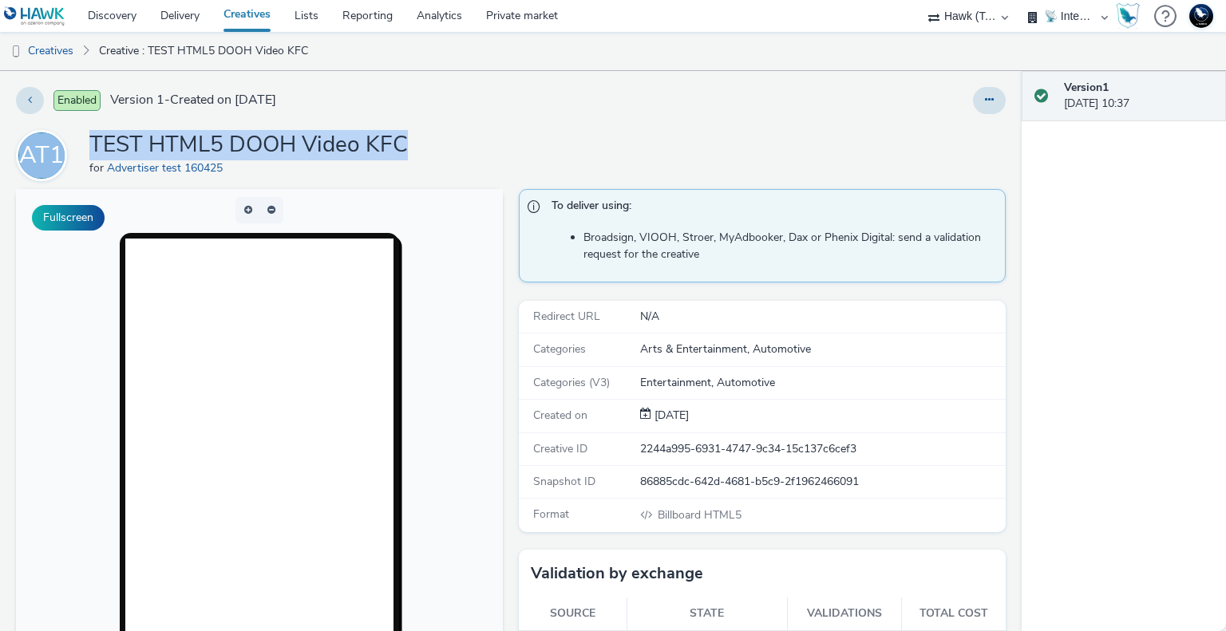
click at [864, 120] on div "Enabled Version 1 - Created on 05 September 2025 AT1 TEST HTML5 DOOH Video KFC …" at bounding box center [510, 351] width 1021 height 560
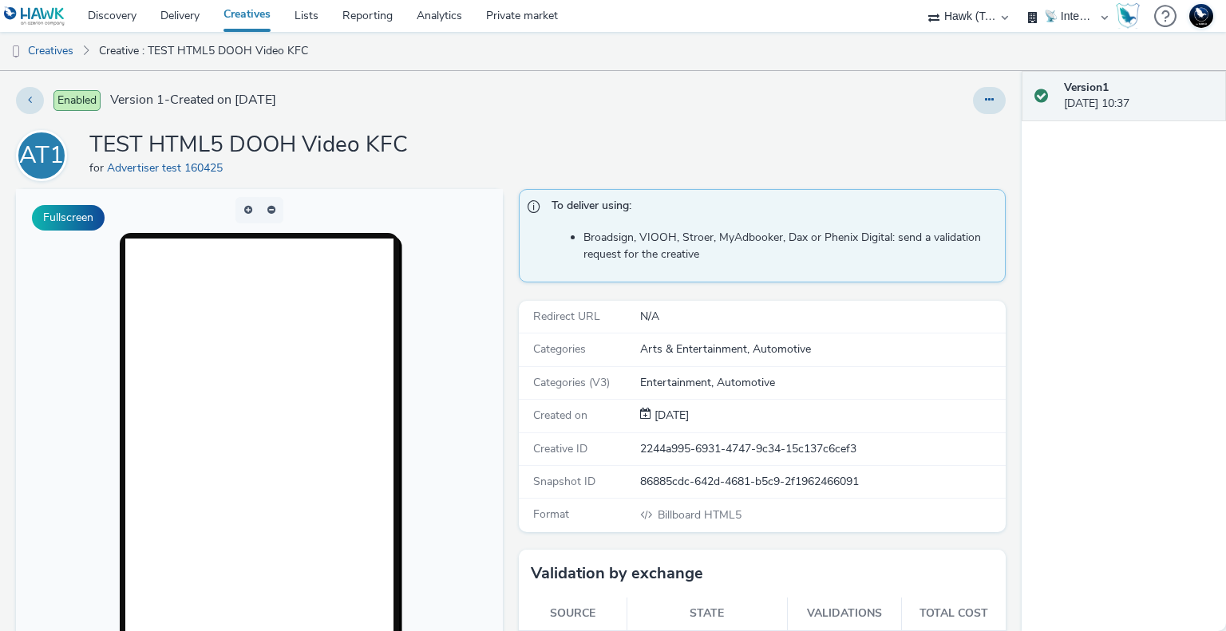
click at [622, 97] on div at bounding box center [808, 100] width 396 height 27
click at [380, 145] on h1 "TEST HTML5 DOOH Video KFC" at bounding box center [248, 145] width 318 height 30
click at [194, 139] on h1 "TEST HTML5 DOOH Video KFC" at bounding box center [248, 145] width 318 height 30
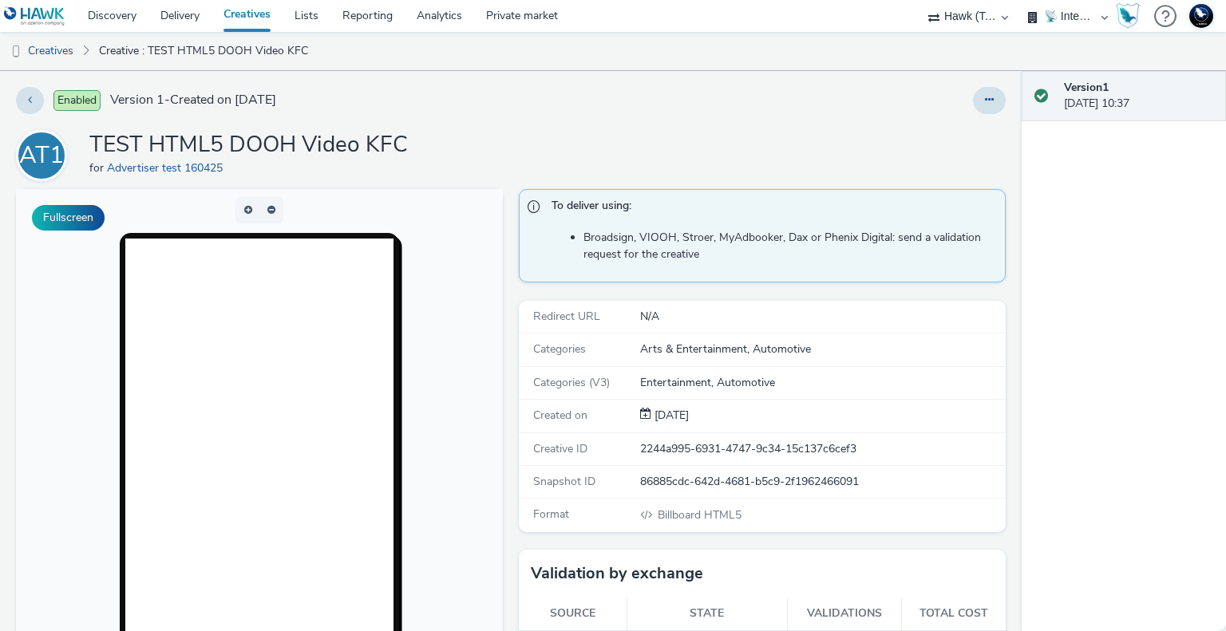
click at [339, 138] on h1 "TEST HTML5 DOOH Video KFC" at bounding box center [248, 145] width 318 height 30
click at [373, 146] on h1 "TEST HTML5 DOOH Video KFC" at bounding box center [248, 145] width 318 height 30
click at [678, 103] on div at bounding box center [808, 100] width 396 height 27
click at [657, 99] on div at bounding box center [808, 100] width 396 height 27
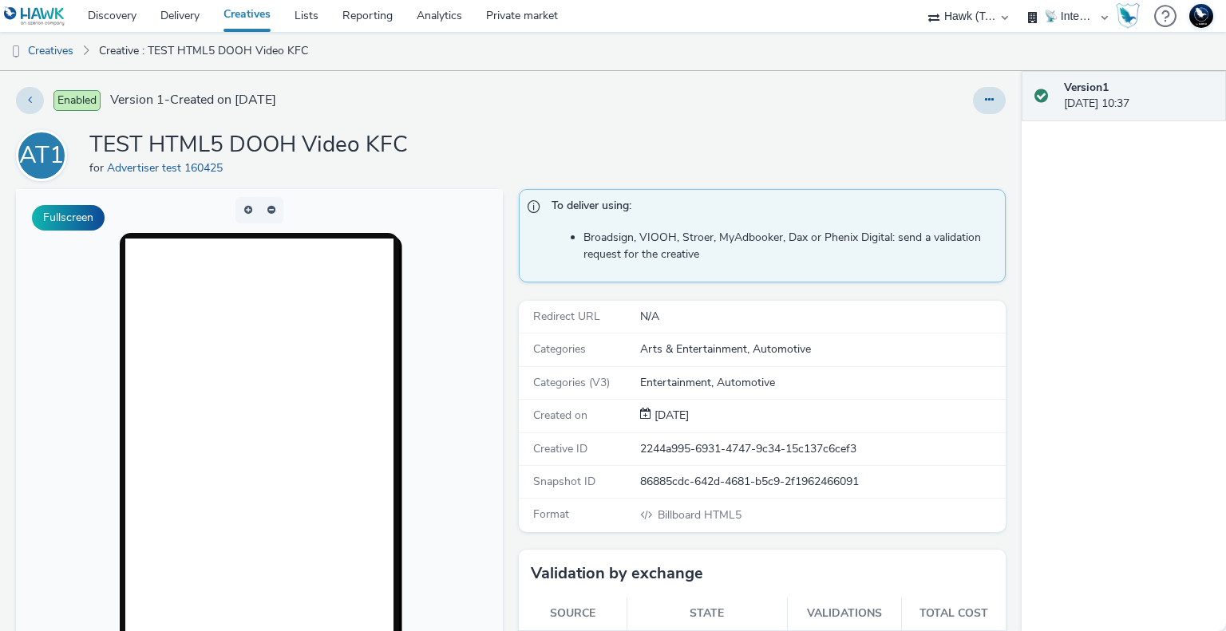
click at [686, 146] on div "AT1 TEST HTML5 DOOH Video KFC for Advertiser test 160425" at bounding box center [510, 155] width 989 height 51
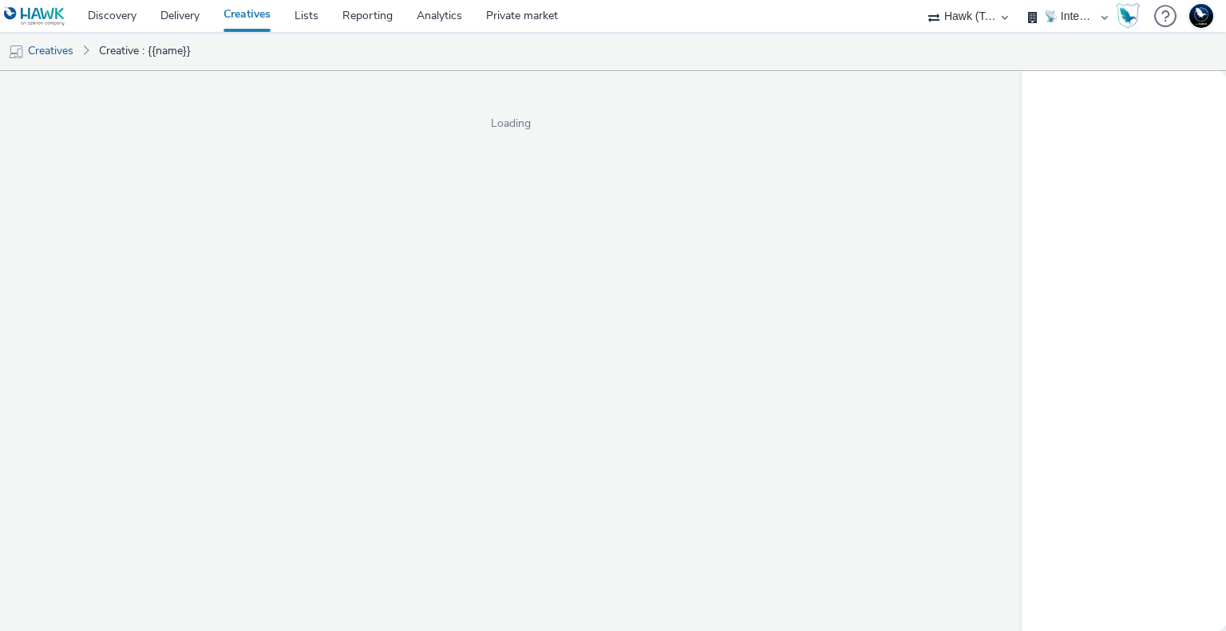
select select "2fc77e36-bb93-4aa3-9dff-dcb08e02eac6"
select select "2405a9d4-3350-4458-8d06-44f78962fa76"
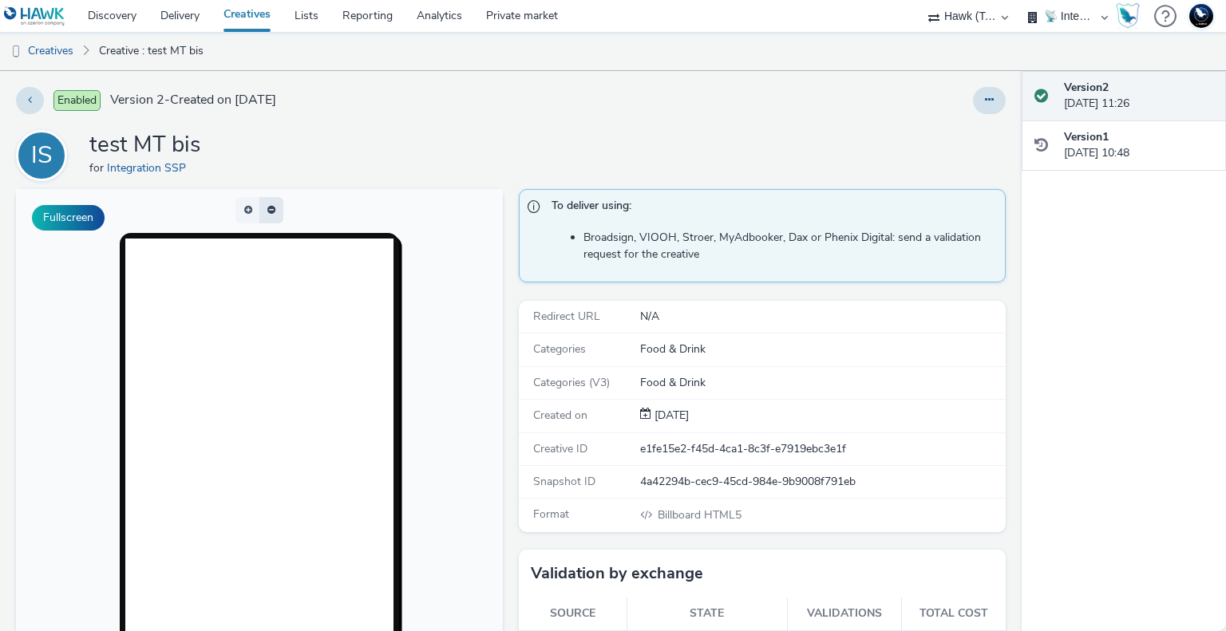
click at [274, 207] on button "button" at bounding box center [271, 210] width 24 height 26
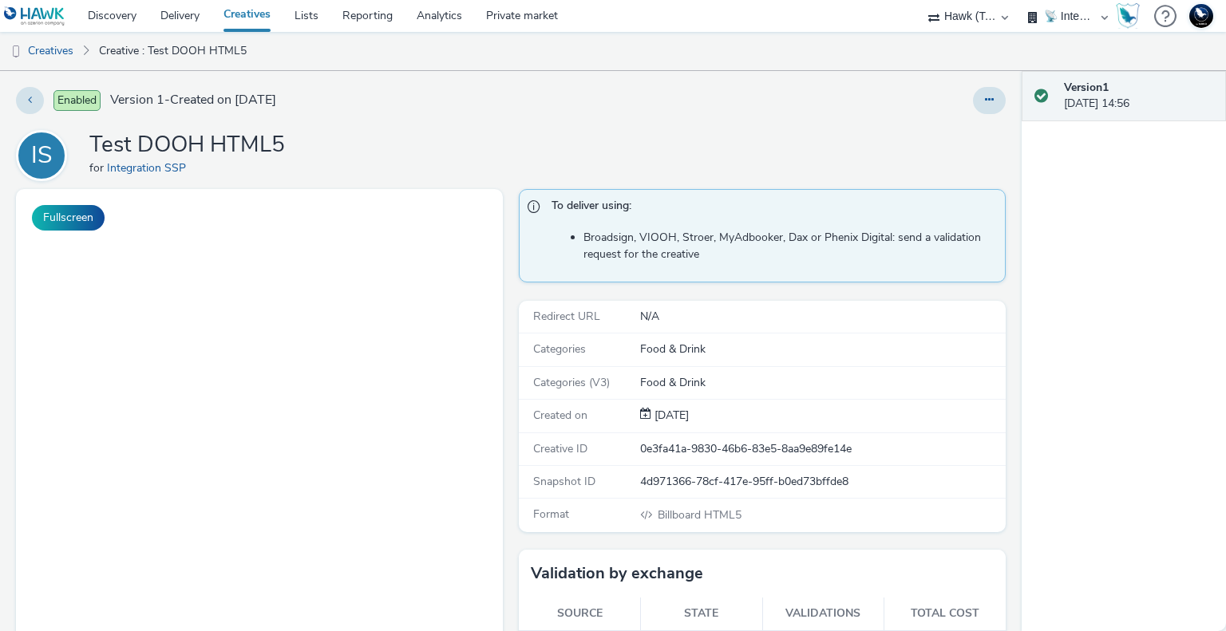
select select "2fc77e36-bb93-4aa3-9dff-dcb08e02eac6"
select select "2405a9d4-3350-4458-8d06-44f78962fa76"
select select "2fc77e36-bb93-4aa3-9dff-dcb08e02eac6"
select select "2405a9d4-3350-4458-8d06-44f78962fa76"
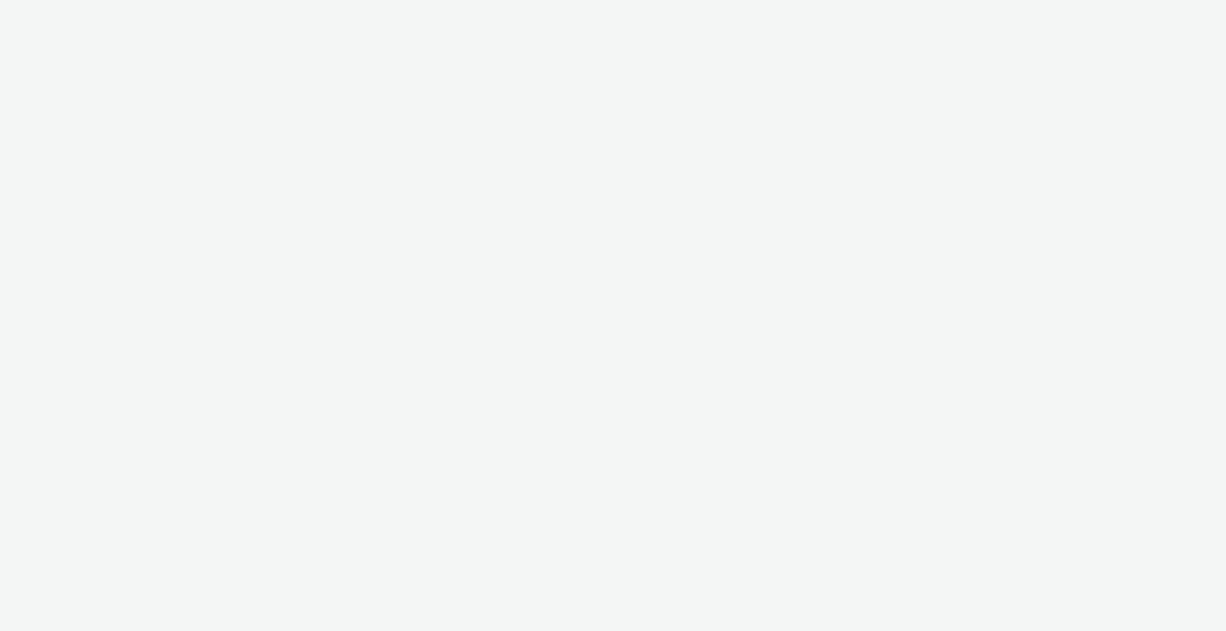
select select "2fc77e36-bb93-4aa3-9dff-dcb08e02eac6"
select select "2405a9d4-3350-4458-8d06-44f78962fa76"
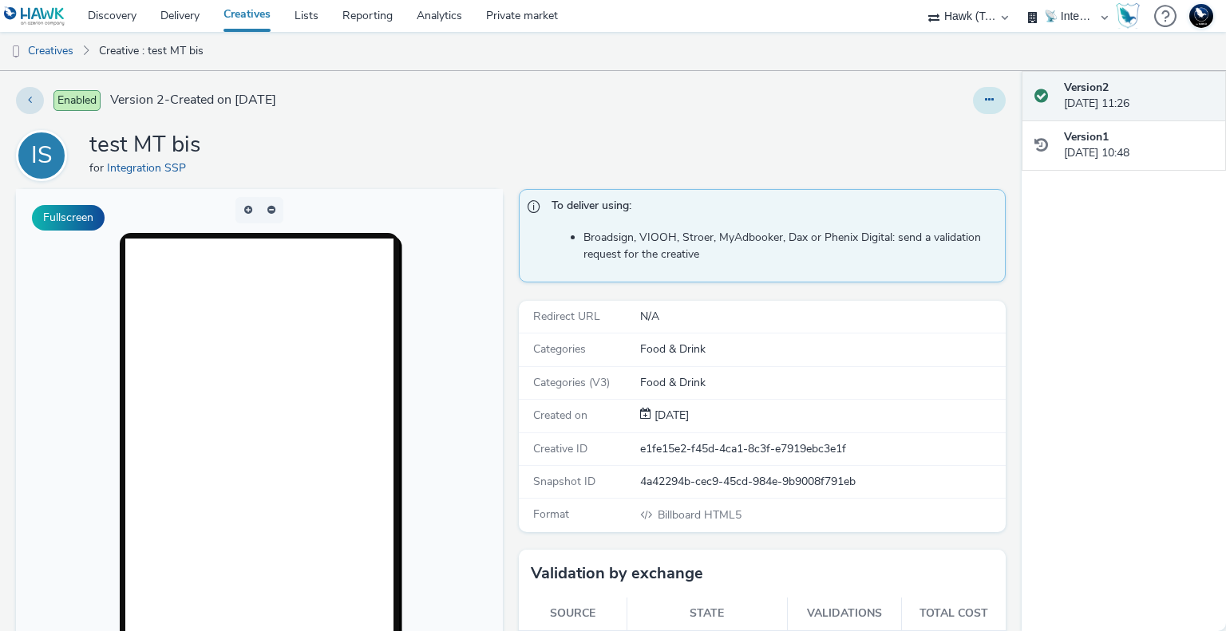
click at [989, 105] on button at bounding box center [989, 100] width 33 height 27
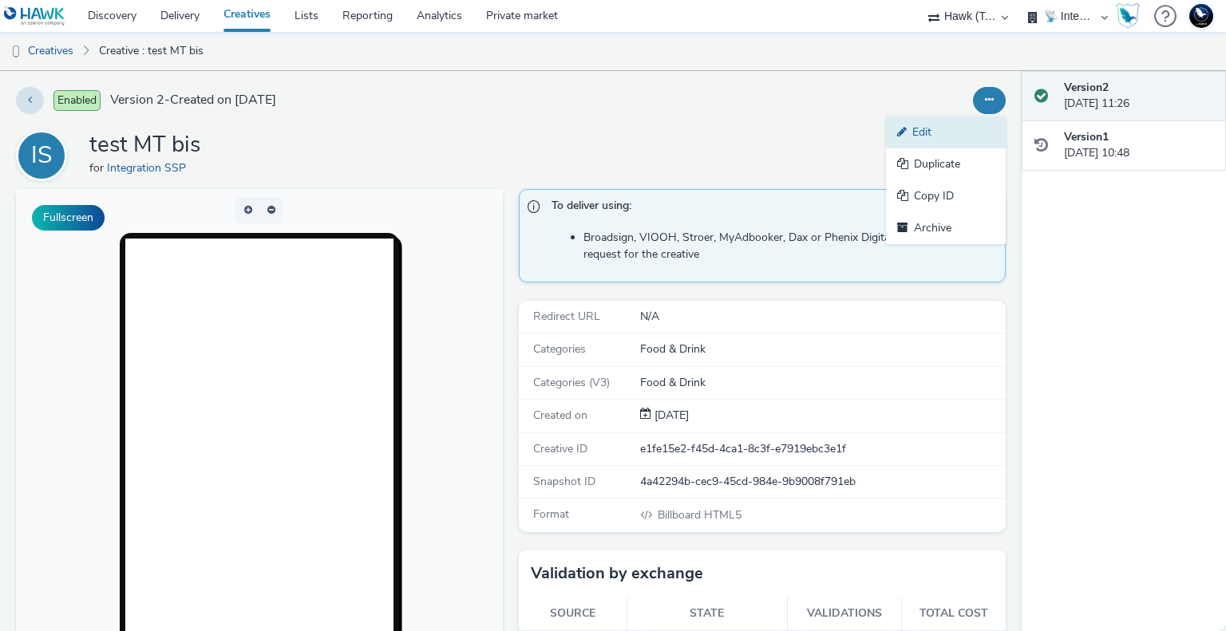
click at [935, 139] on link "Edit" at bounding box center [946, 132] width 120 height 32
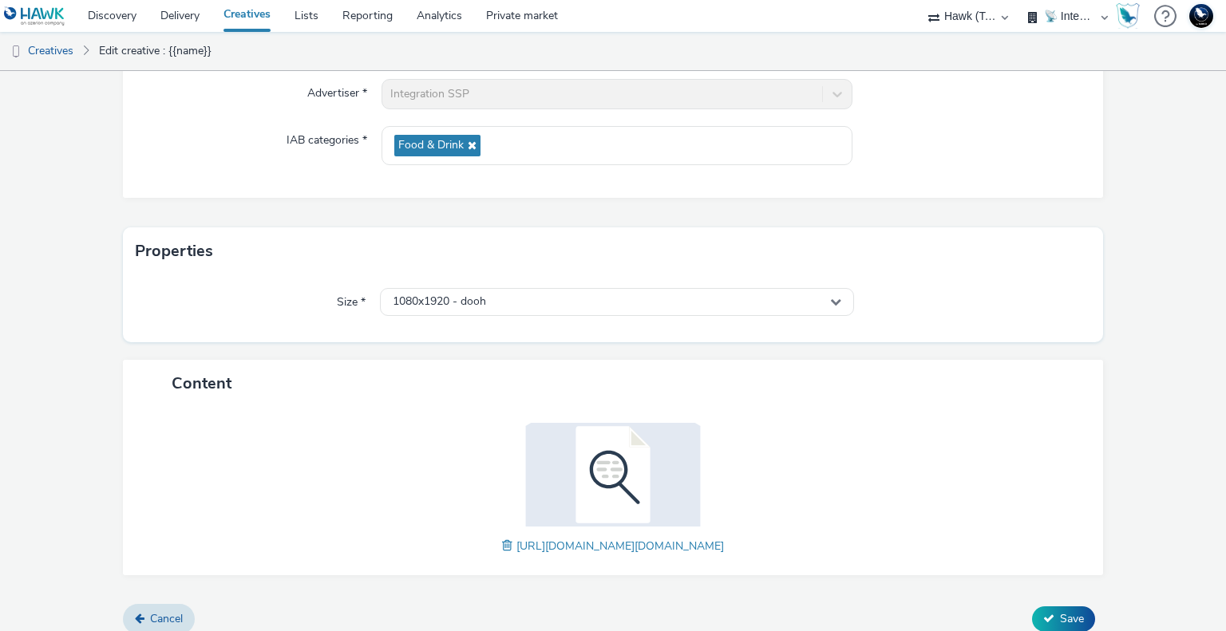
scroll to position [211, 0]
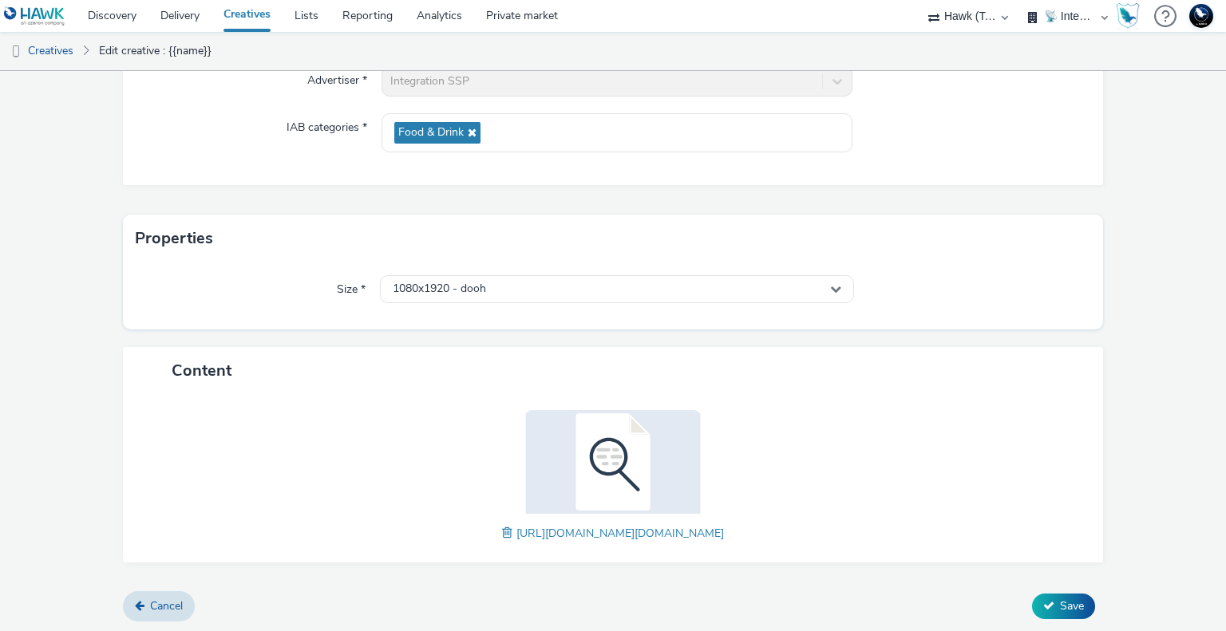
click at [516, 530] on span "https://tabmo-cdn.s3.eu-west-1.amazonaws.com/hawk.tabmo.io/organizations/2405a9…" at bounding box center [619, 533] width 207 height 15
drag, startPoint x: 165, startPoint y: 536, endPoint x: 717, endPoint y: 521, distance: 551.6
click at [715, 521] on div "https://tabmo-cdn.s3.eu-west-1.amazonaws.com/hawk.tabmo.io/organizations/2405a9…" at bounding box center [613, 478] width 949 height 136
drag, startPoint x: 1072, startPoint y: 535, endPoint x: 163, endPoint y: 537, distance: 909.6
click at [163, 537] on div "https://tabmo-cdn.s3.eu-west-1.amazonaws.com/hawk.tabmo.io/organizations/2405a9…" at bounding box center [613, 478] width 949 height 136
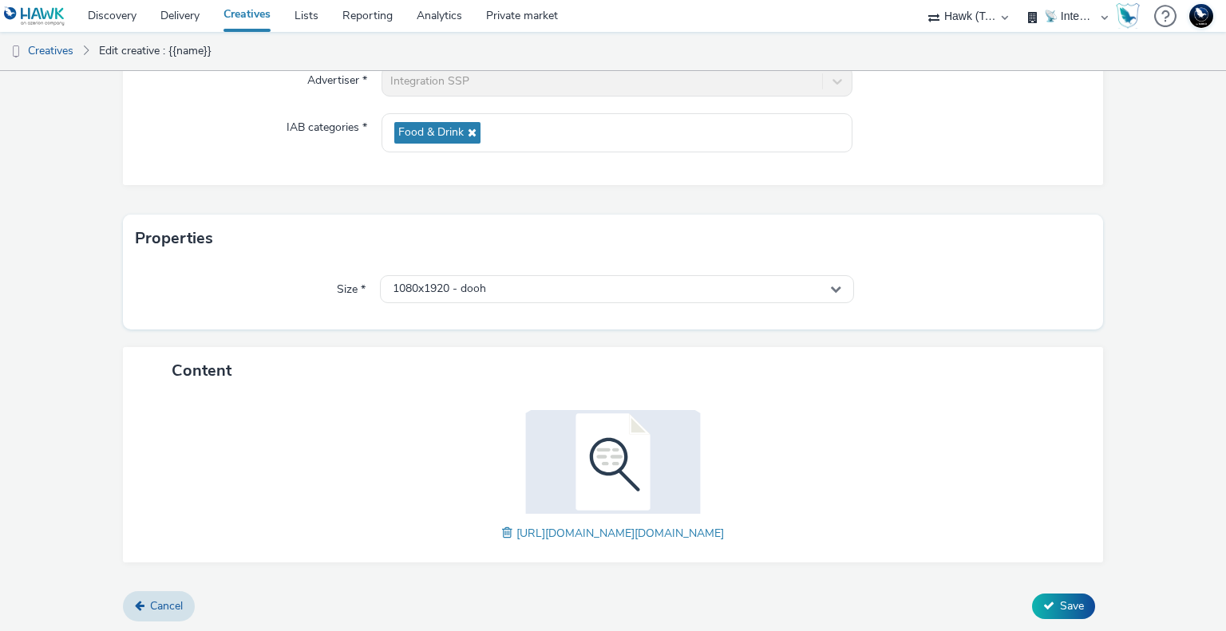
copy span "https://tabmo-cdn.s3.eu-west-1.amazonaws.com/hawk.tabmo.io/organizations/2405a9…"
click at [930, 267] on div "Size * 1080x1920 - dooh" at bounding box center [613, 296] width 981 height 67
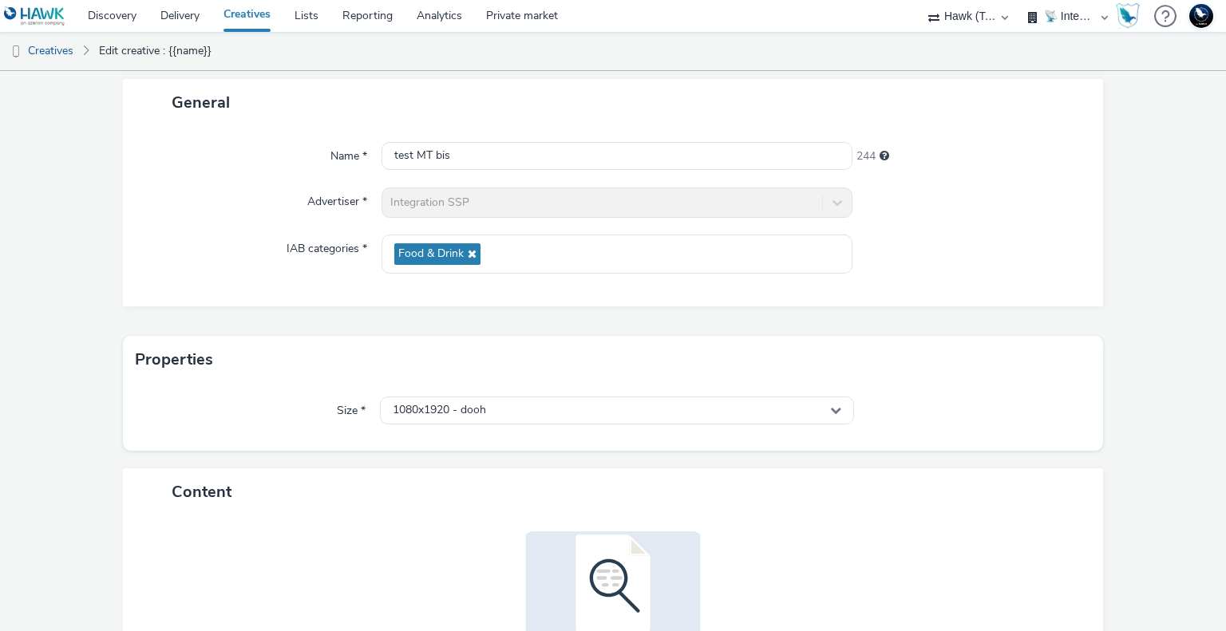
scroll to position [0, 0]
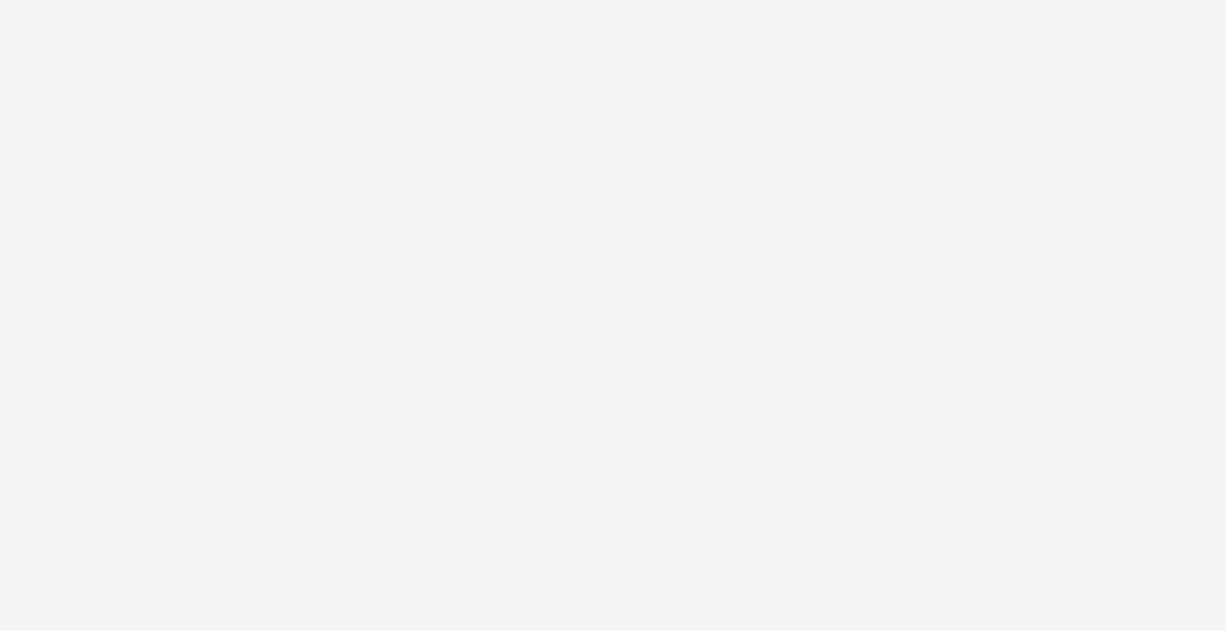
select select "2fc77e36-bb93-4aa3-9dff-dcb08e02eac6"
select select "2405a9d4-3350-4458-8d06-44f78962fa76"
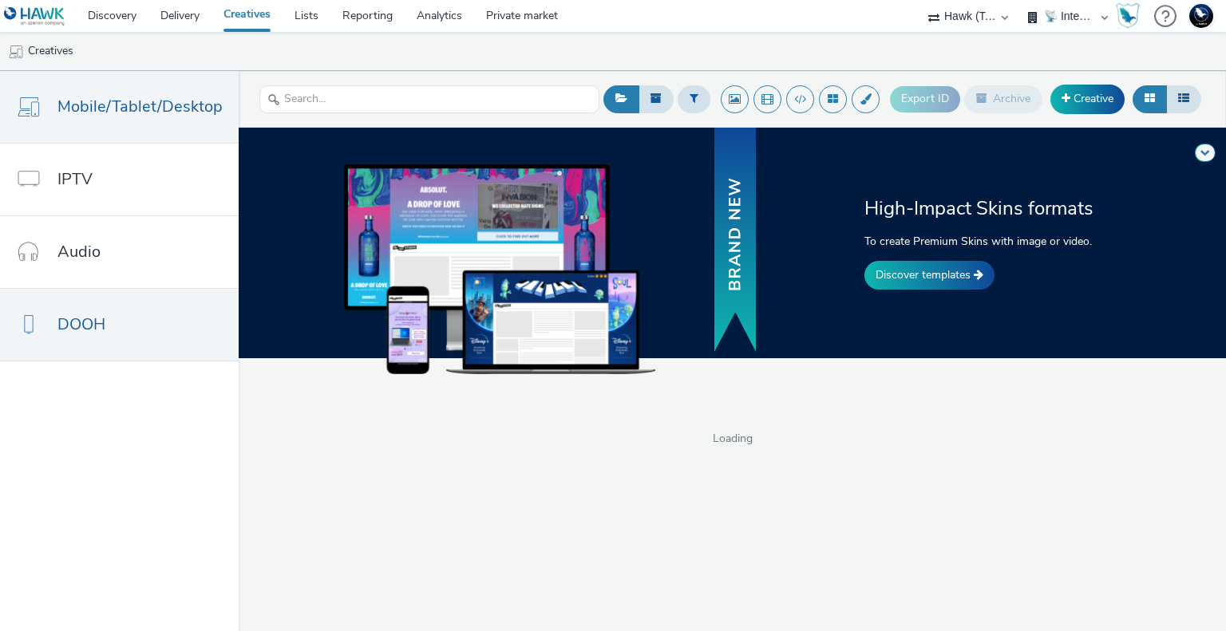
click at [145, 312] on link "DOOH" at bounding box center [119, 325] width 239 height 72
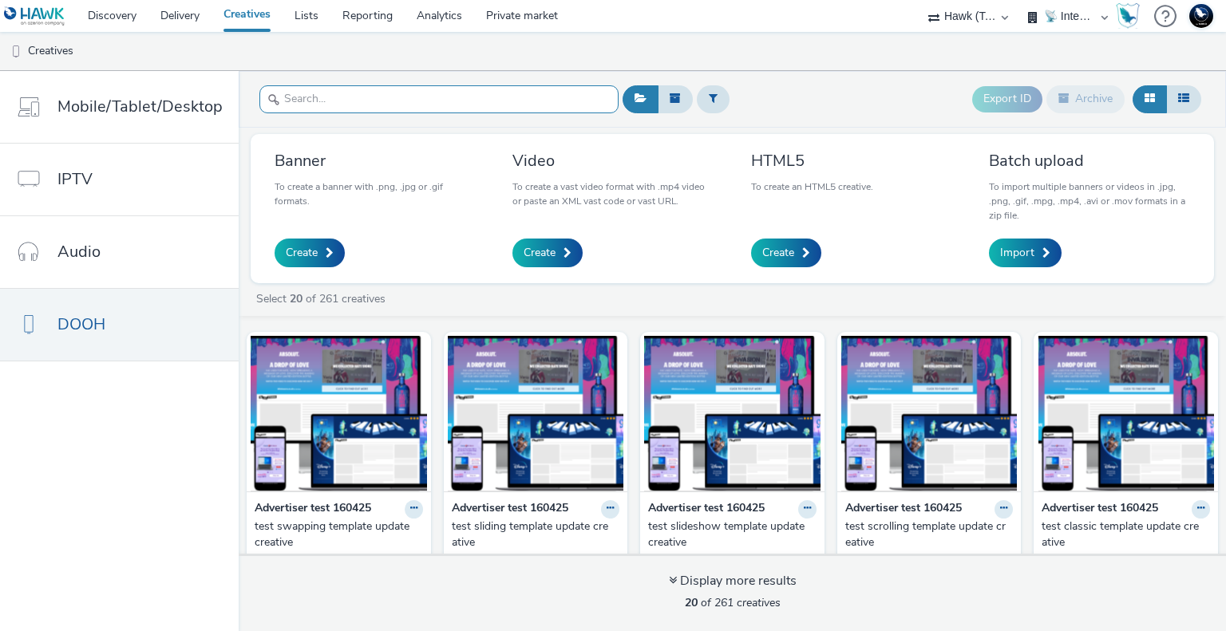
click at [338, 101] on input "text" at bounding box center [438, 99] width 359 height 28
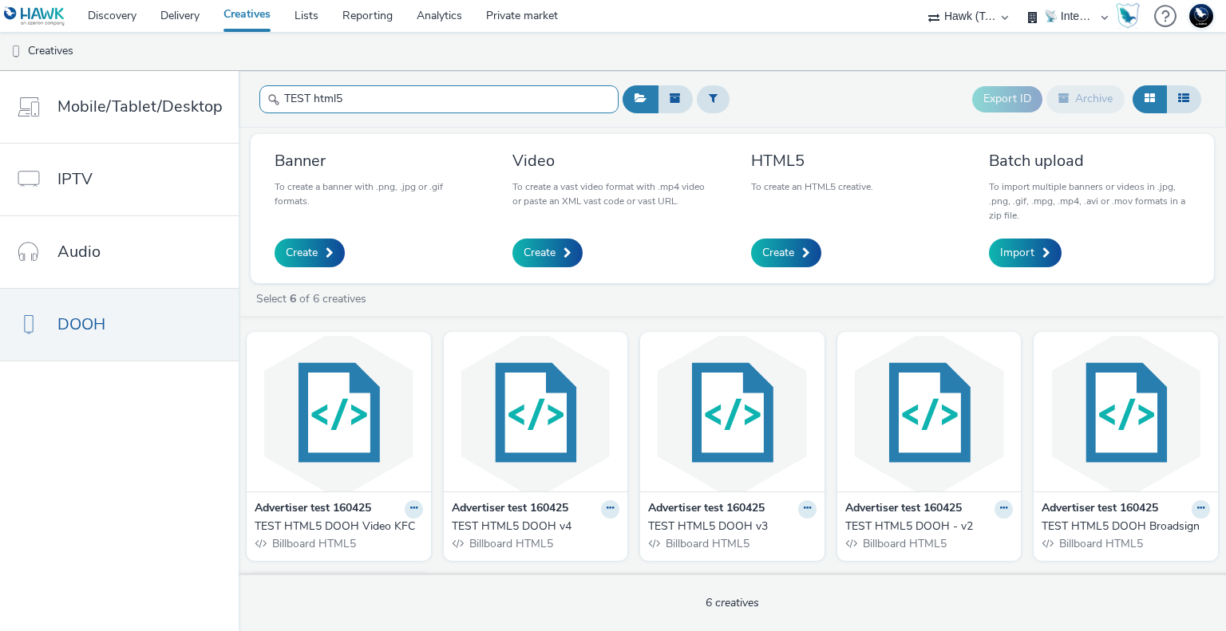
type input "TEST html5"
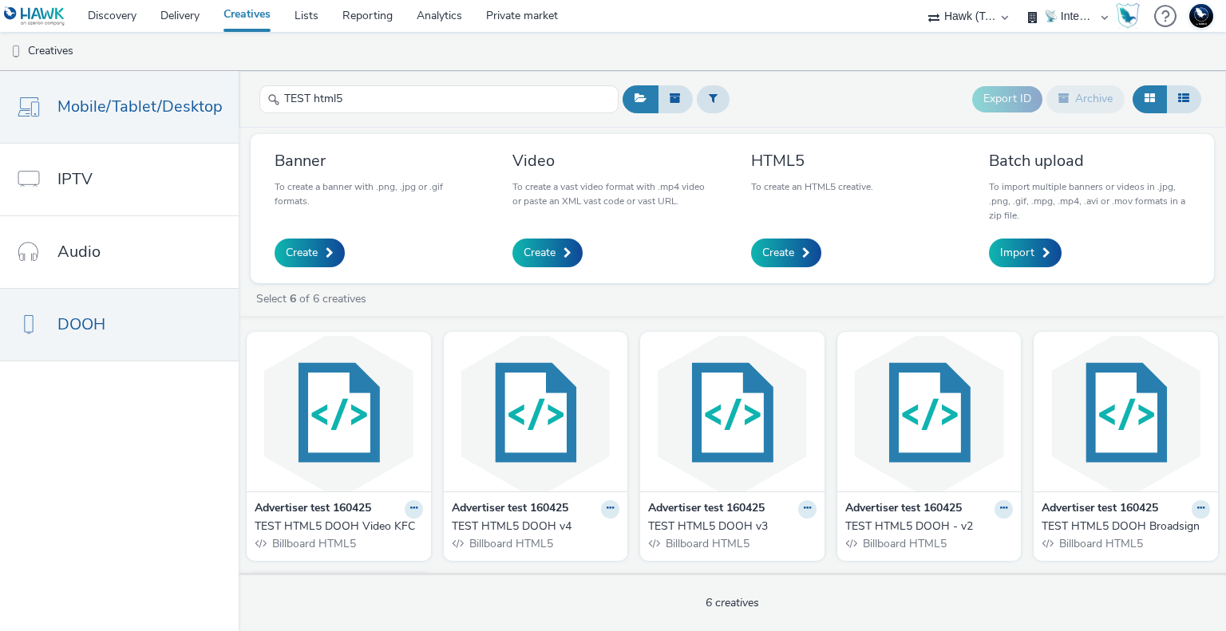
click at [138, 109] on span "Mobile/Tablet/Desktop" at bounding box center [139, 106] width 165 height 23
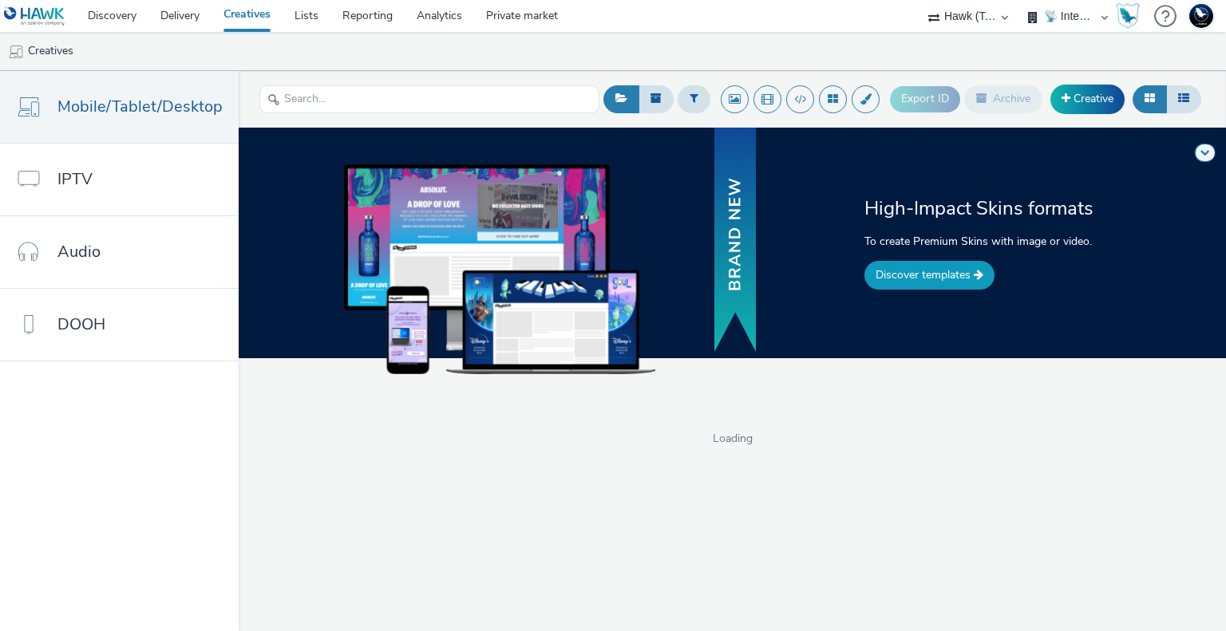
click at [901, 274] on link "Discover templates" at bounding box center [929, 275] width 130 height 29
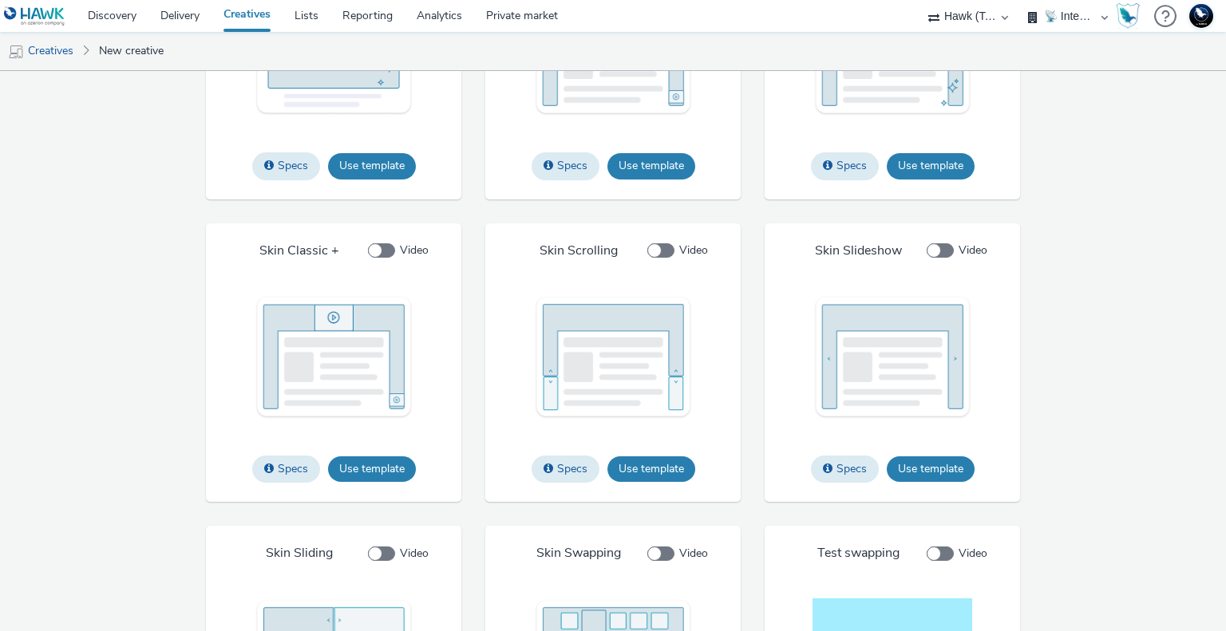
scroll to position [1897, 0]
drag, startPoint x: 657, startPoint y: 468, endPoint x: 747, endPoint y: 509, distance: 98.5
click at [747, 509] on div "IAB Specs Use template File types jpg png gif Max file size 4 Mo Custom IAB Spe…" at bounding box center [612, 213] width 1021 height 1197
click at [642, 465] on button "Use template" at bounding box center [651, 469] width 88 height 26
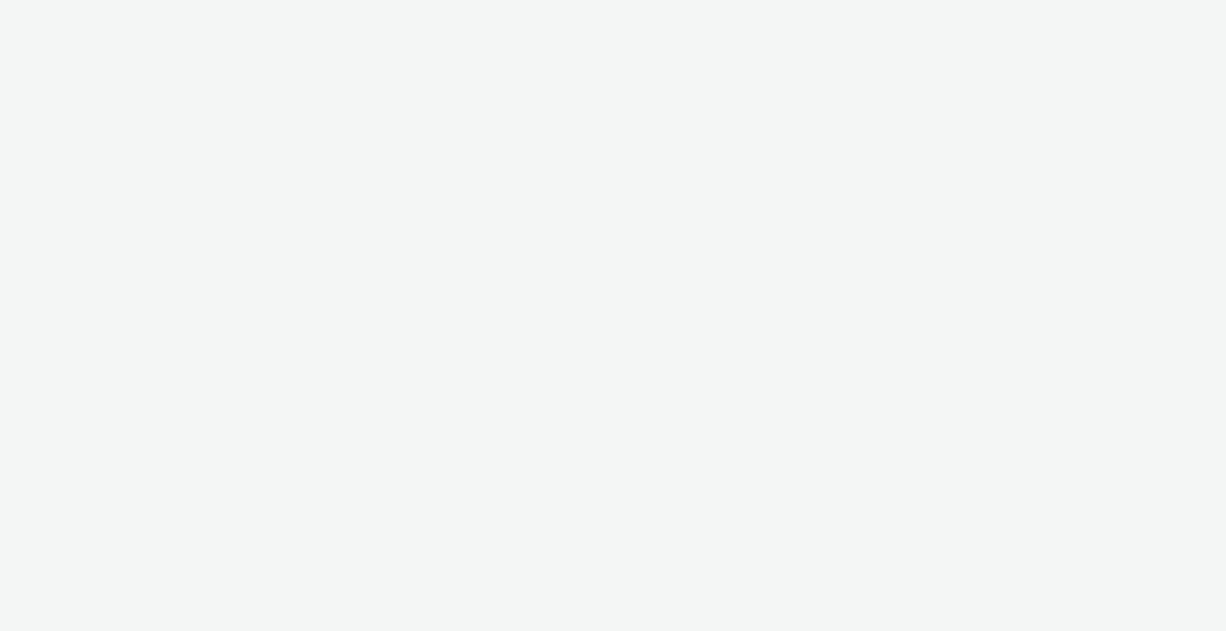
select select "2fc77e36-bb93-4aa3-9dff-dcb08e02eac6"
select select "2405a9d4-3350-4458-8d06-44f78962fa76"
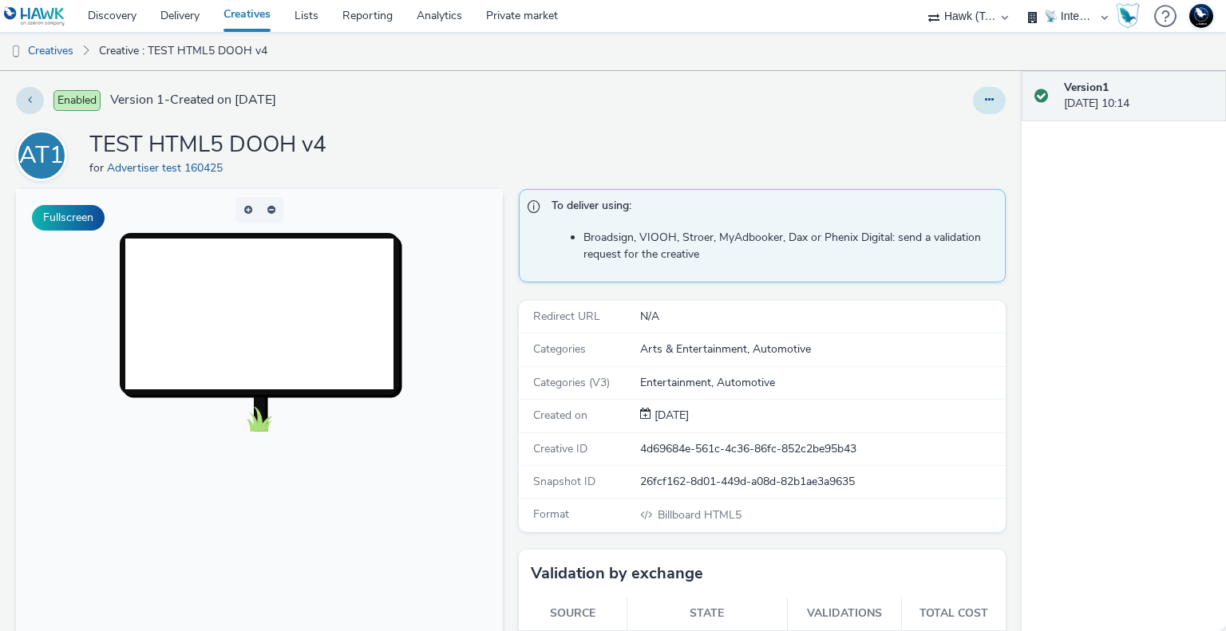
click at [985, 92] on button at bounding box center [989, 100] width 33 height 27
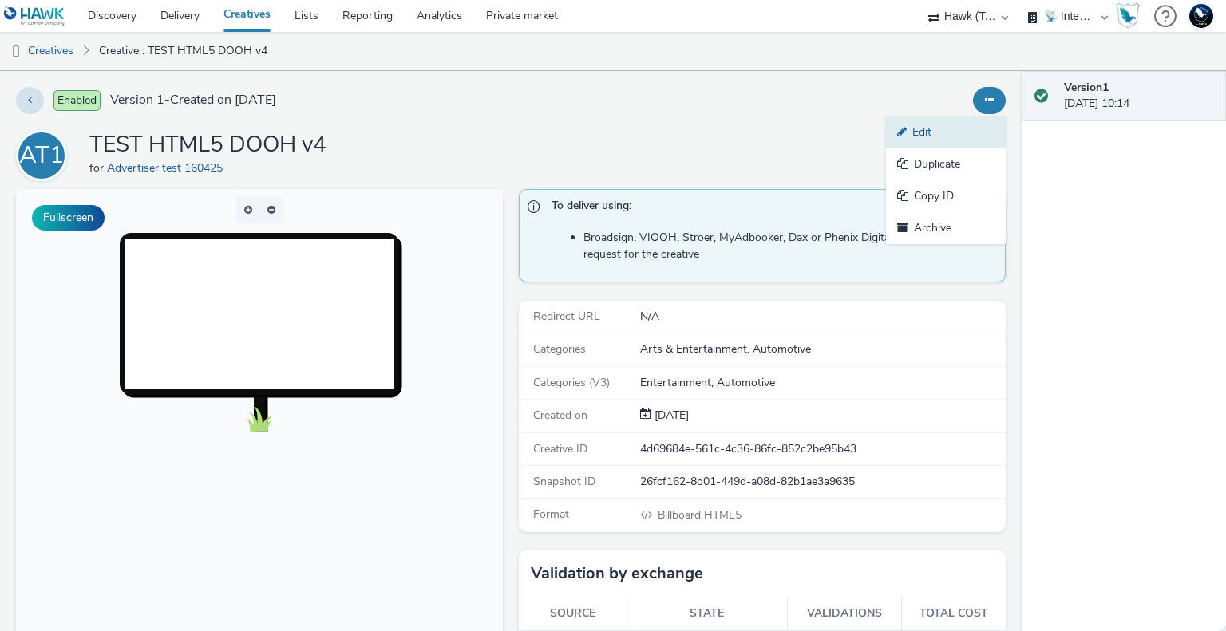
click at [938, 133] on link "Edit" at bounding box center [946, 132] width 120 height 32
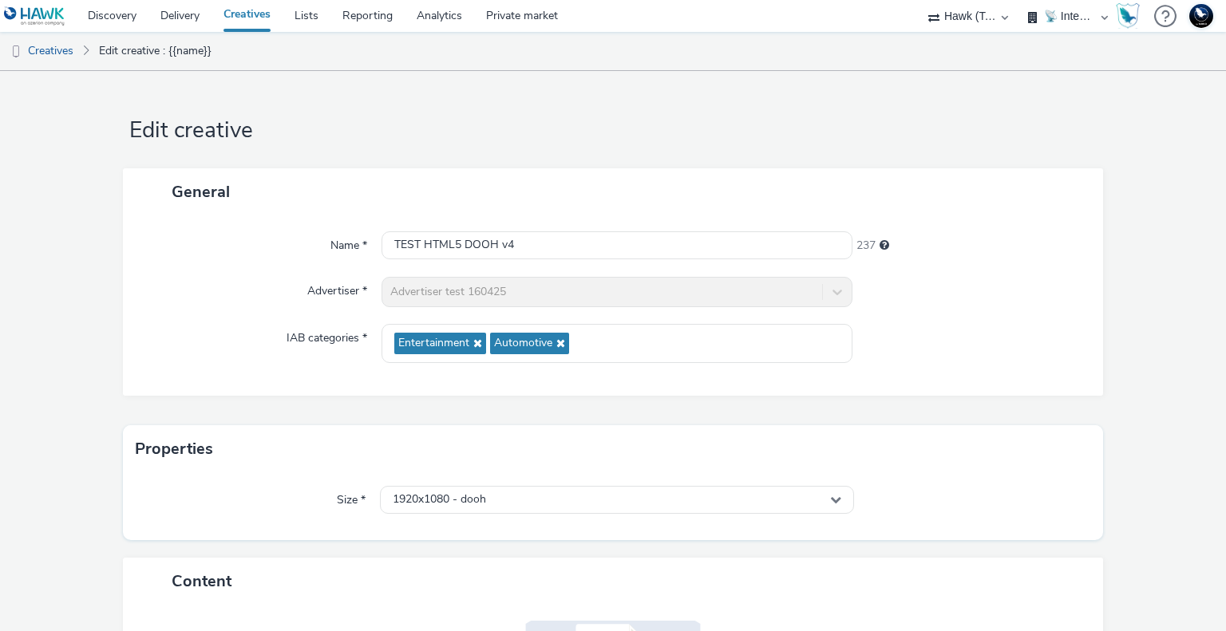
click at [1104, 270] on form "Edit creative General Name * TEST HTML5 DOOH v4 237 Advertiser * Advertiser tes…" at bounding box center [613, 457] width 1226 height 773
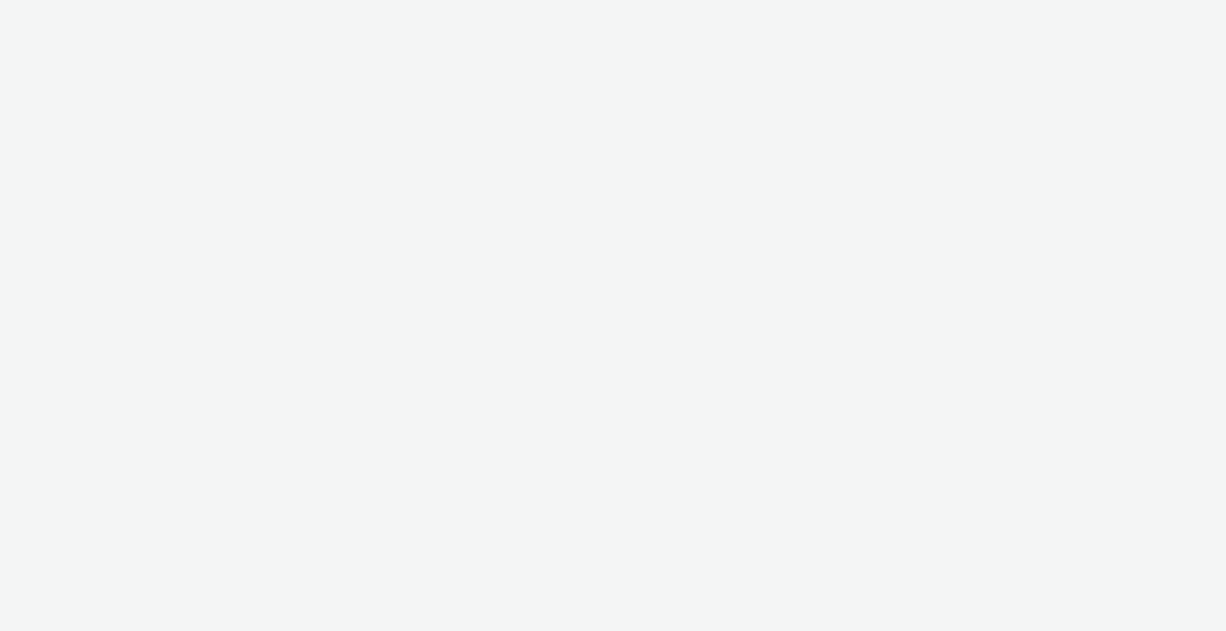
select select "2fc77e36-bb93-4aa3-9dff-dcb08e02eac6"
select select "2405a9d4-3350-4458-8d06-44f78962fa76"
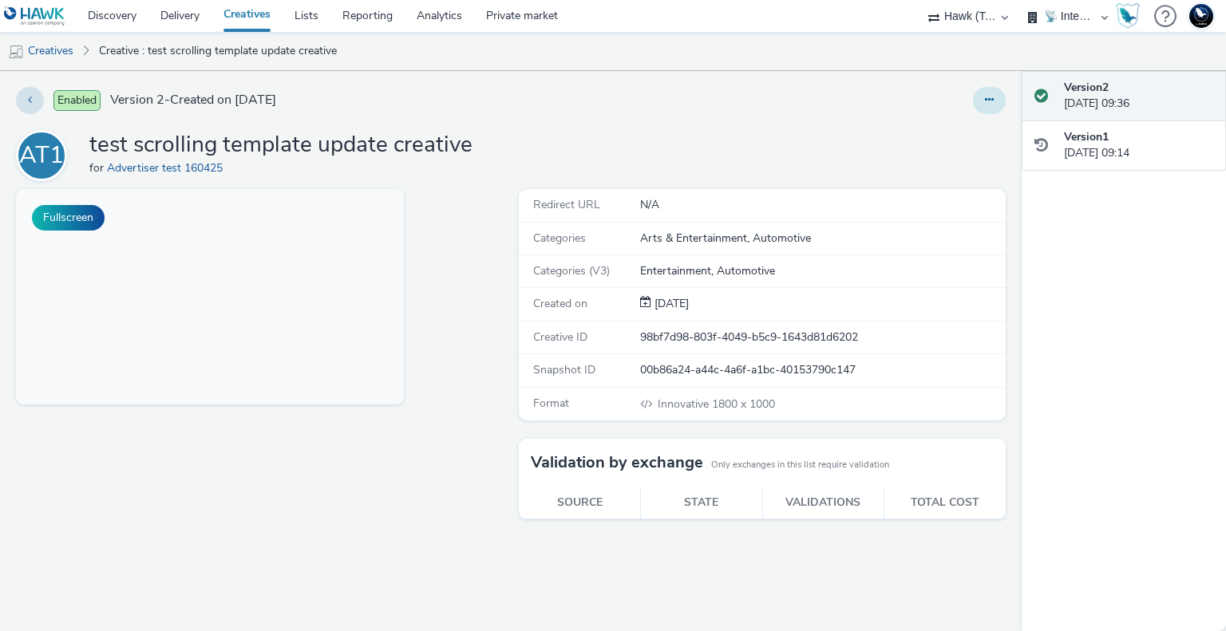
click at [1002, 99] on button at bounding box center [989, 100] width 33 height 27
click at [947, 119] on link "Edit" at bounding box center [946, 132] width 120 height 32
click at [73, 222] on button "Fullscreen" at bounding box center [68, 218] width 73 height 26
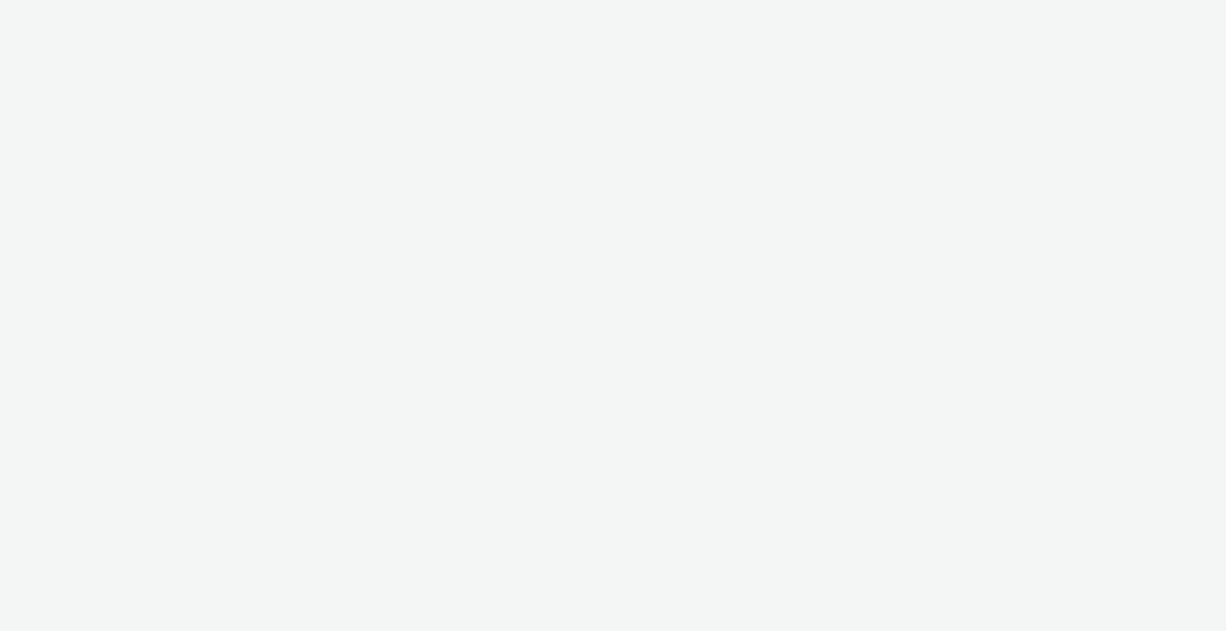
select select "2fc77e36-bb93-4aa3-9dff-dcb08e02eac6"
select select "2405a9d4-3350-4458-8d06-44f78962fa76"
select select "2fc77e36-bb93-4aa3-9dff-dcb08e02eac6"
select select "2405a9d4-3350-4458-8d06-44f78962fa76"
select select "2fc77e36-bb93-4aa3-9dff-dcb08e02eac6"
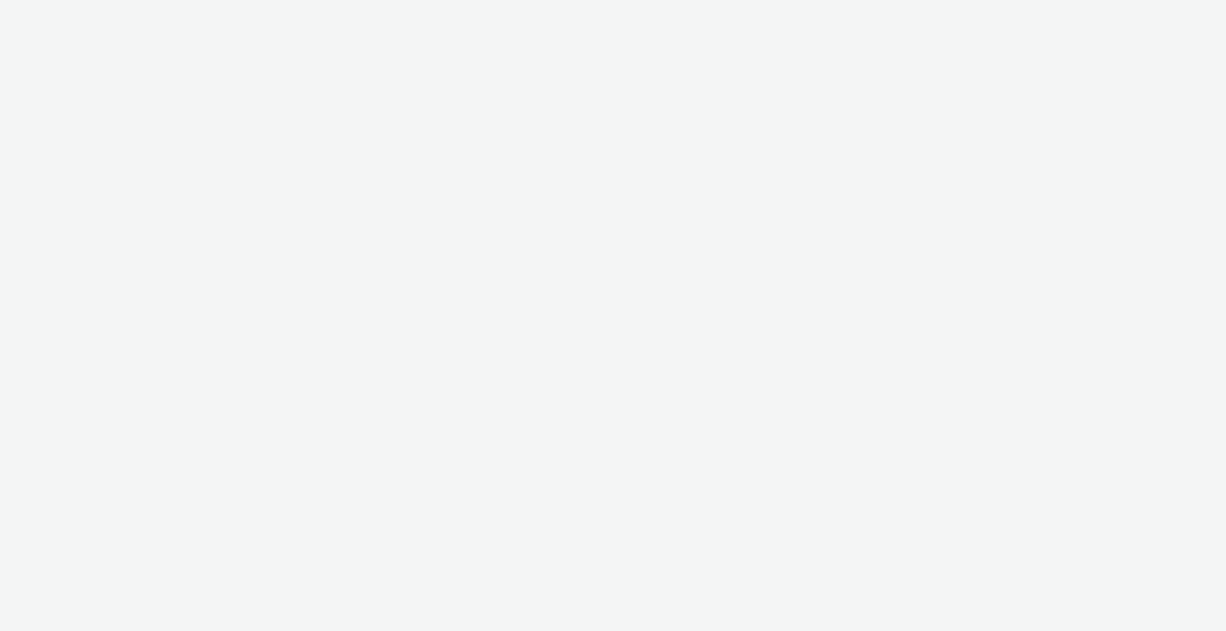
select select "2405a9d4-3350-4458-8d06-44f78962fa76"
select select "2fc77e36-bb93-4aa3-9dff-dcb08e02eac6"
select select "2405a9d4-3350-4458-8d06-44f78962fa76"
select select "2fc77e36-bb93-4aa3-9dff-dcb08e02eac6"
select select "2405a9d4-3350-4458-8d06-44f78962fa76"
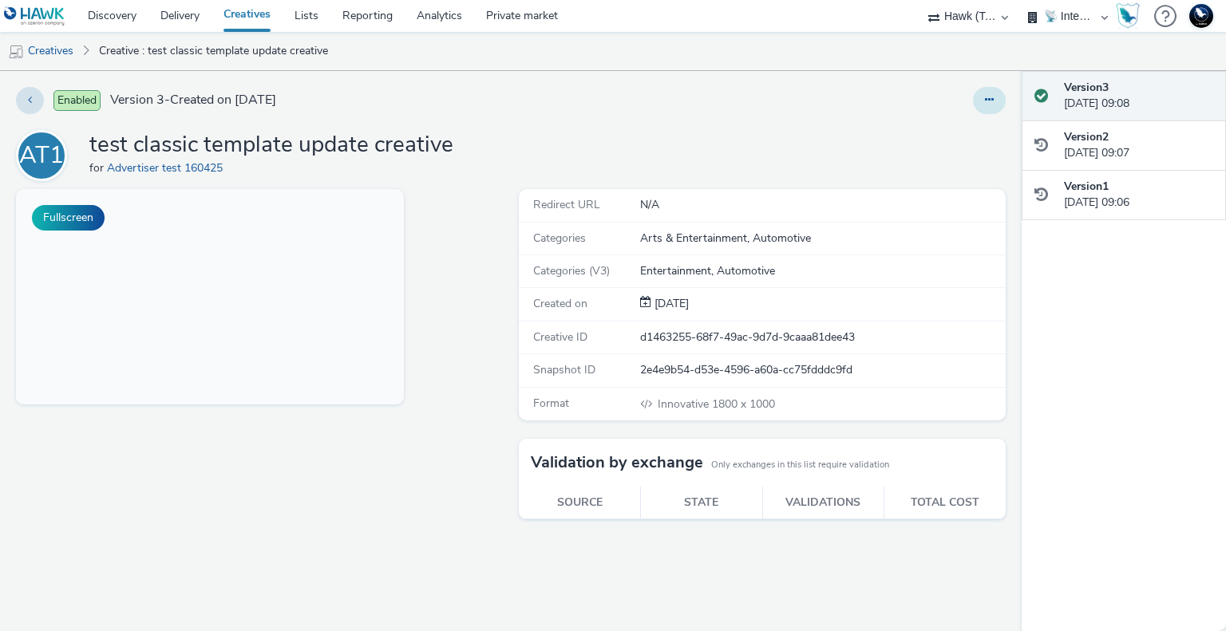
click at [985, 107] on button at bounding box center [989, 100] width 33 height 27
click at [948, 133] on link "Edit" at bounding box center [946, 132] width 120 height 32
